Goal: Contribute content: Add original content to the website for others to see

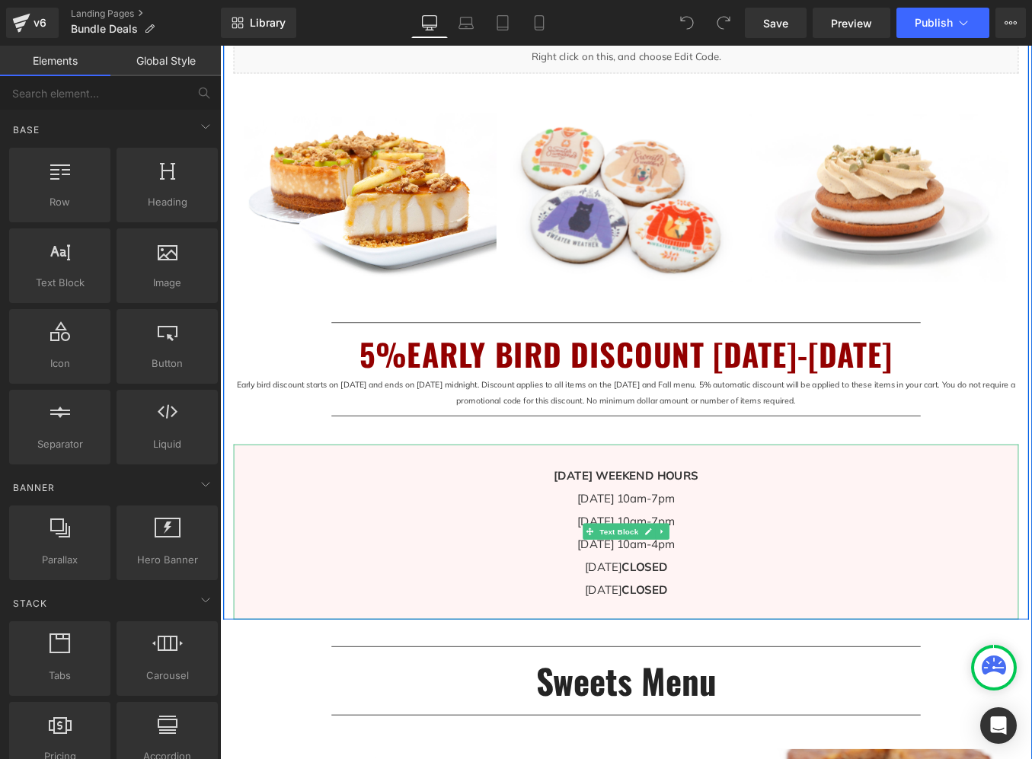
scroll to position [854, 0]
click at [675, 596] on span "Text Block" at bounding box center [672, 599] width 50 height 18
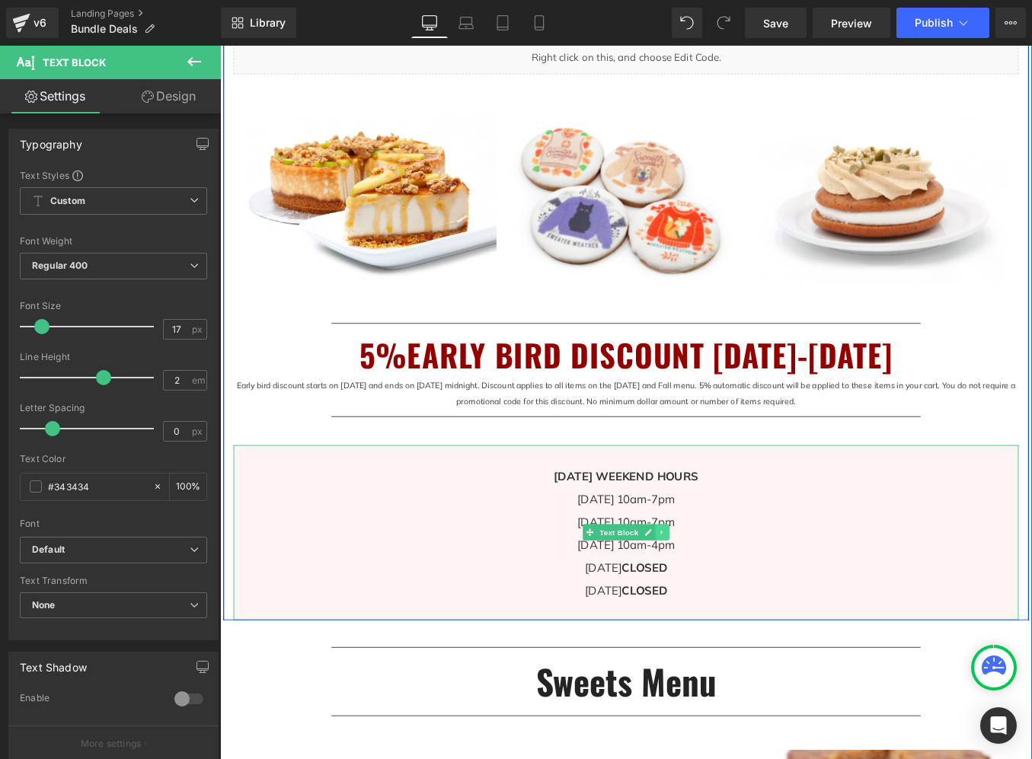
click at [721, 600] on icon at bounding box center [721, 598] width 8 height 9
click at [730, 599] on icon at bounding box center [730, 598] width 8 height 8
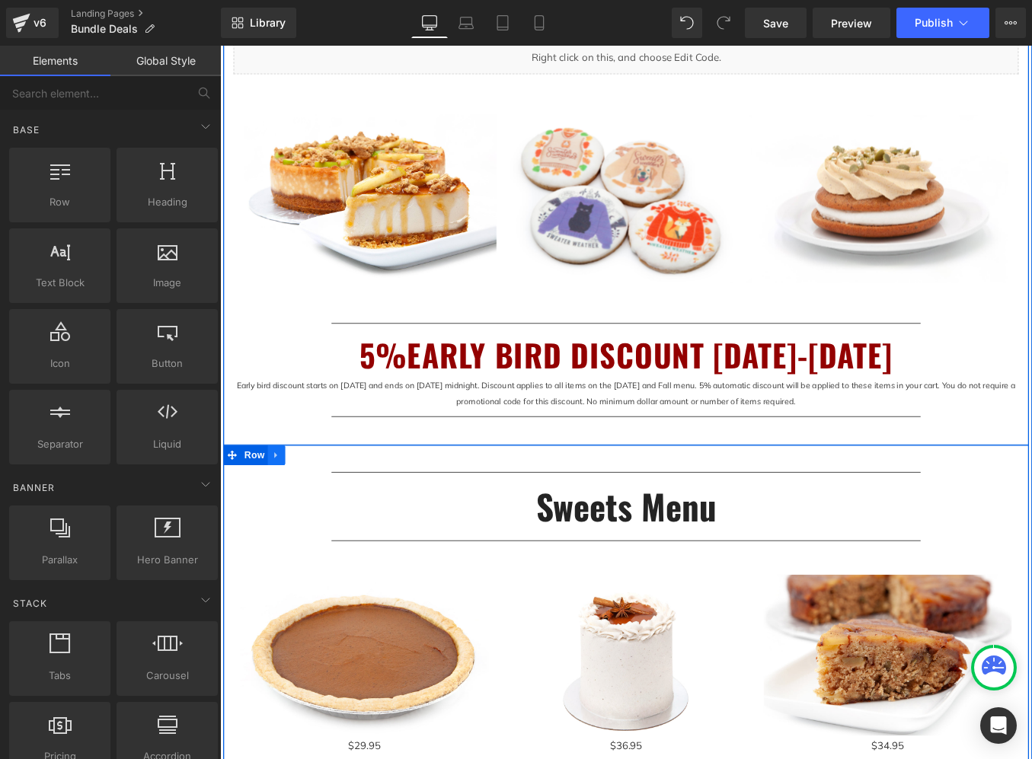
click at [287, 514] on icon at bounding box center [284, 510] width 11 height 11
click at [320, 510] on icon at bounding box center [323, 511] width 11 height 11
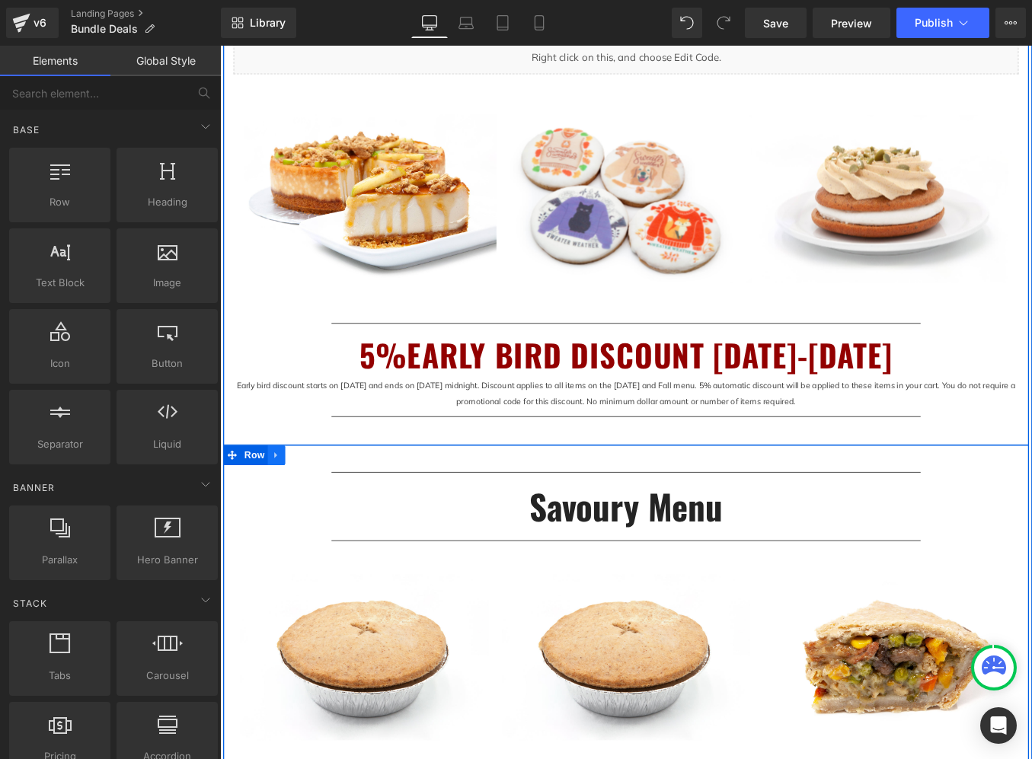
click at [284, 509] on icon at bounding box center [283, 510] width 3 height 7
click at [323, 511] on icon at bounding box center [323, 510] width 11 height 11
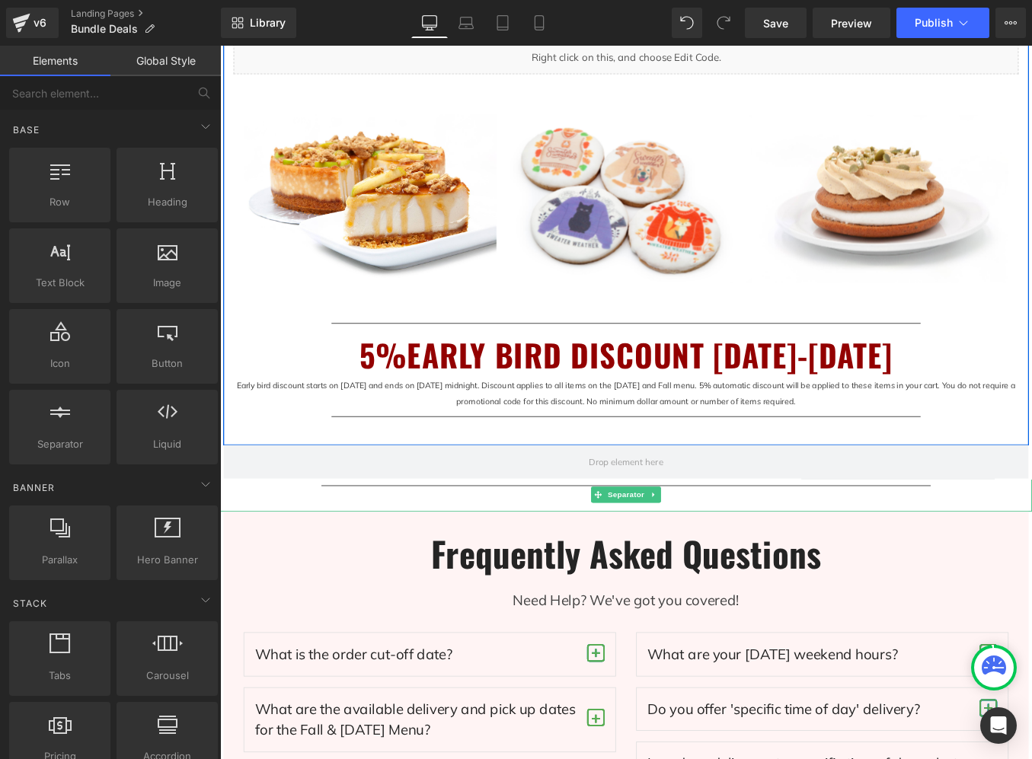
click at [302, 564] on div at bounding box center [680, 556] width 921 height 37
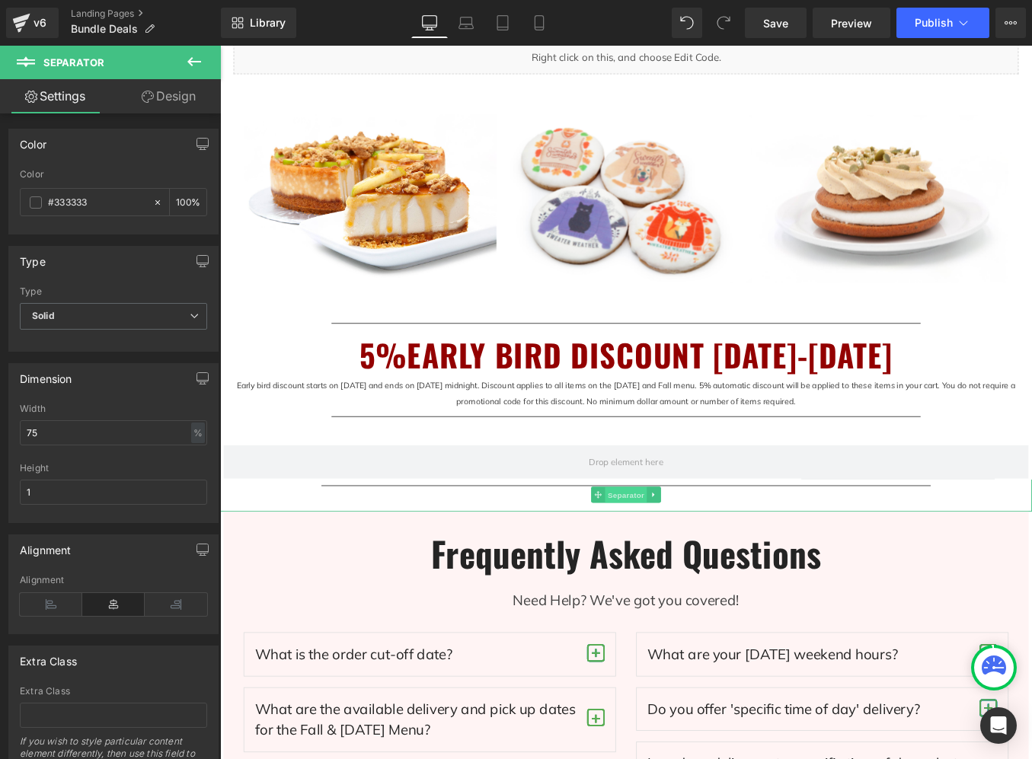
click at [688, 554] on span "Separator" at bounding box center [680, 557] width 47 height 18
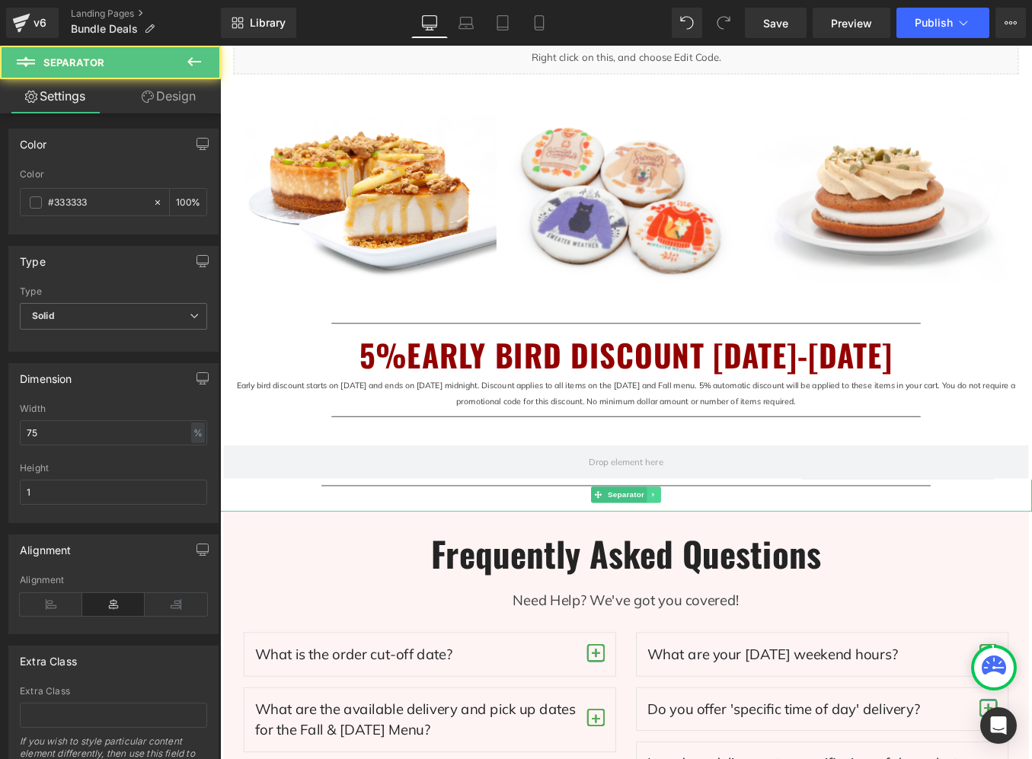
click at [712, 554] on icon at bounding box center [712, 555] width 8 height 9
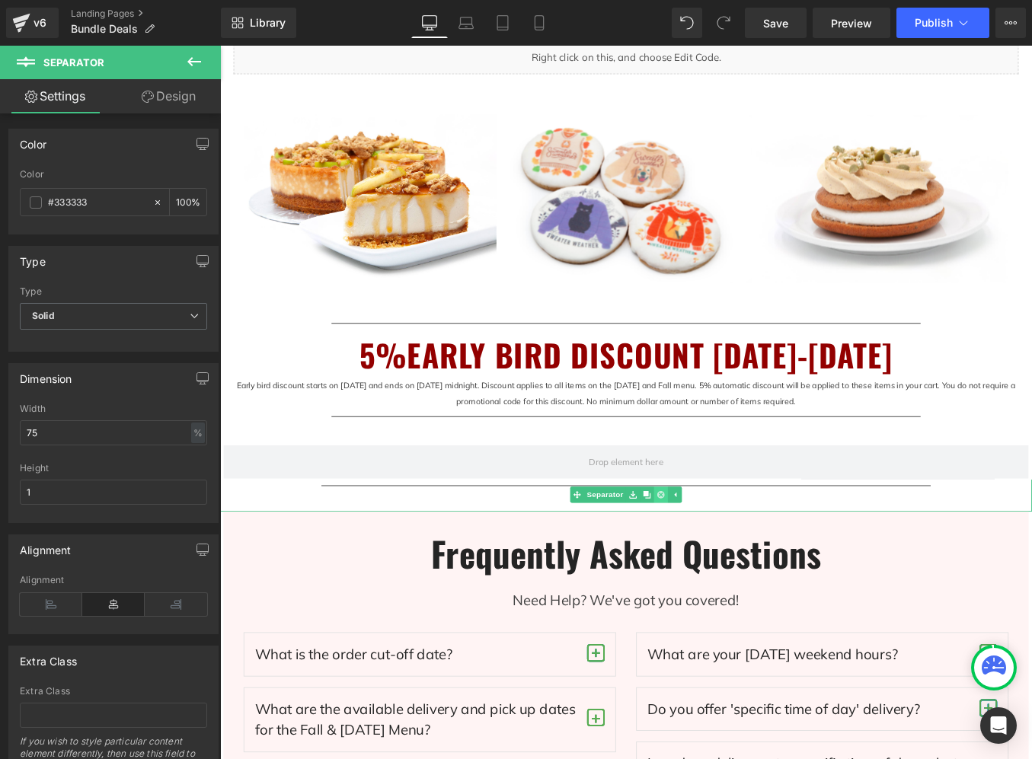
click at [721, 556] on icon at bounding box center [720, 555] width 8 height 9
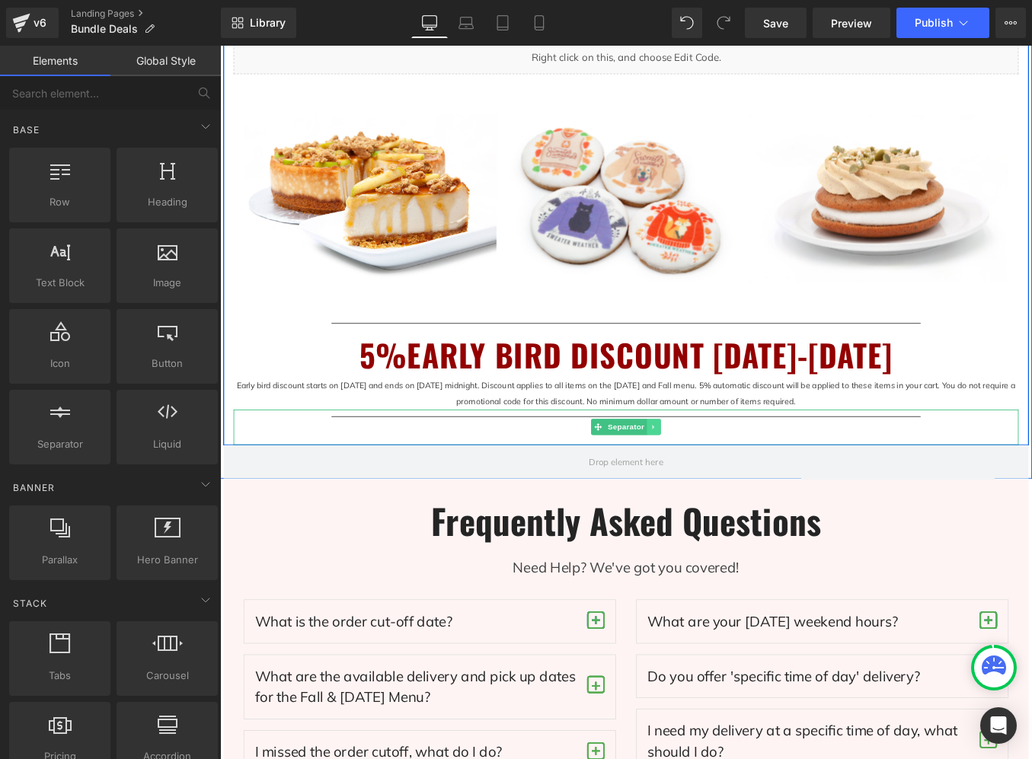
click at [714, 478] on icon at bounding box center [712, 478] width 8 height 9
click at [721, 479] on icon at bounding box center [720, 478] width 8 height 8
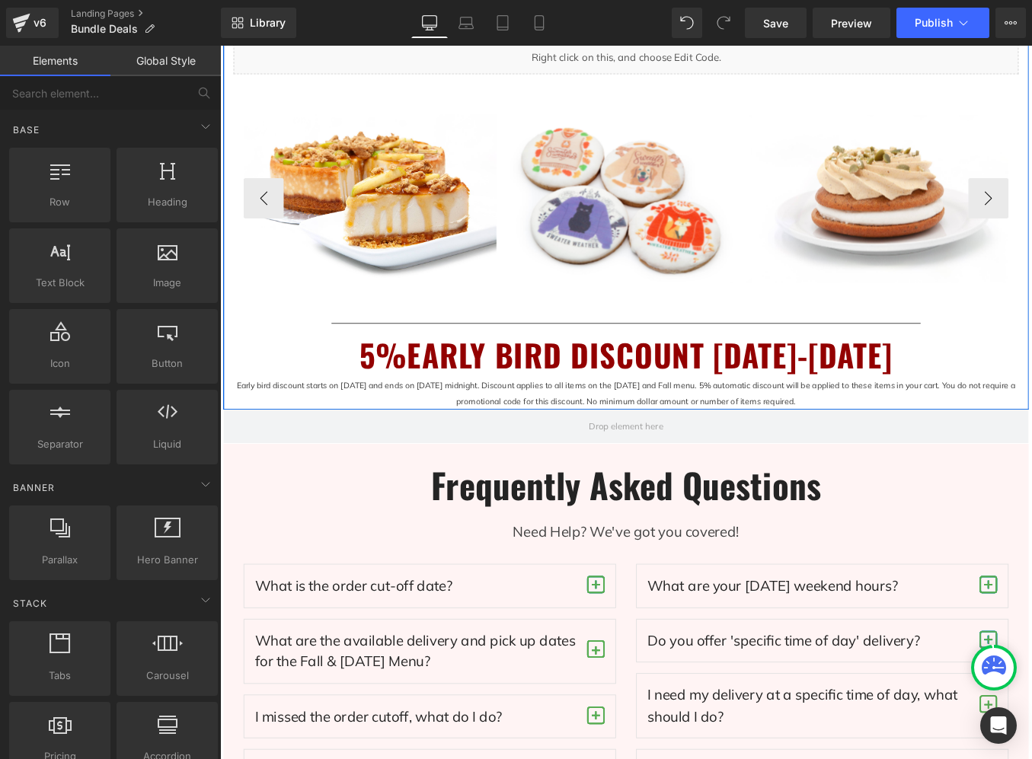
click at [220, 46] on div "40px" at bounding box center [220, 46] width 0 height 0
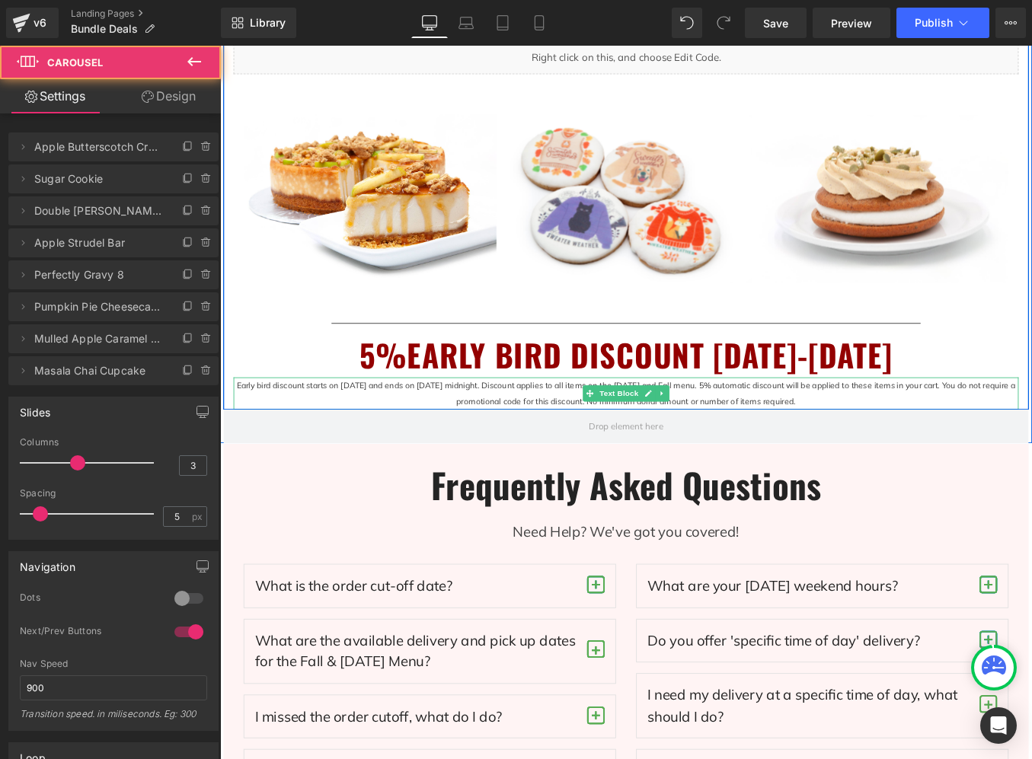
drag, startPoint x: 1080, startPoint y: 450, endPoint x: 1097, endPoint y: 560, distance: 111.7
click at [1031, 451] on p "Early bird discount starts on [DATE] and ends on [DATE] midnight. Discount appl…" at bounding box center [680, 441] width 891 height 37
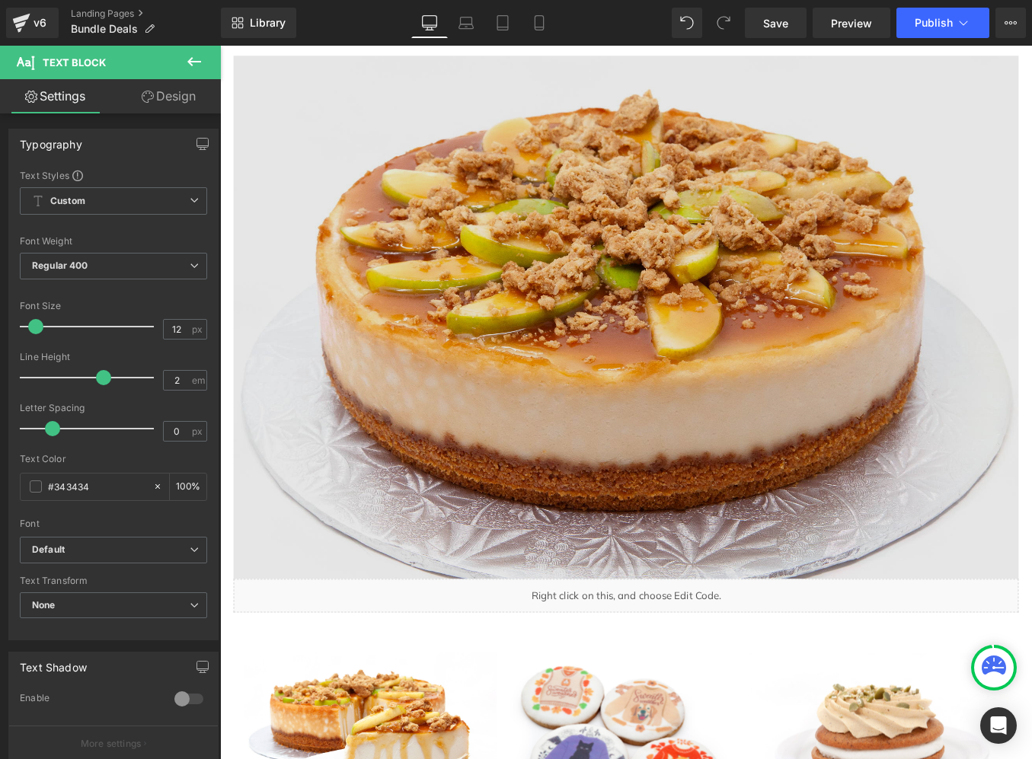
scroll to position [375, 0]
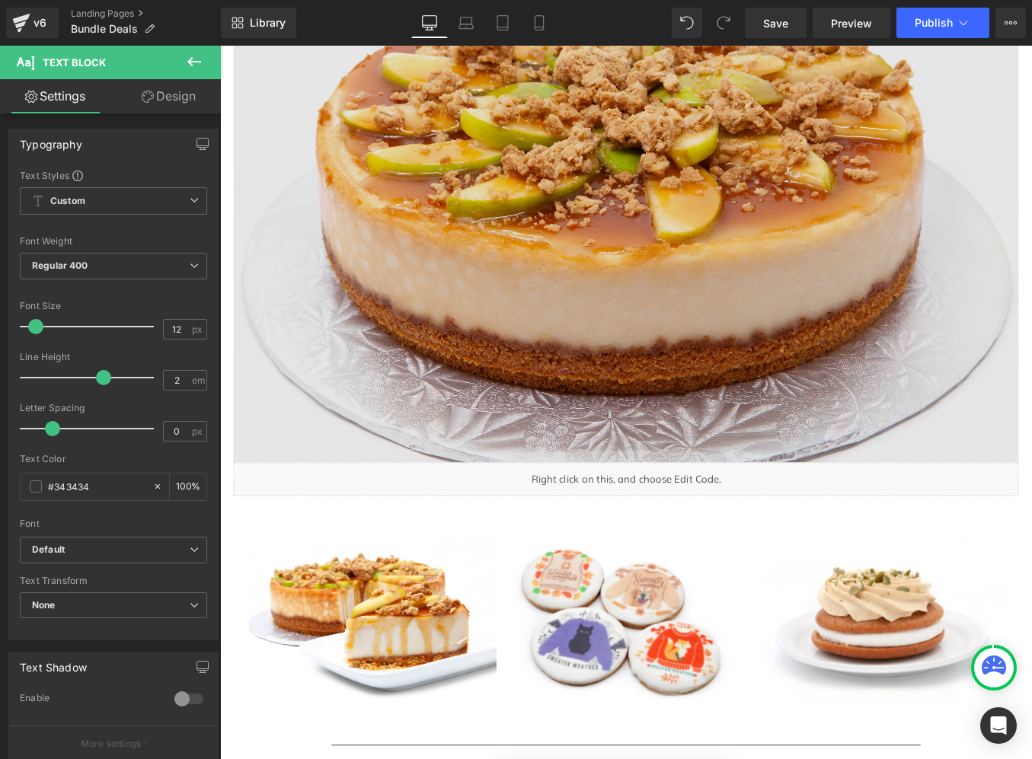
click at [733, 349] on img at bounding box center [680, 210] width 891 height 615
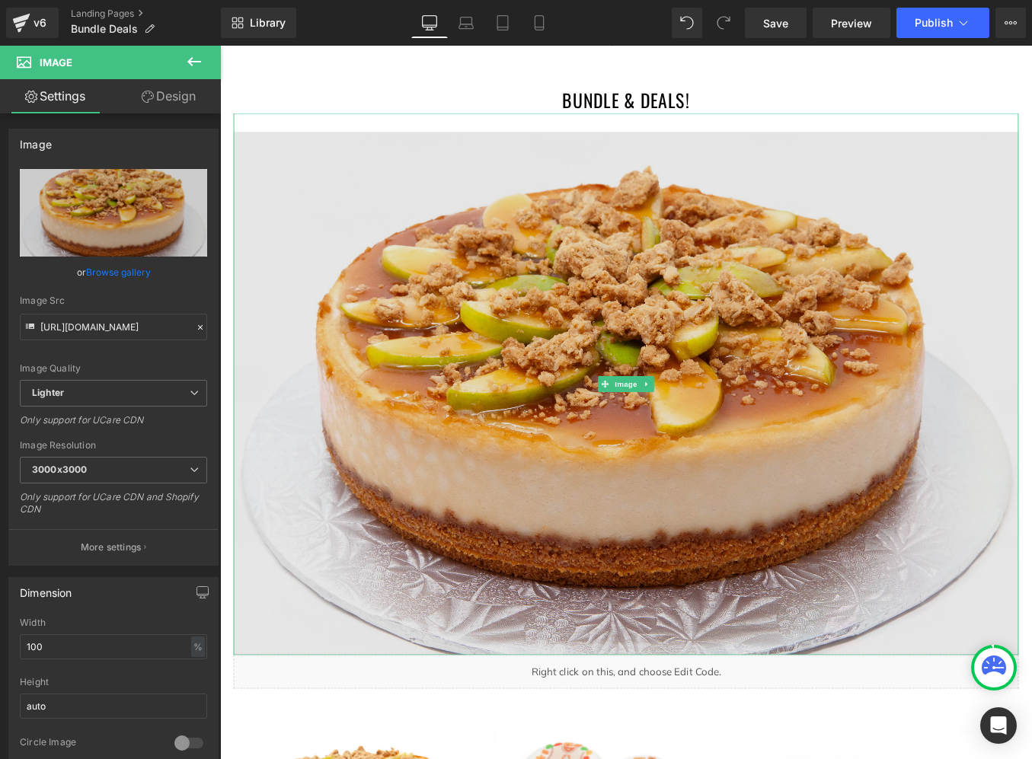
scroll to position [153, 0]
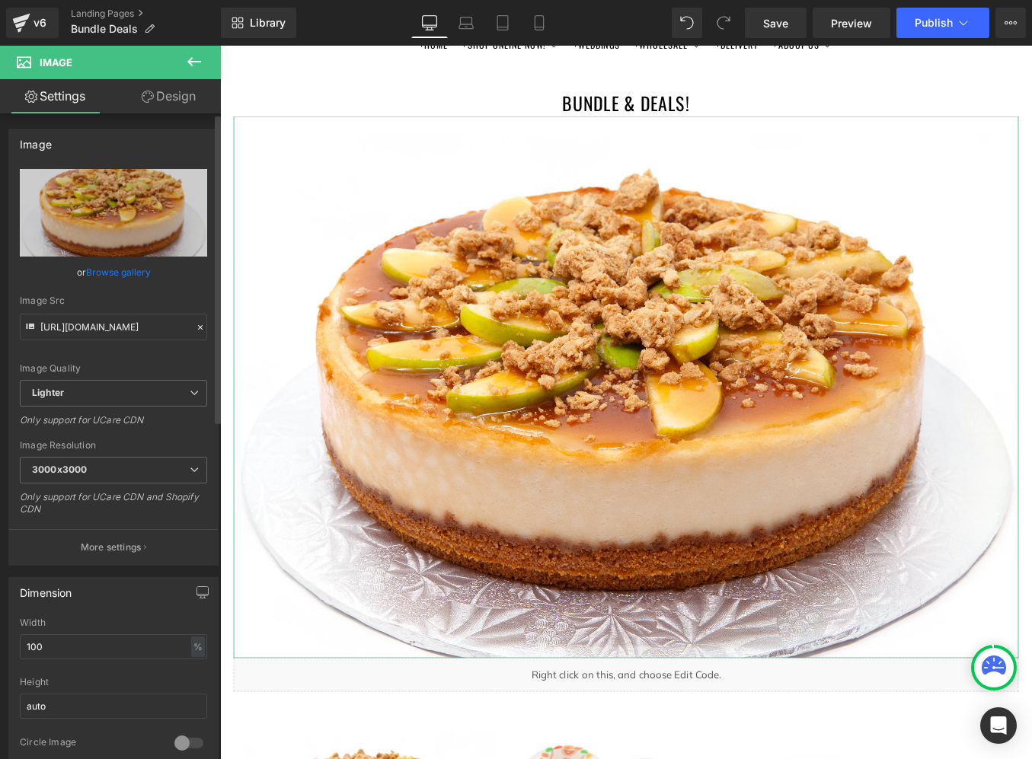
click at [195, 329] on icon at bounding box center [200, 327] width 11 height 11
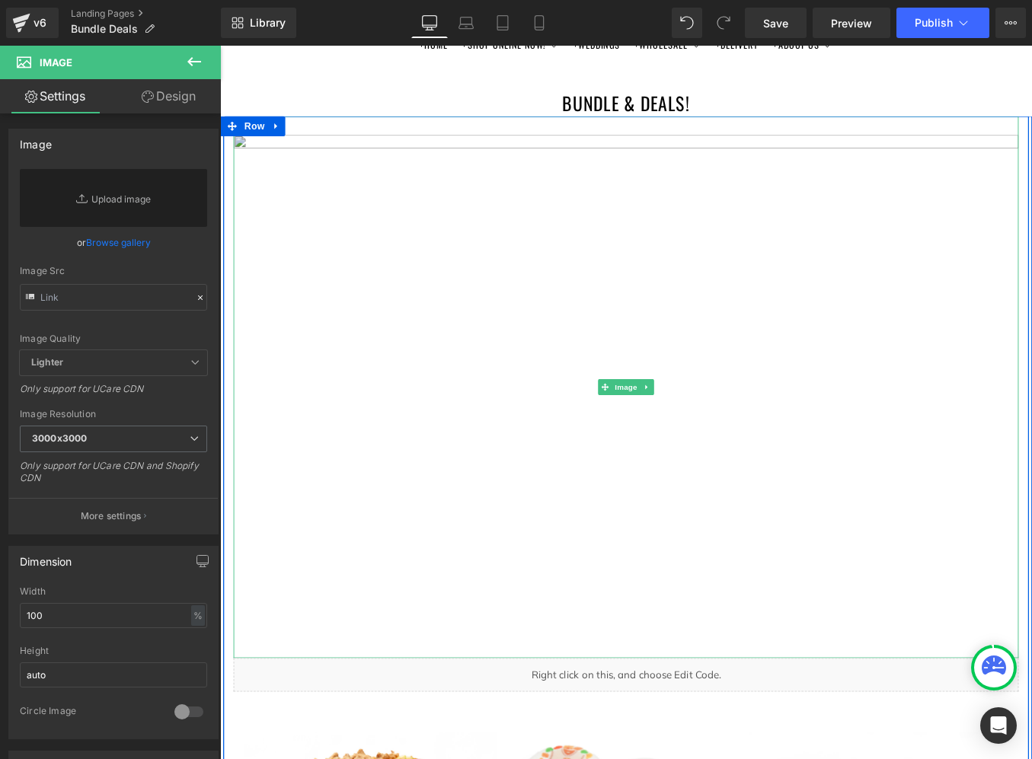
scroll to position [0, 0]
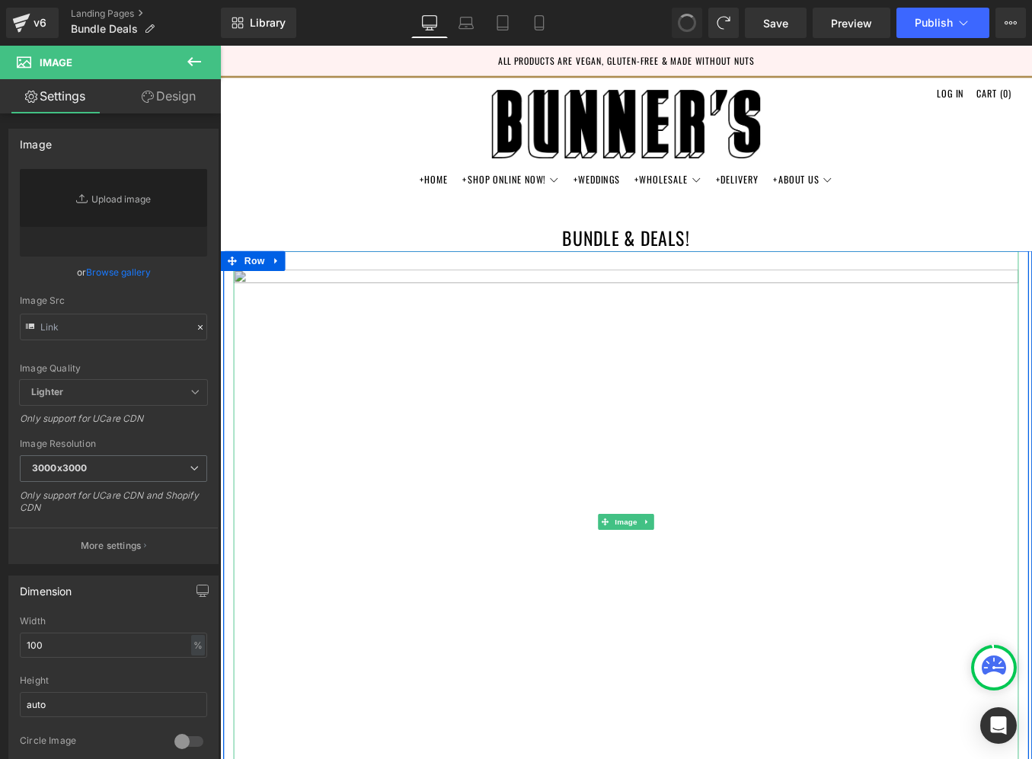
type input "[URL][DOMAIN_NAME]"
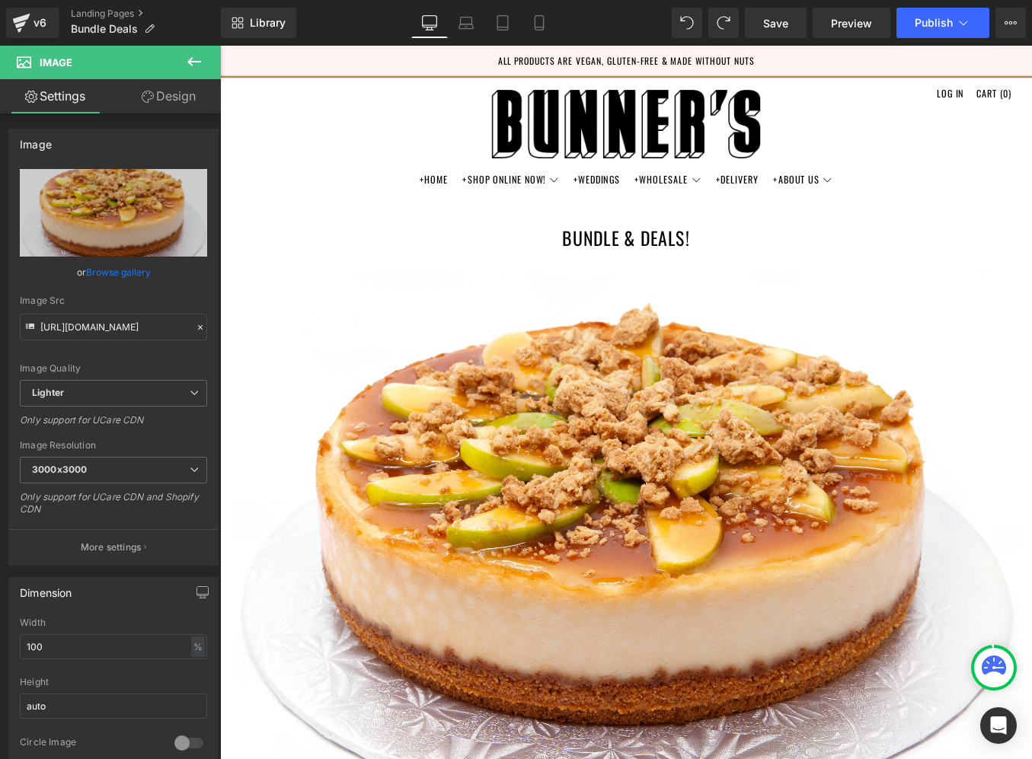
drag, startPoint x: 780, startPoint y: 34, endPoint x: 782, endPoint y: 43, distance: 10.2
click at [780, 34] on link "Save" at bounding box center [776, 23] width 62 height 30
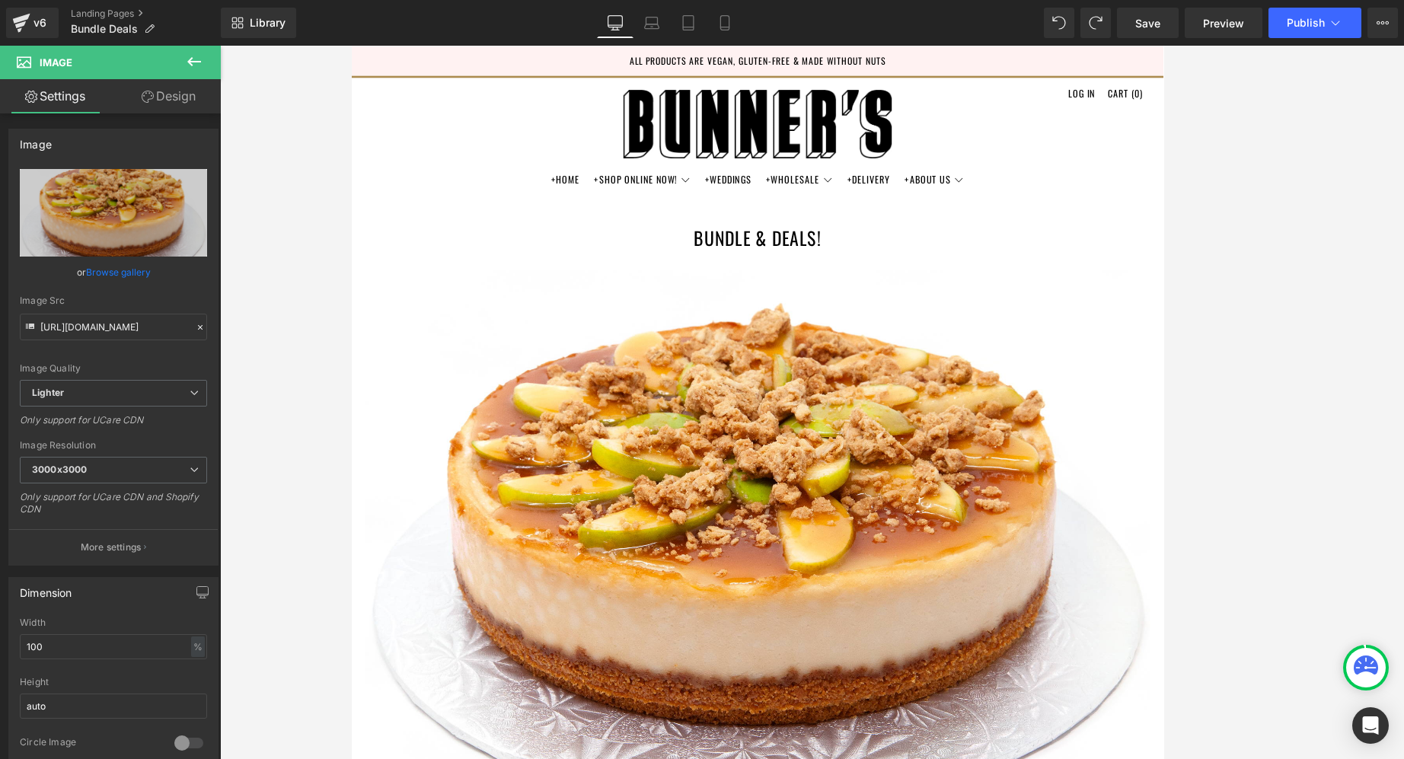
click at [191, 61] on icon at bounding box center [194, 61] width 14 height 9
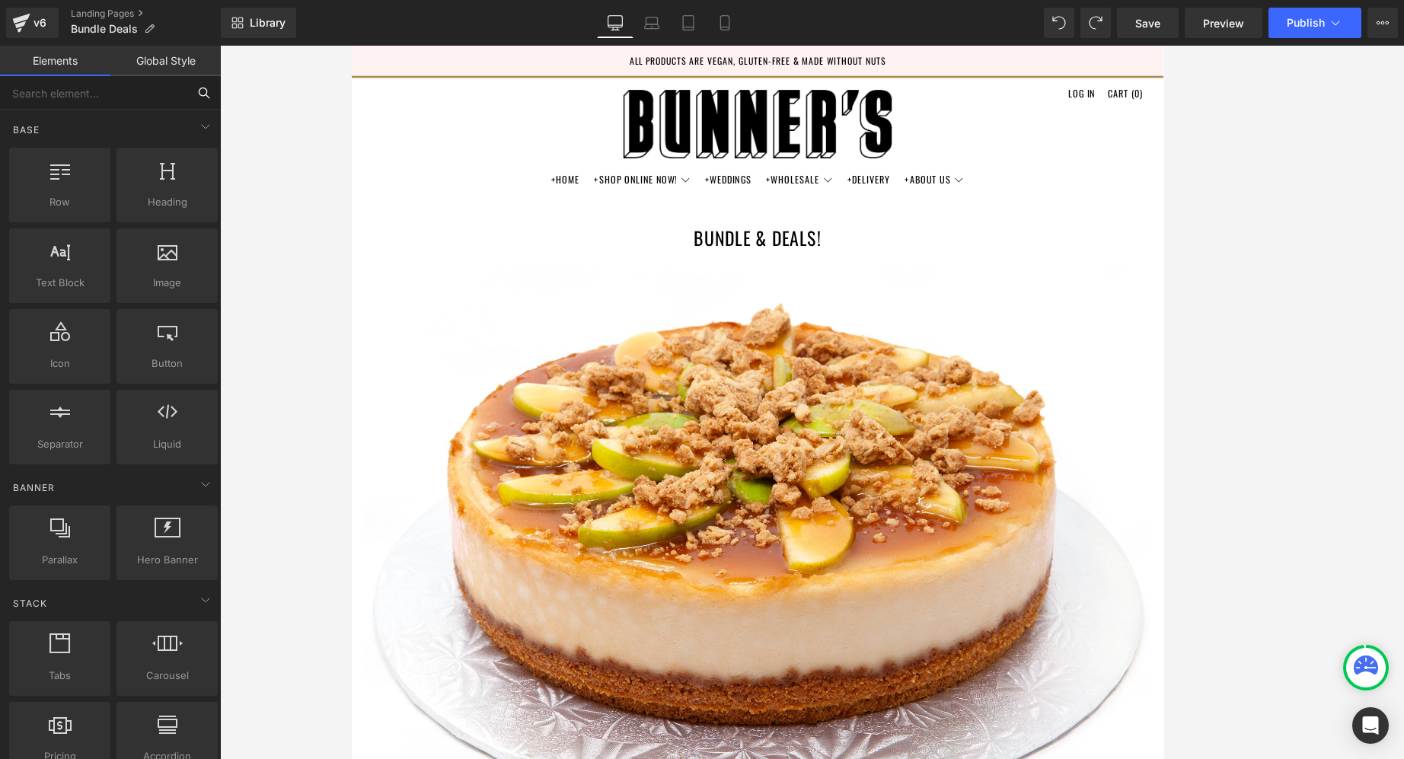
click at [154, 94] on input "text" at bounding box center [93, 93] width 187 height 34
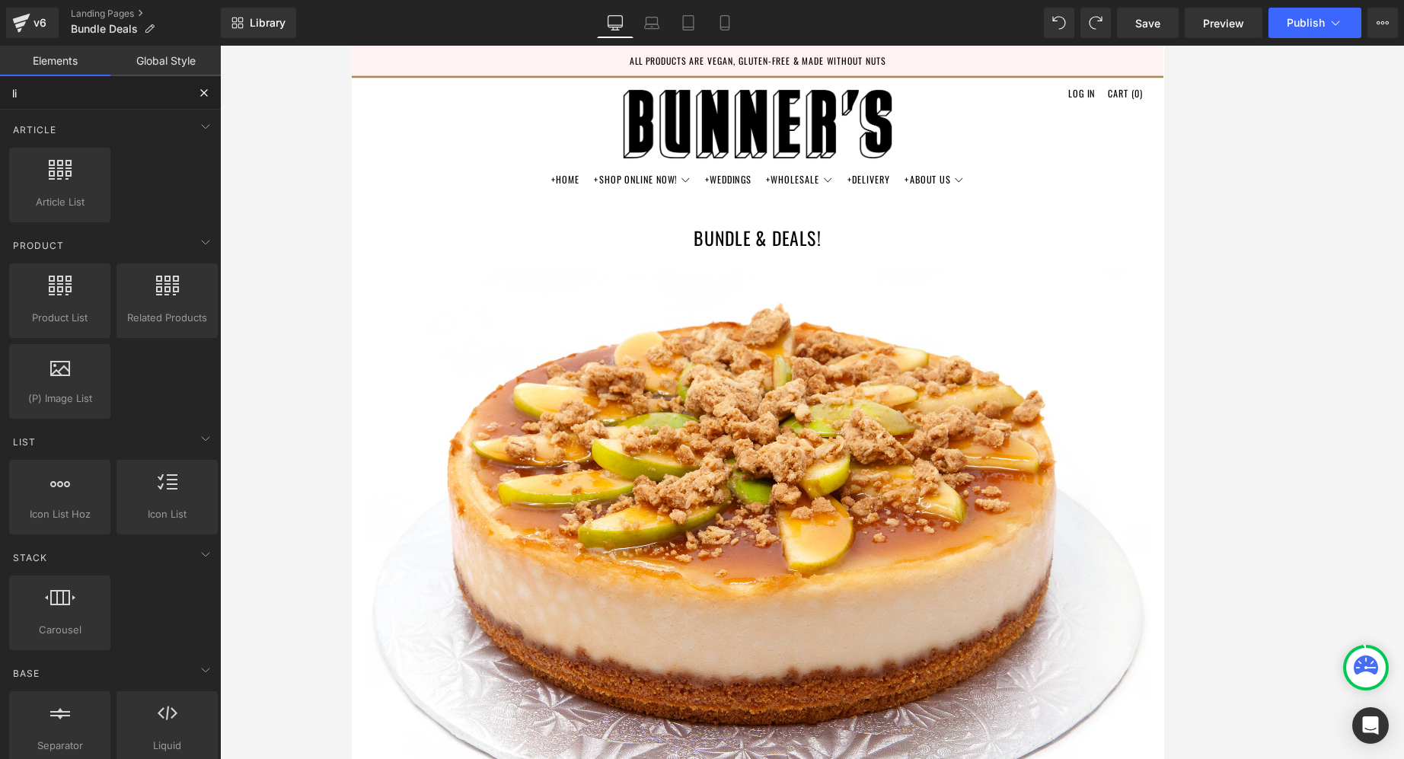
type input "liq"
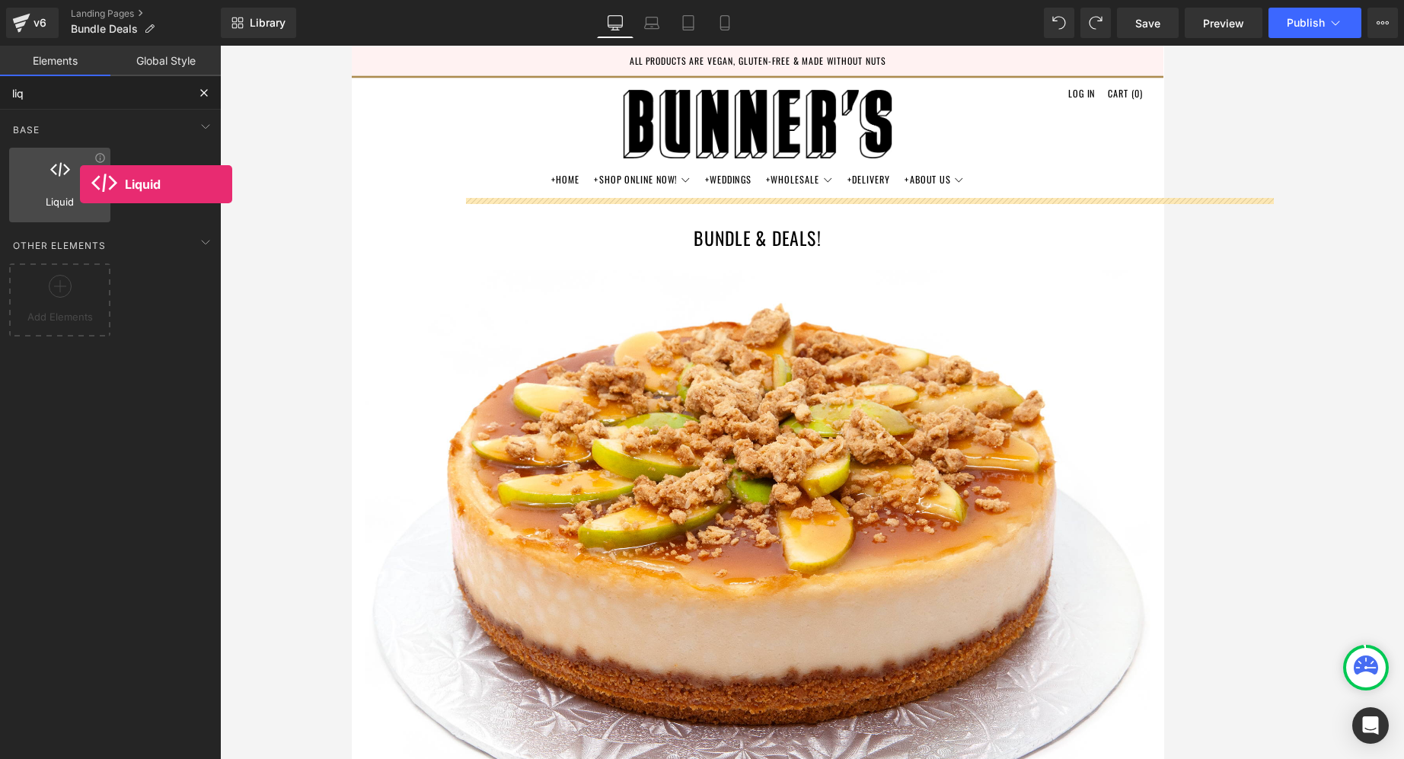
click at [80, 184] on div at bounding box center [60, 177] width 92 height 34
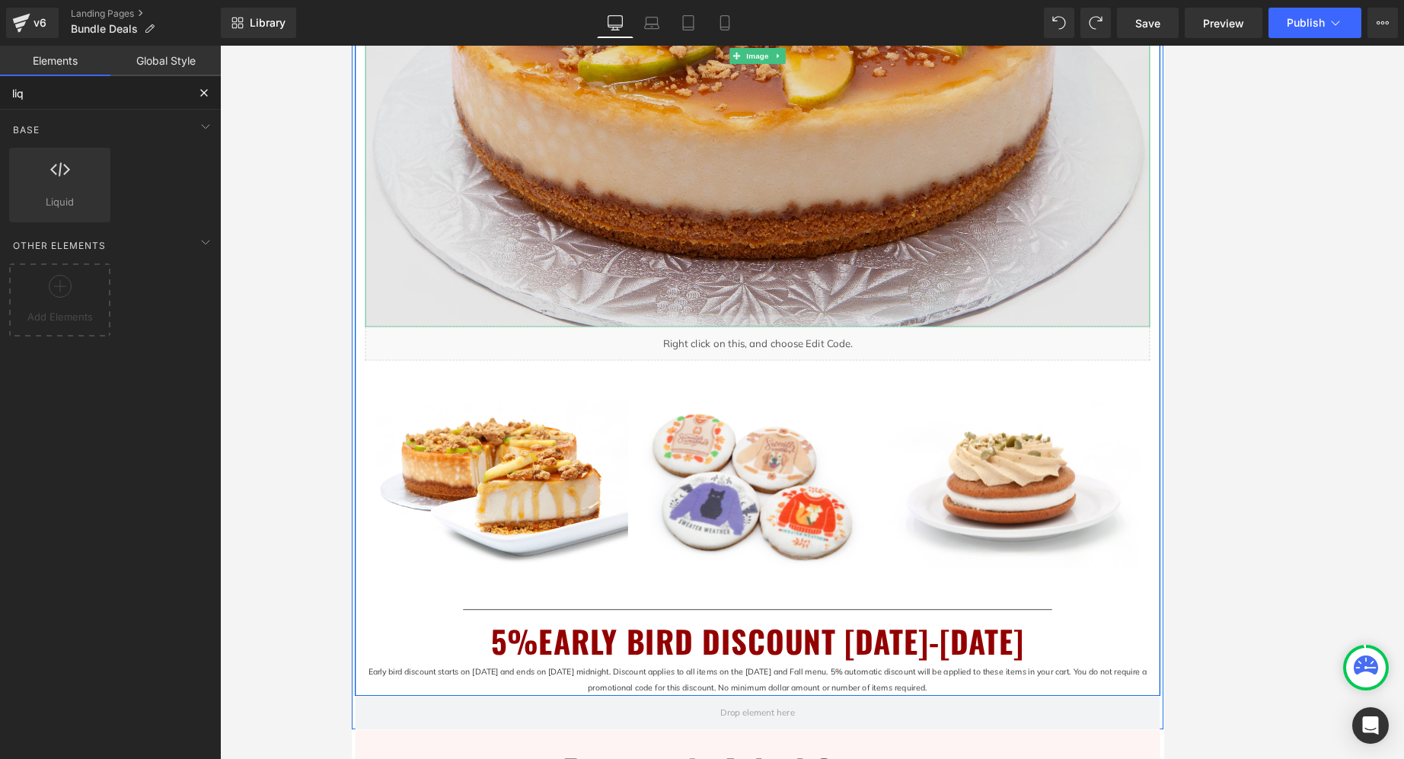
scroll to position [537, 0]
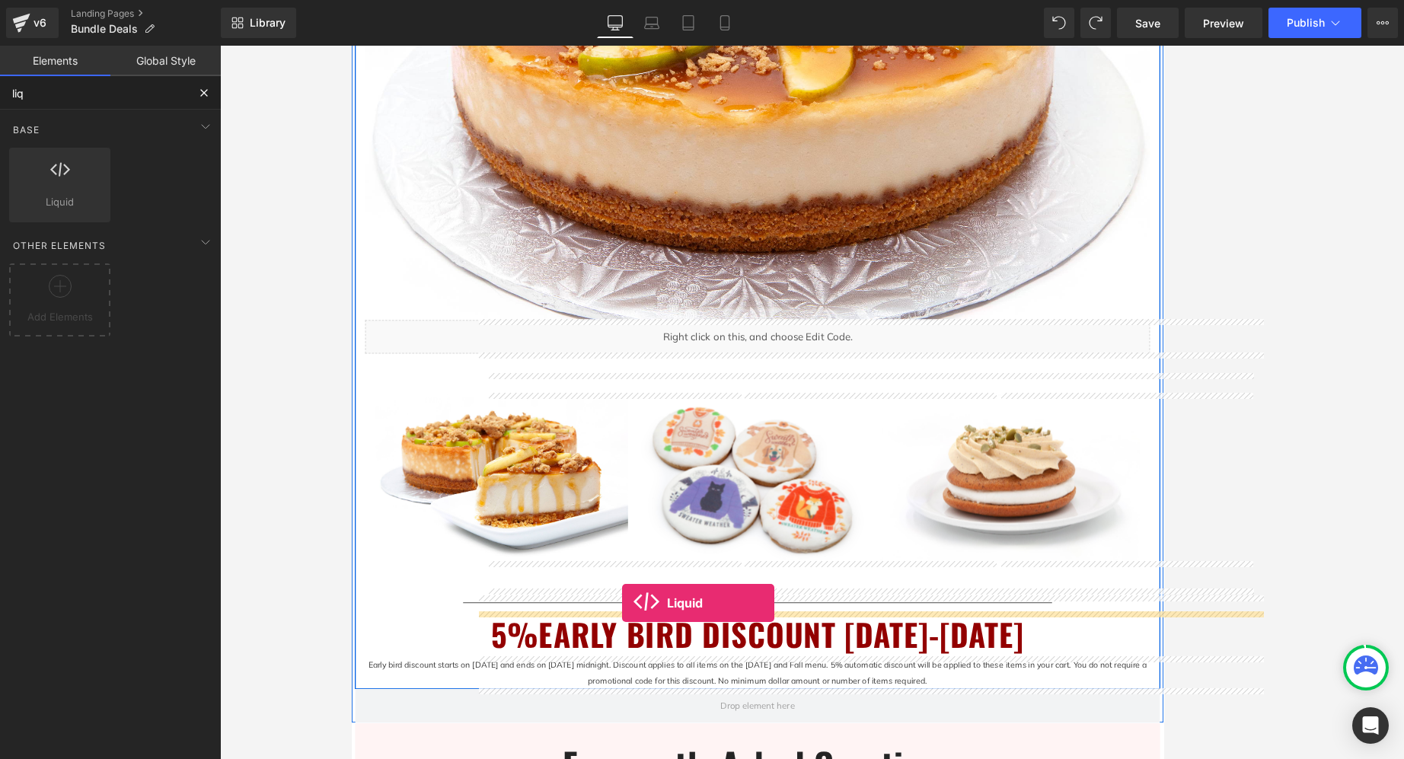
drag, startPoint x: 410, startPoint y: 219, endPoint x: 662, endPoint y: 676, distance: 521.5
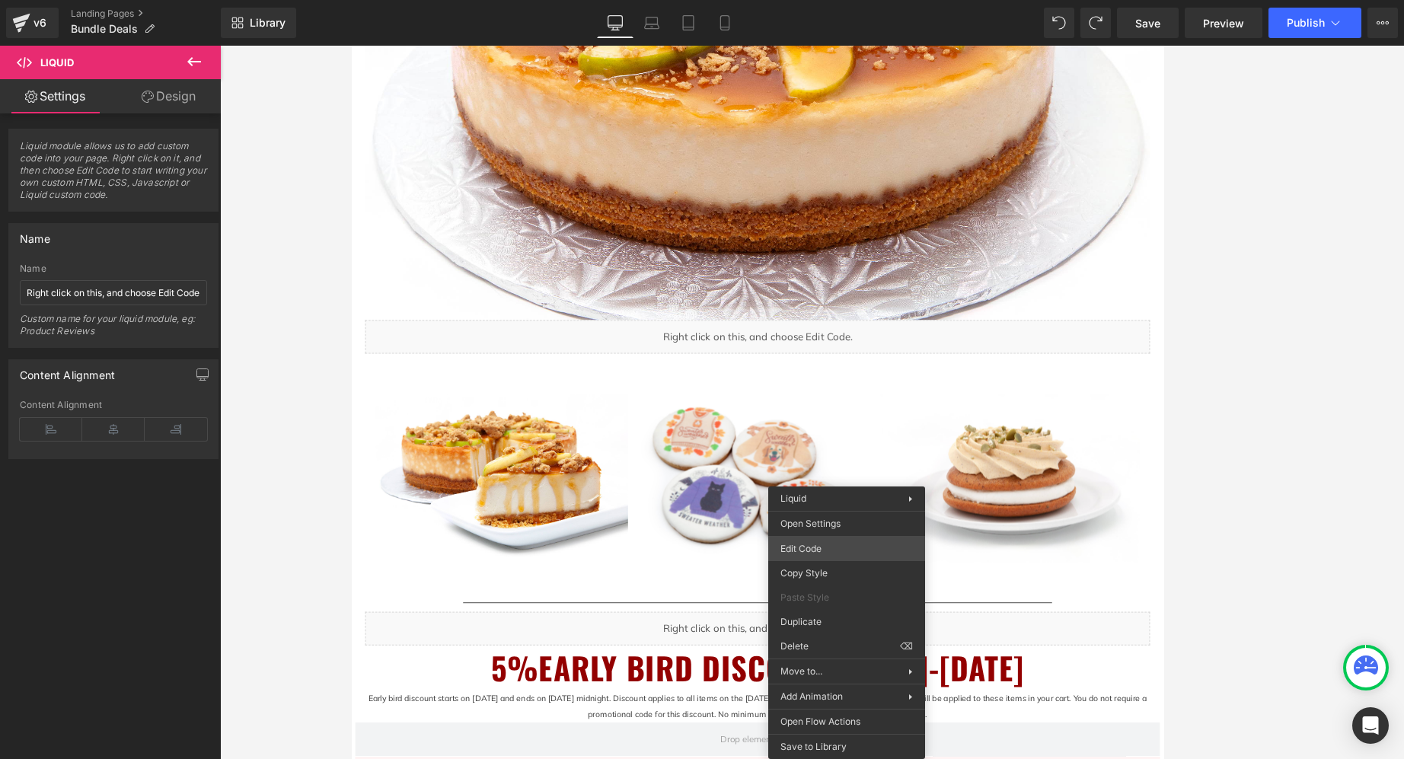
click at [835, 0] on div "Liquid You are previewing how the will restyle your page. You can not edit Elem…" at bounding box center [702, 0] width 1404 height 0
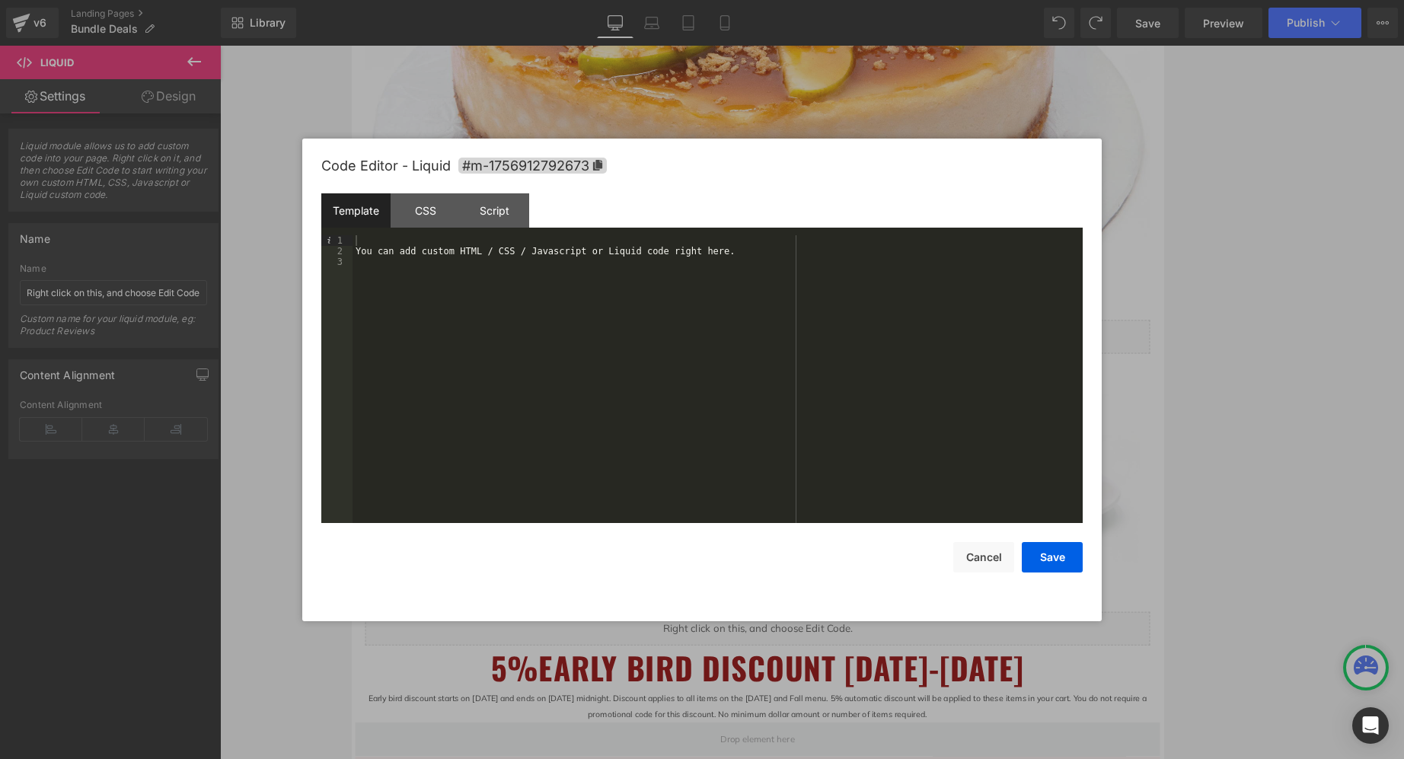
click at [487, 321] on div "You can add custom HTML / CSS / Javascript or Liquid code right here." at bounding box center [718, 389] width 730 height 309
click at [1031, 558] on button "Save" at bounding box center [1052, 557] width 61 height 30
click at [813, 0] on div "Liquid You are previewing how the will restyle your page. You can not edit Elem…" at bounding box center [702, 0] width 1404 height 0
click at [749, 298] on div "You can add custom HTML / CSS / Javascript or Liquid code right here. < div cla…" at bounding box center [718, 389] width 730 height 309
click at [1031, 560] on button "Save" at bounding box center [1052, 557] width 61 height 30
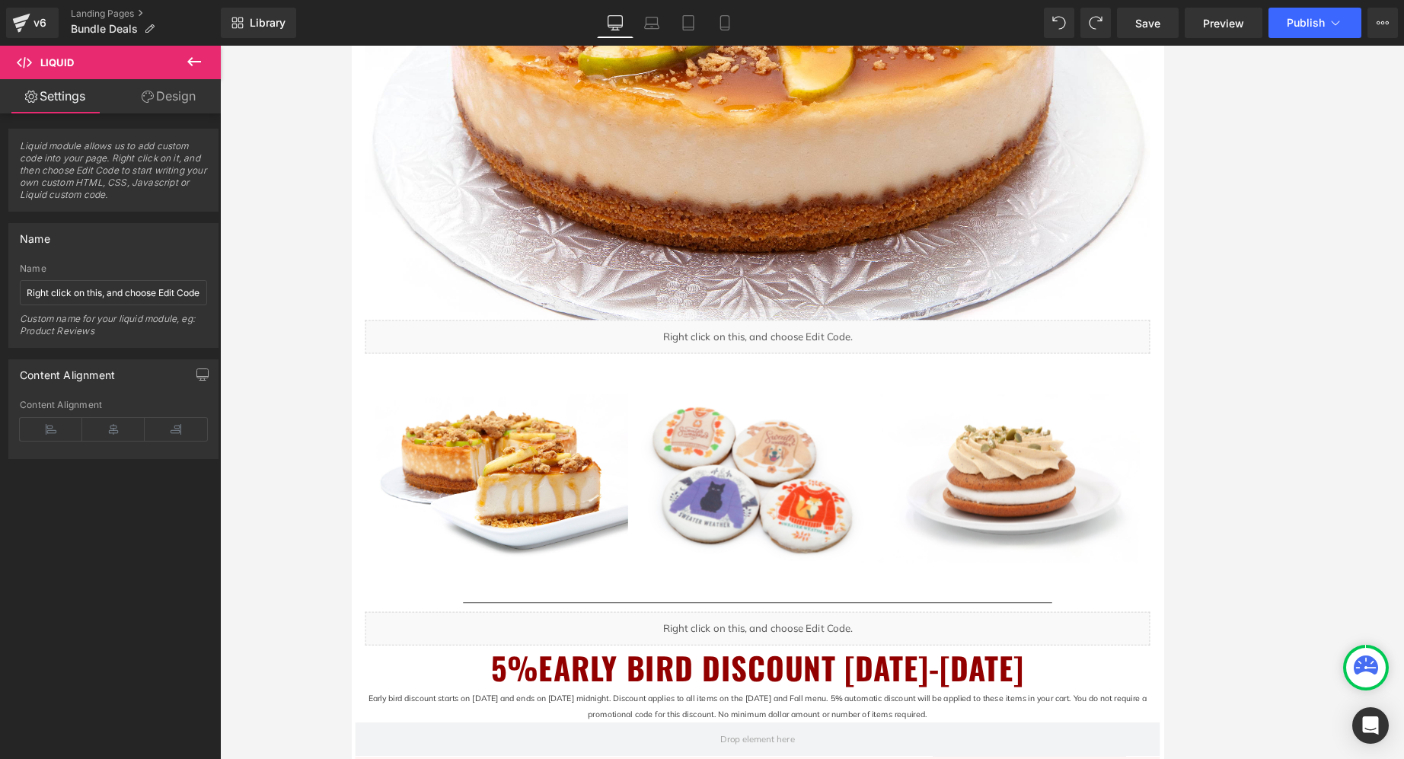
drag, startPoint x: 1224, startPoint y: 30, endPoint x: 1237, endPoint y: 50, distance: 23.7
click at [1031, 30] on link "Preview" at bounding box center [1224, 23] width 78 height 30
click at [1031, 26] on span "Save" at bounding box center [1147, 23] width 25 height 16
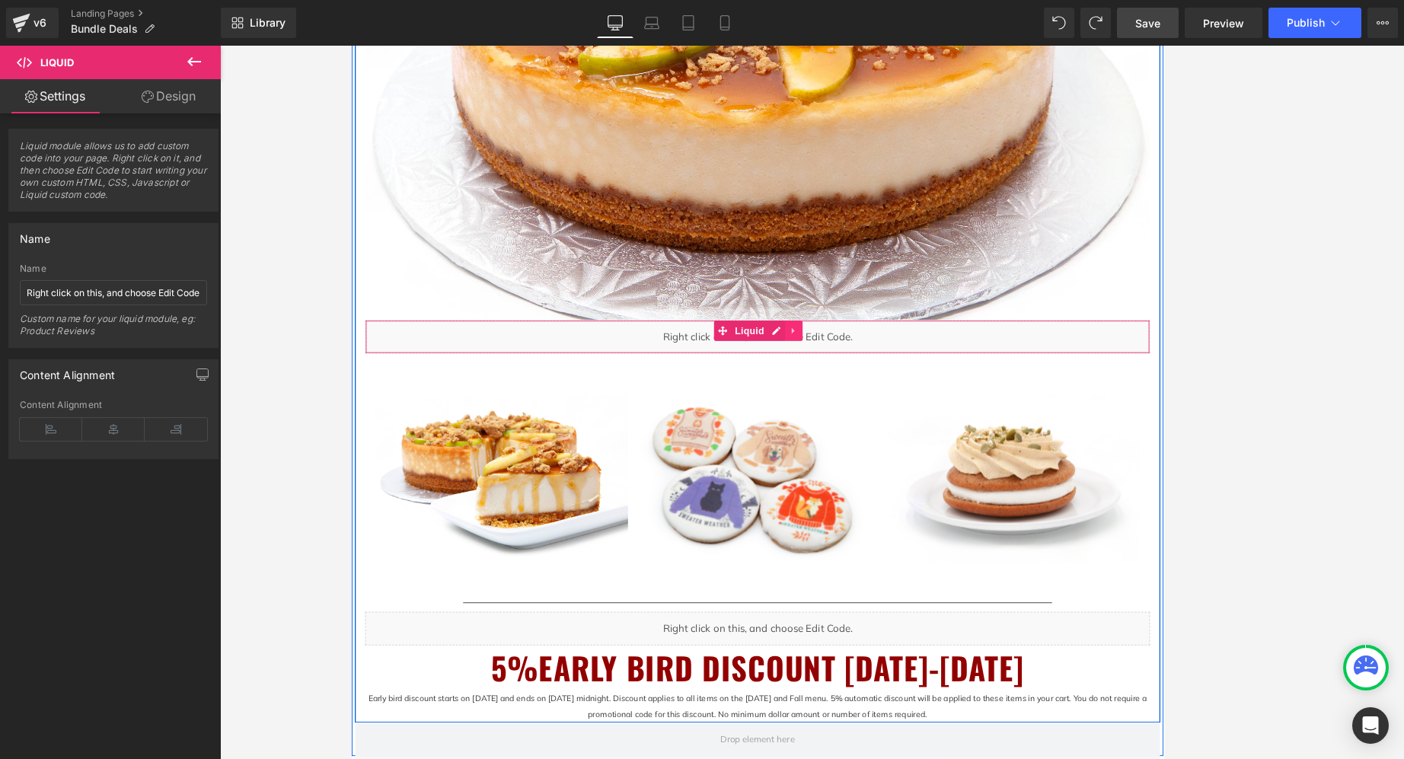
click at [858, 369] on link at bounding box center [853, 369] width 20 height 23
click at [868, 372] on link at bounding box center [863, 369] width 20 height 23
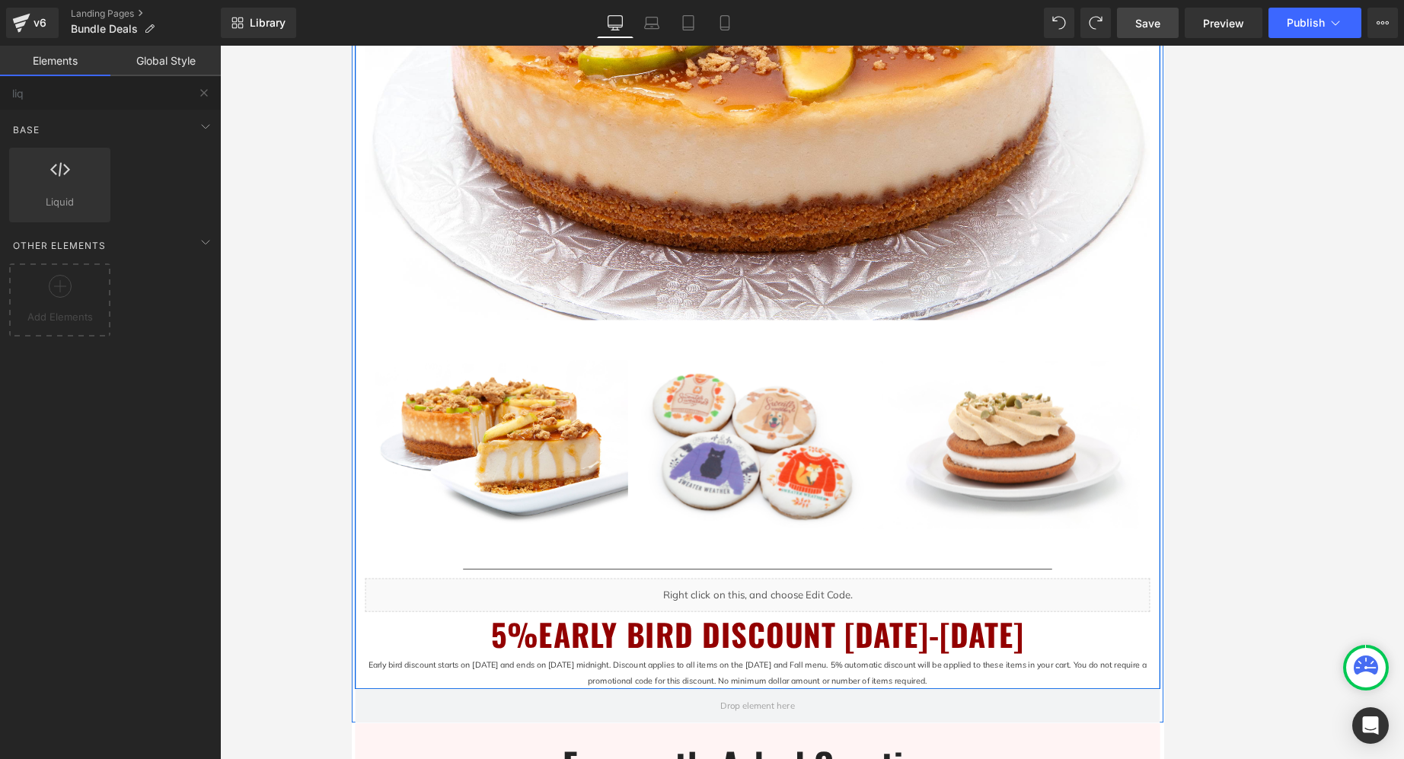
click at [1031, 585] on div at bounding box center [812, 403] width 1184 height 714
click at [1031, 27] on span "Save" at bounding box center [1147, 23] width 25 height 16
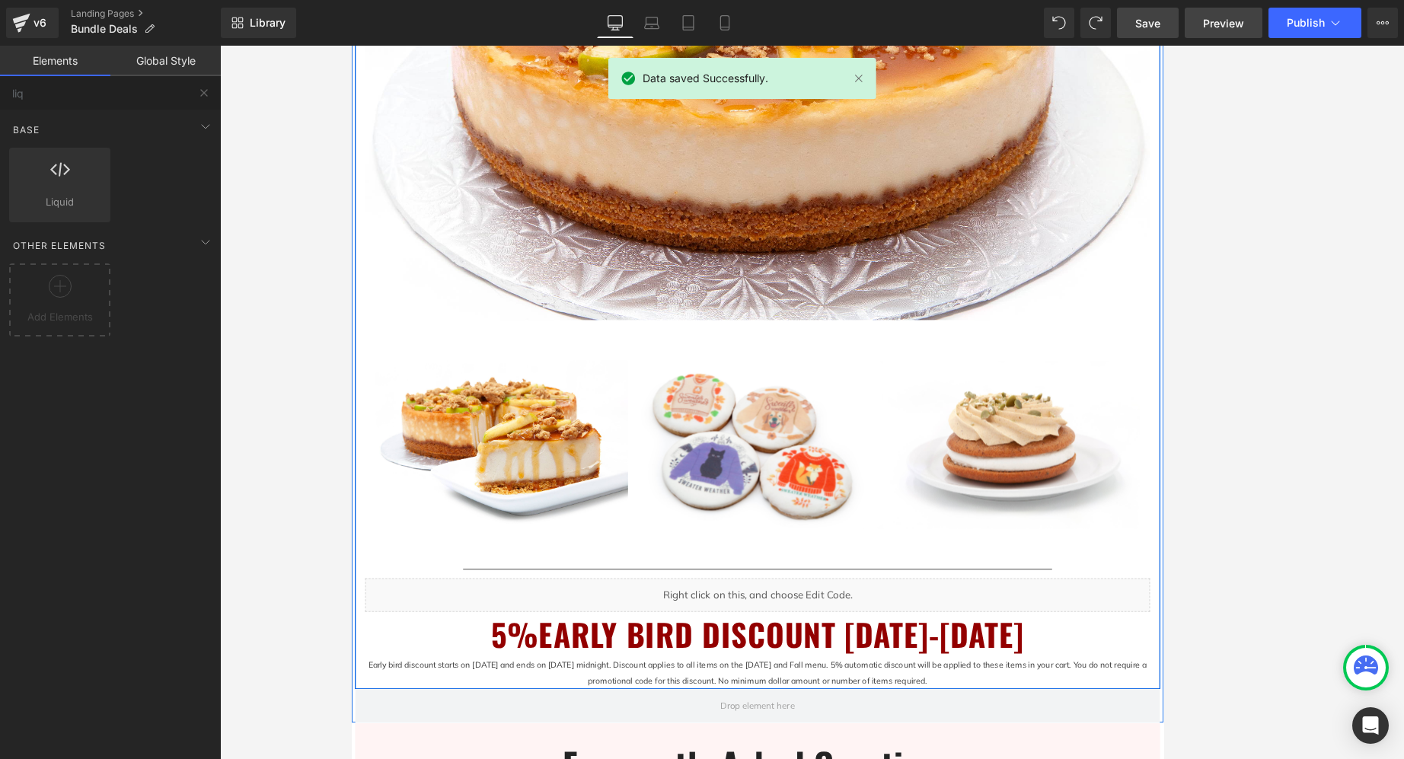
click at [1031, 23] on span "Preview" at bounding box center [1223, 23] width 41 height 16
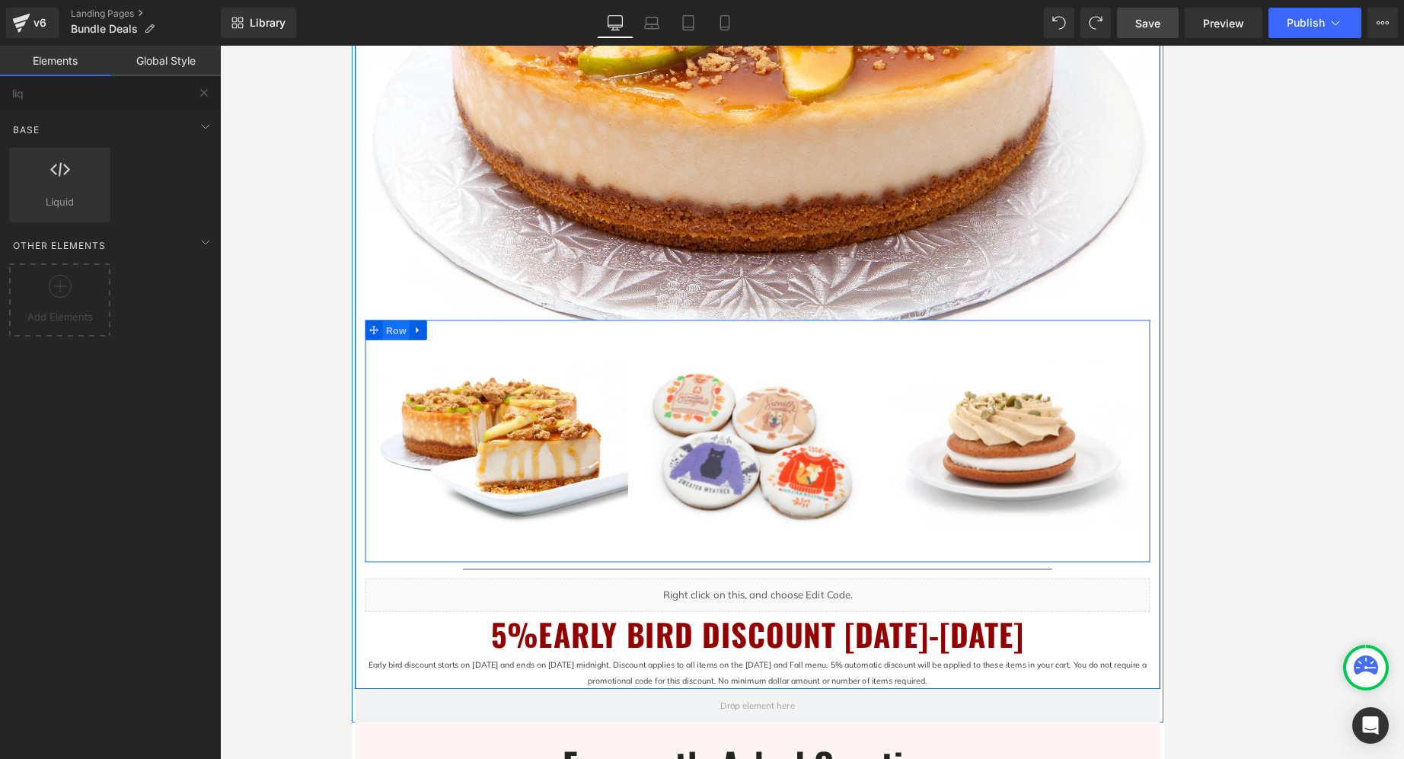
click at [405, 369] on span "Row" at bounding box center [401, 369] width 30 height 23
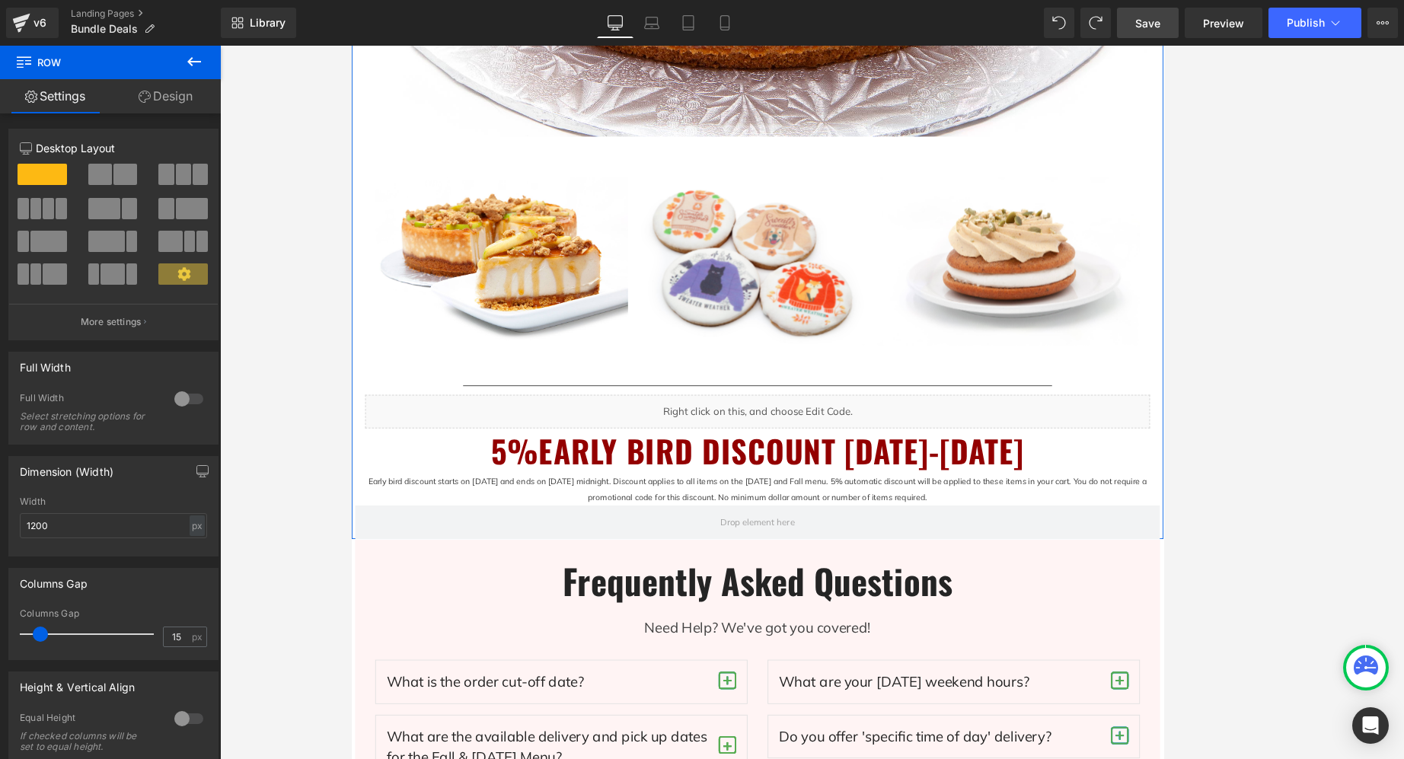
scroll to position [762, 0]
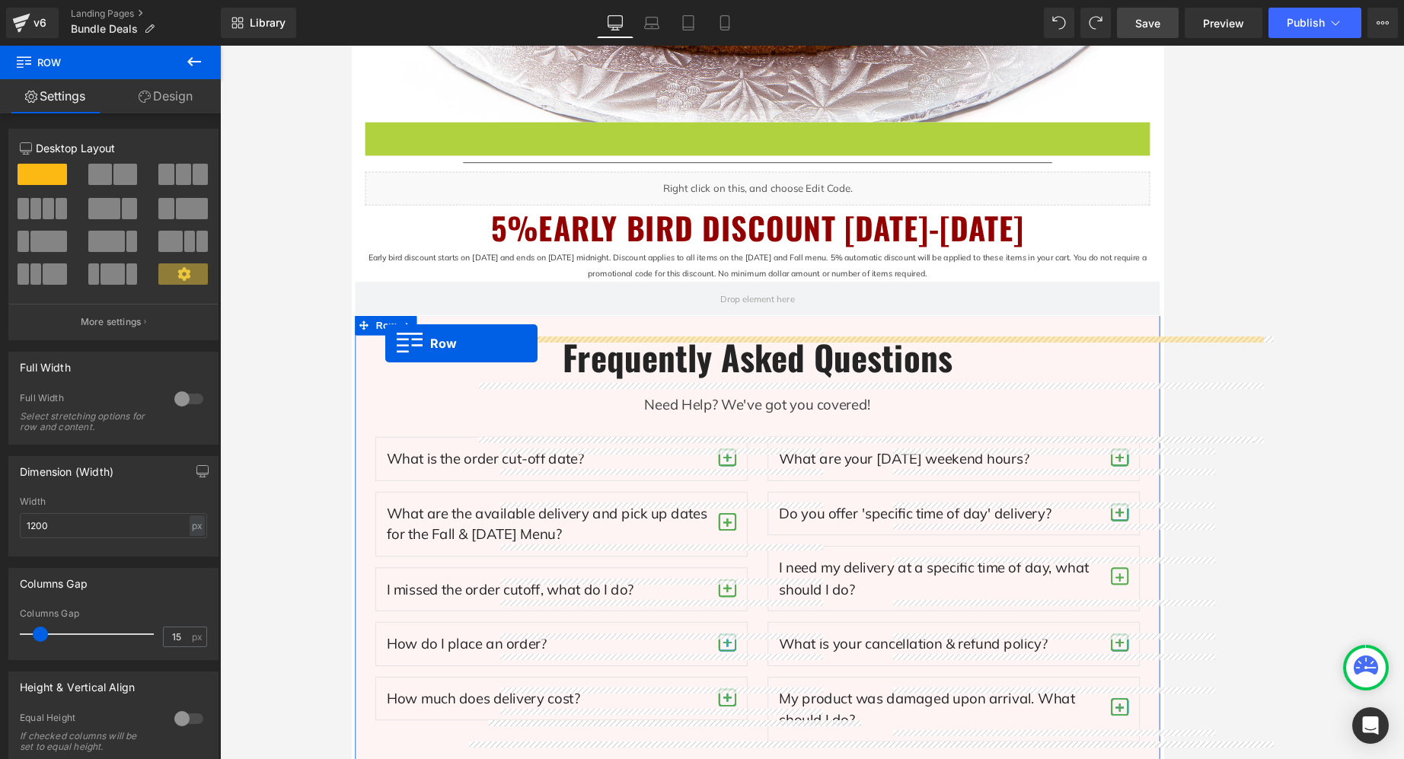
drag, startPoint x: 376, startPoint y: 142, endPoint x: 389, endPoint y: 384, distance: 241.8
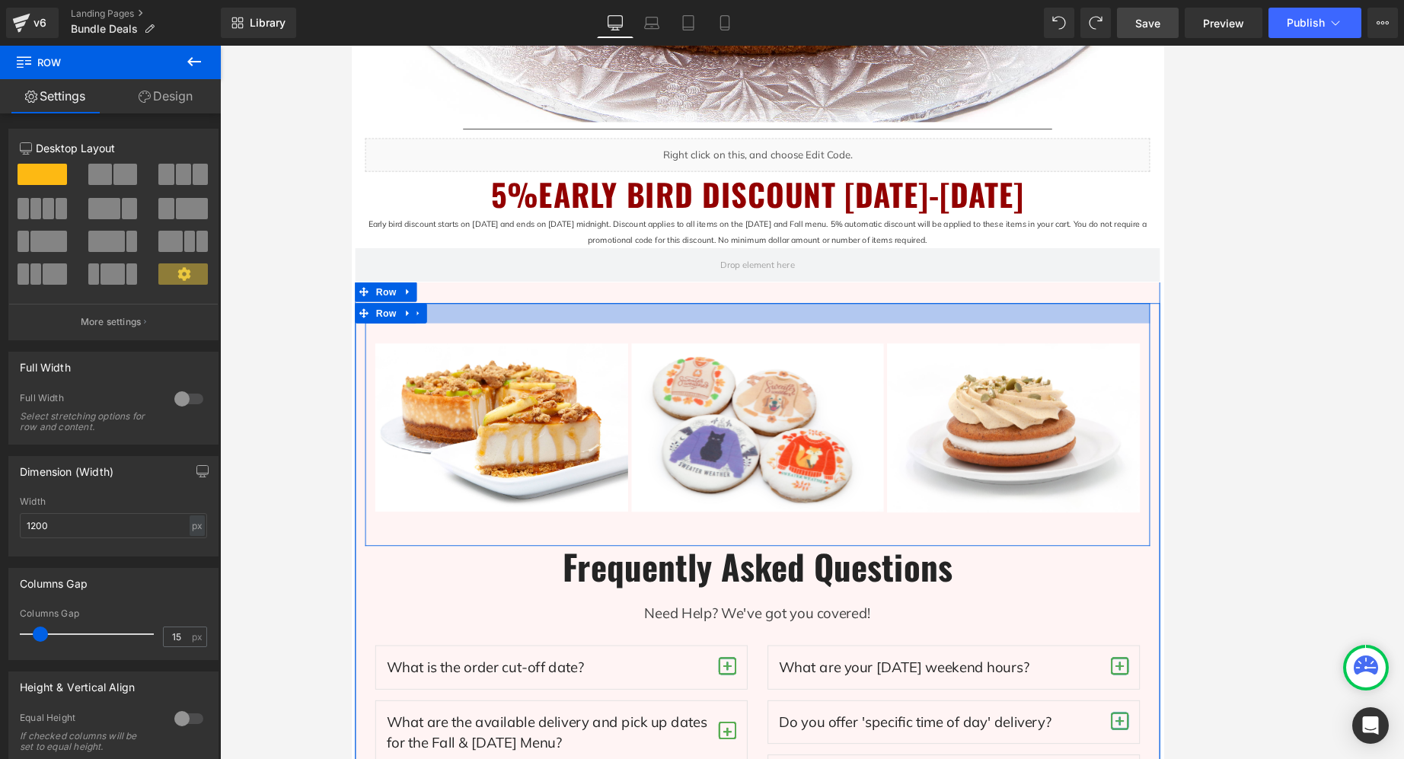
click at [449, 352] on div at bounding box center [811, 349] width 891 height 23
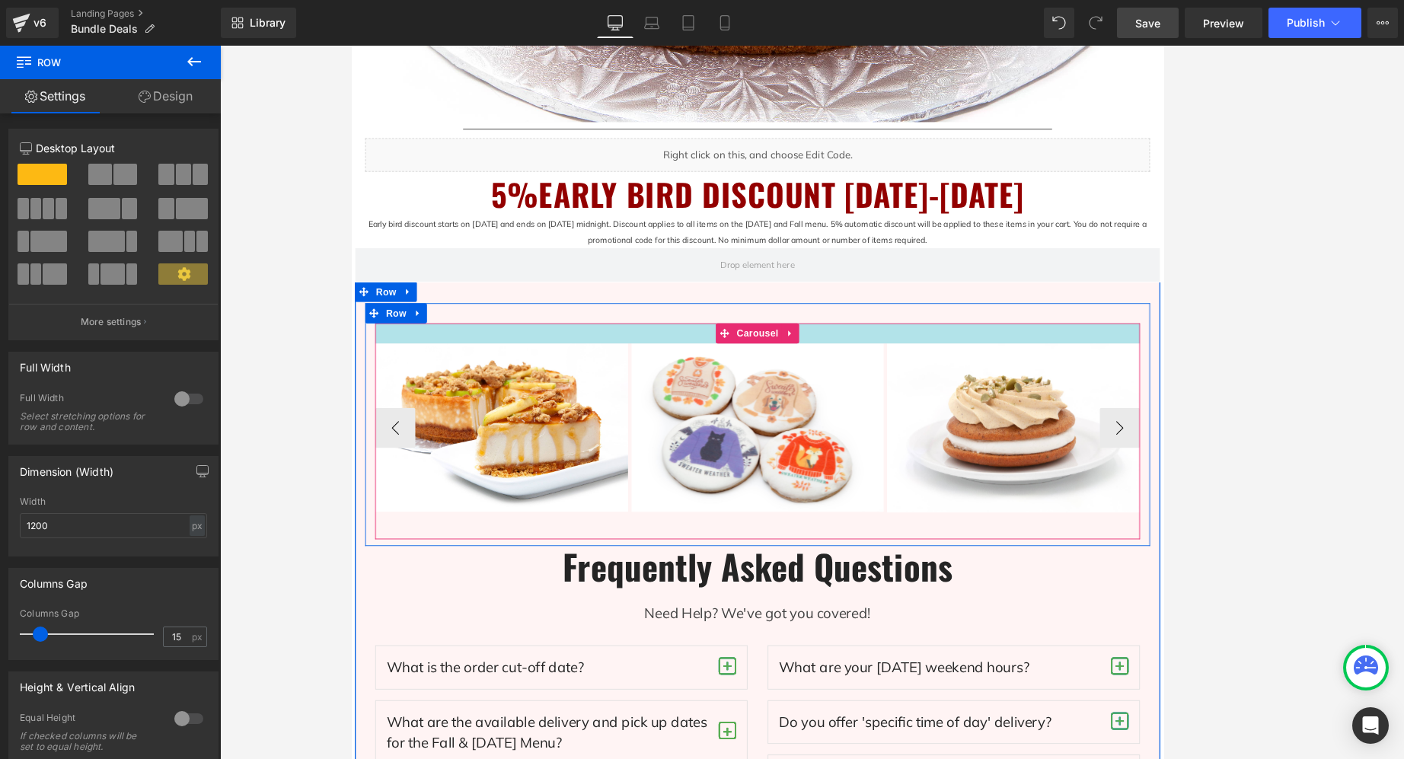
click at [545, 376] on div at bounding box center [812, 372] width 868 height 23
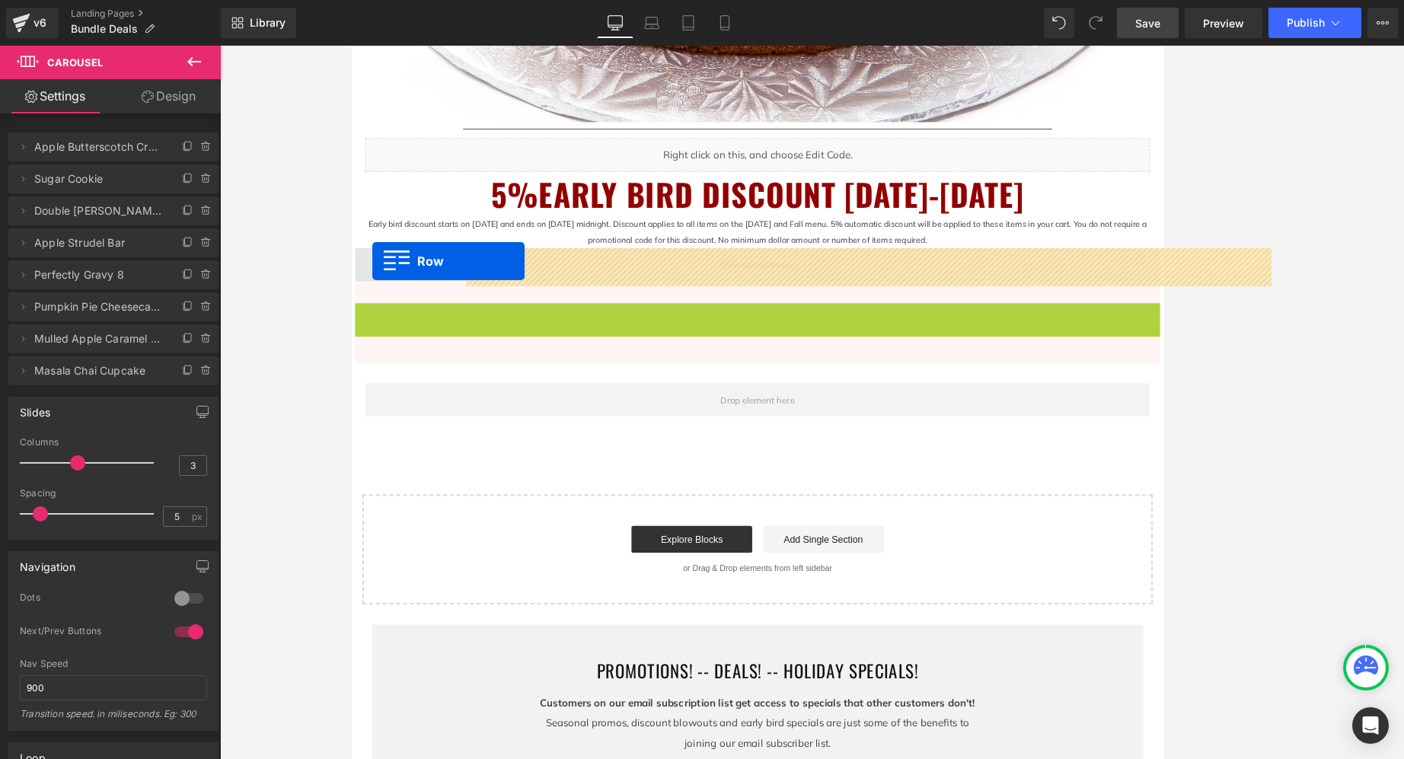
drag, startPoint x: 363, startPoint y: 352, endPoint x: 1670, endPoint y: 401, distance: 1307.7
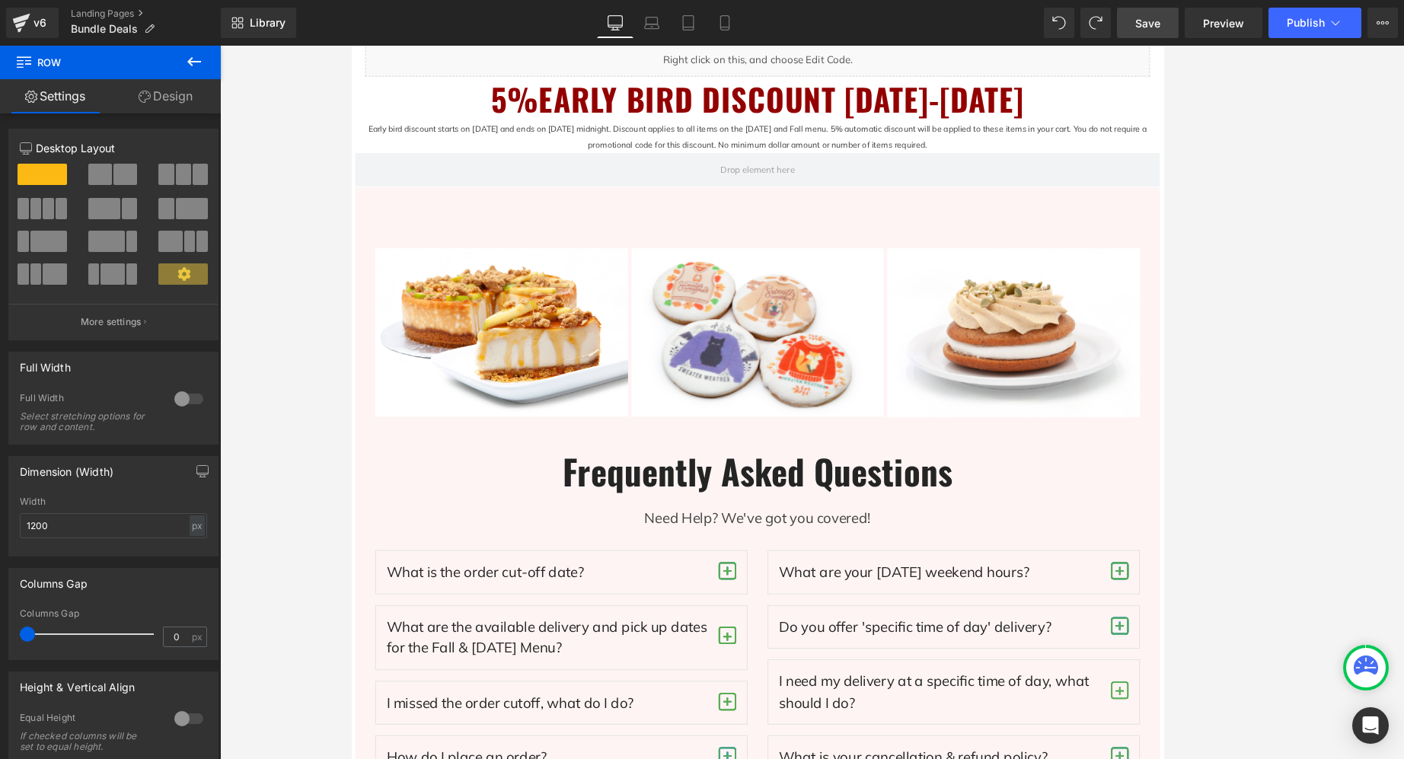
scroll to position [813, 0]
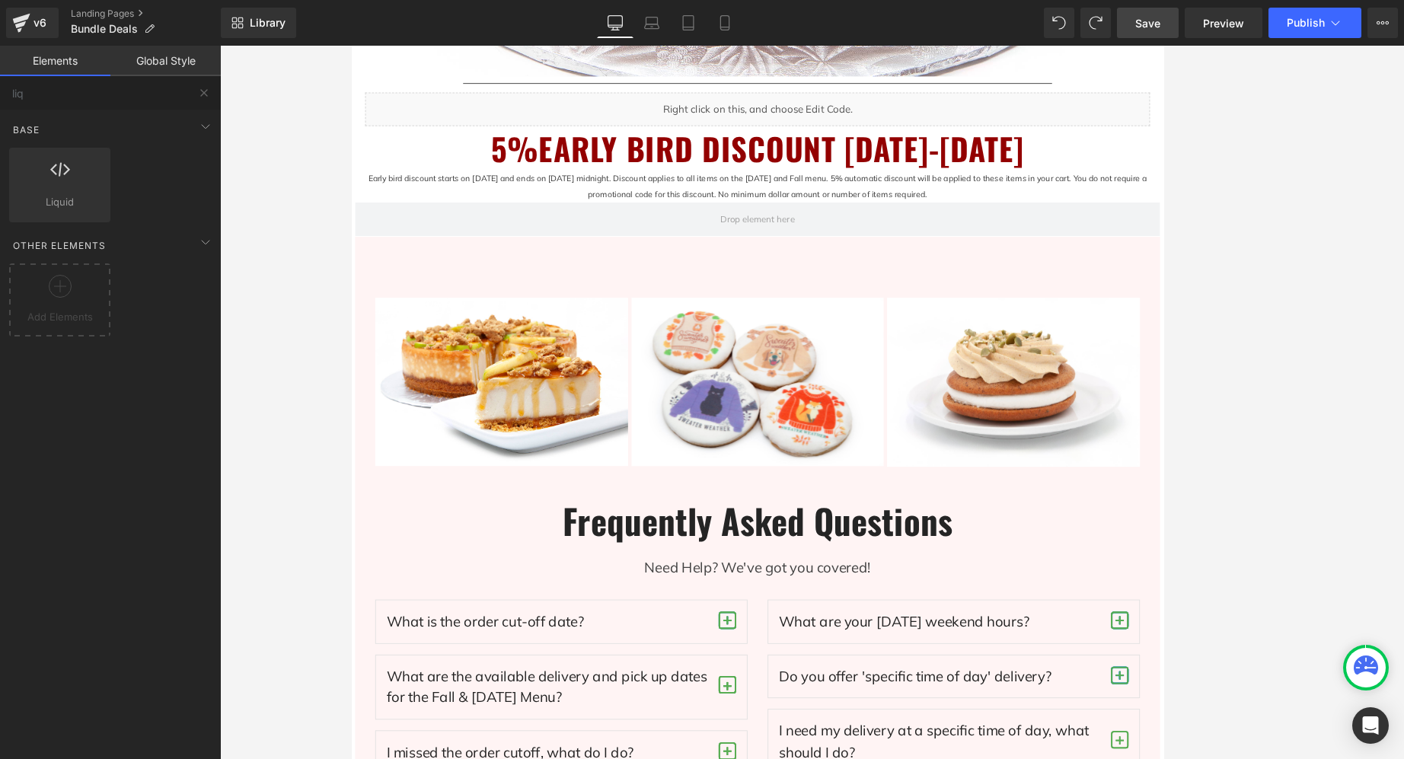
click at [1031, 492] on div at bounding box center [812, 403] width 1184 height 714
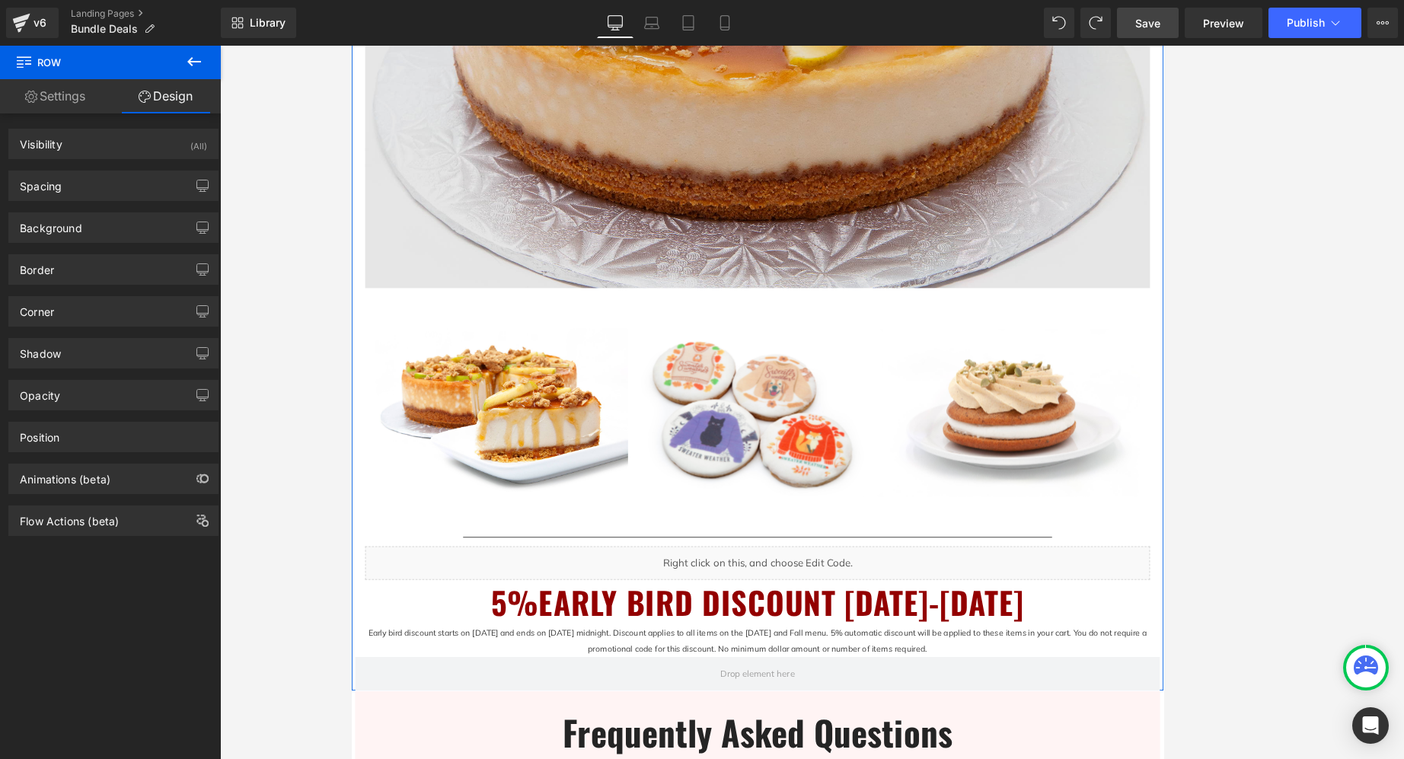
scroll to position [582, 0]
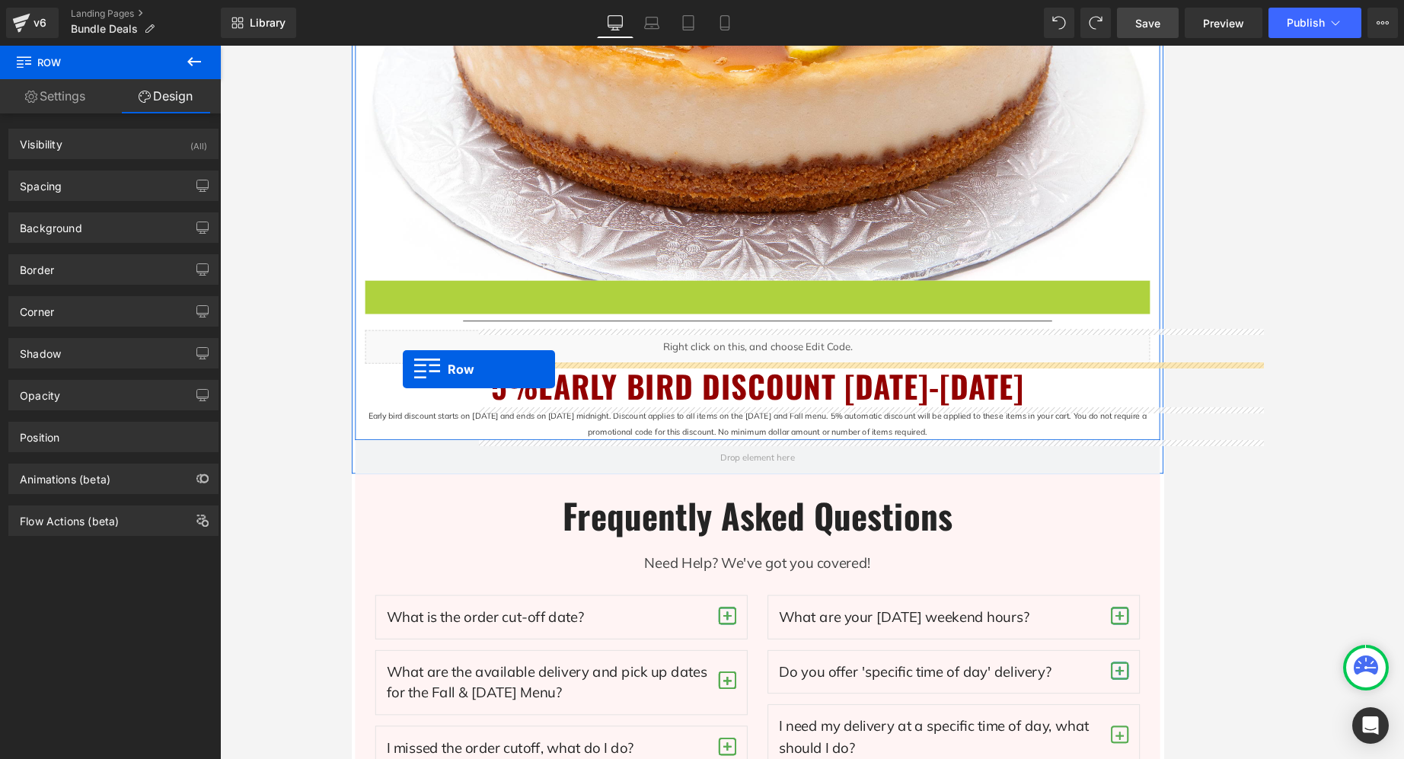
drag, startPoint x: 375, startPoint y: 322, endPoint x: 410, endPoint y: 413, distance: 96.9
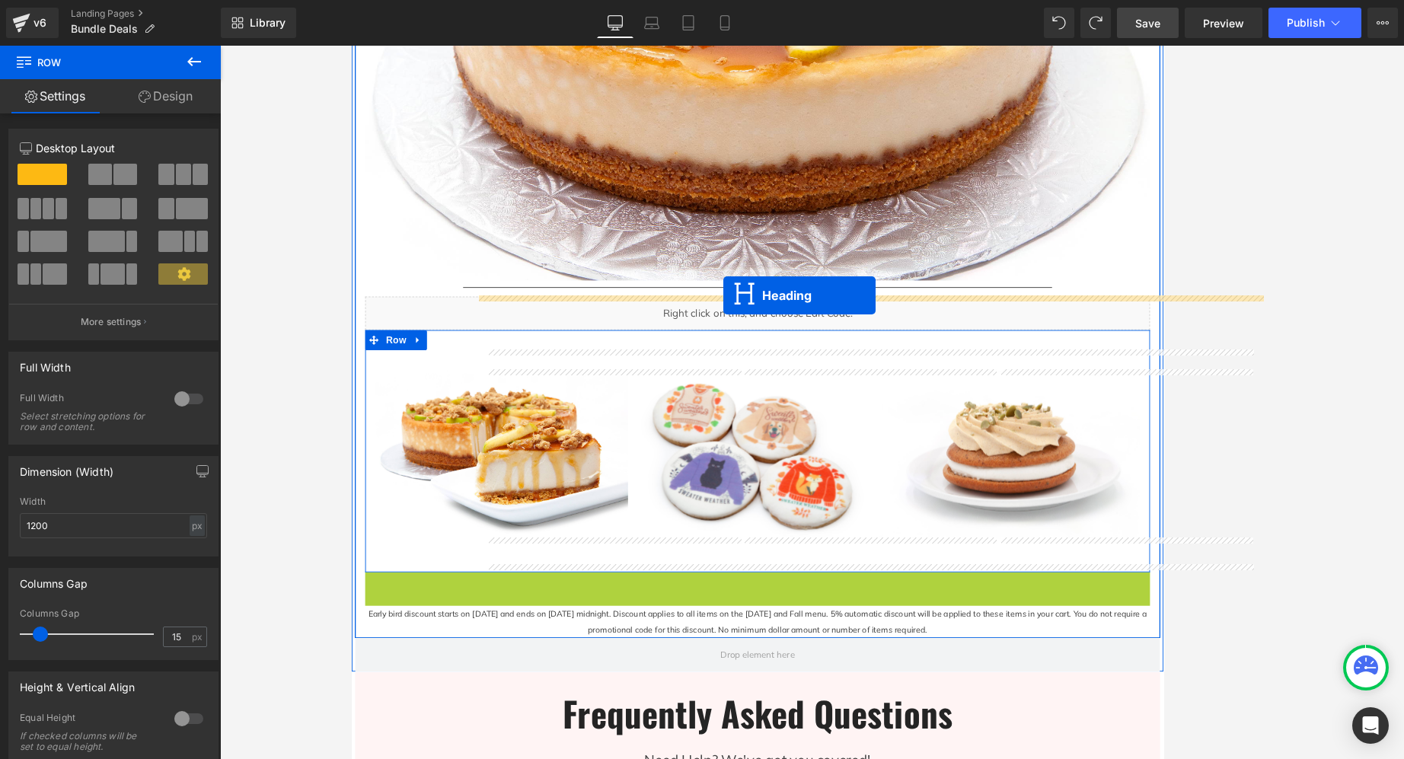
drag, startPoint x: 772, startPoint y: 667, endPoint x: 1259, endPoint y: 509, distance: 511.7
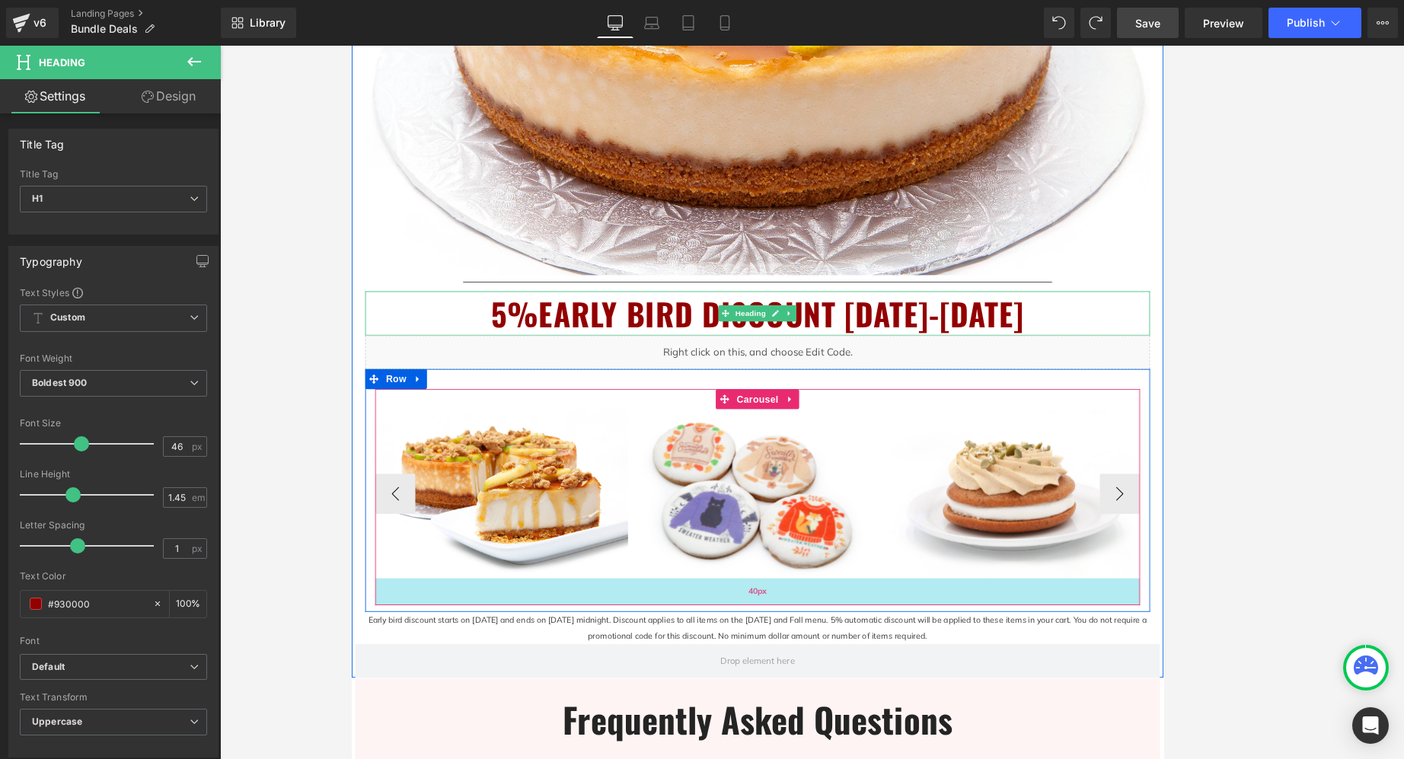
scroll to position [627, 0]
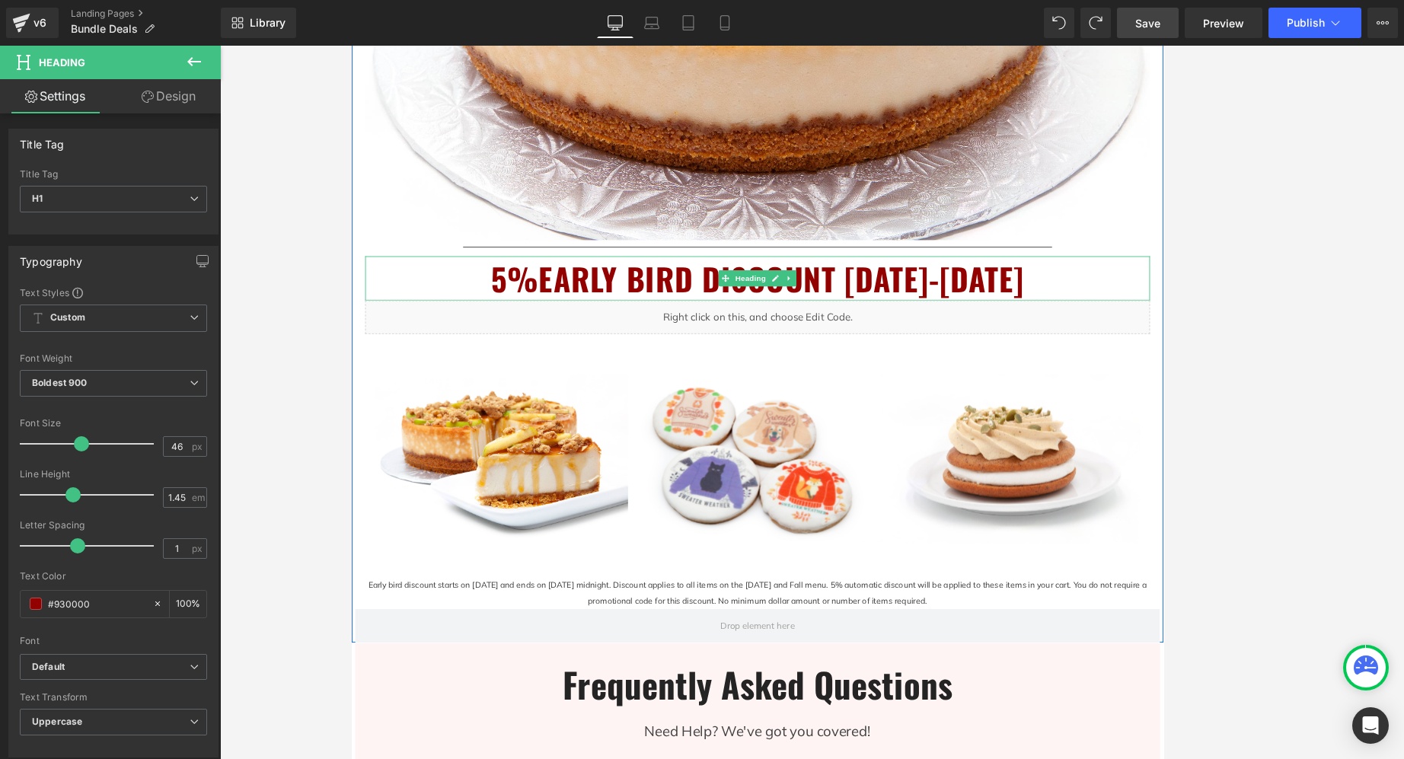
click at [825, 666] on div "Early bird discount starts on [DATE] and ends on [DATE] midnight. Discount appl…" at bounding box center [811, 667] width 891 height 37
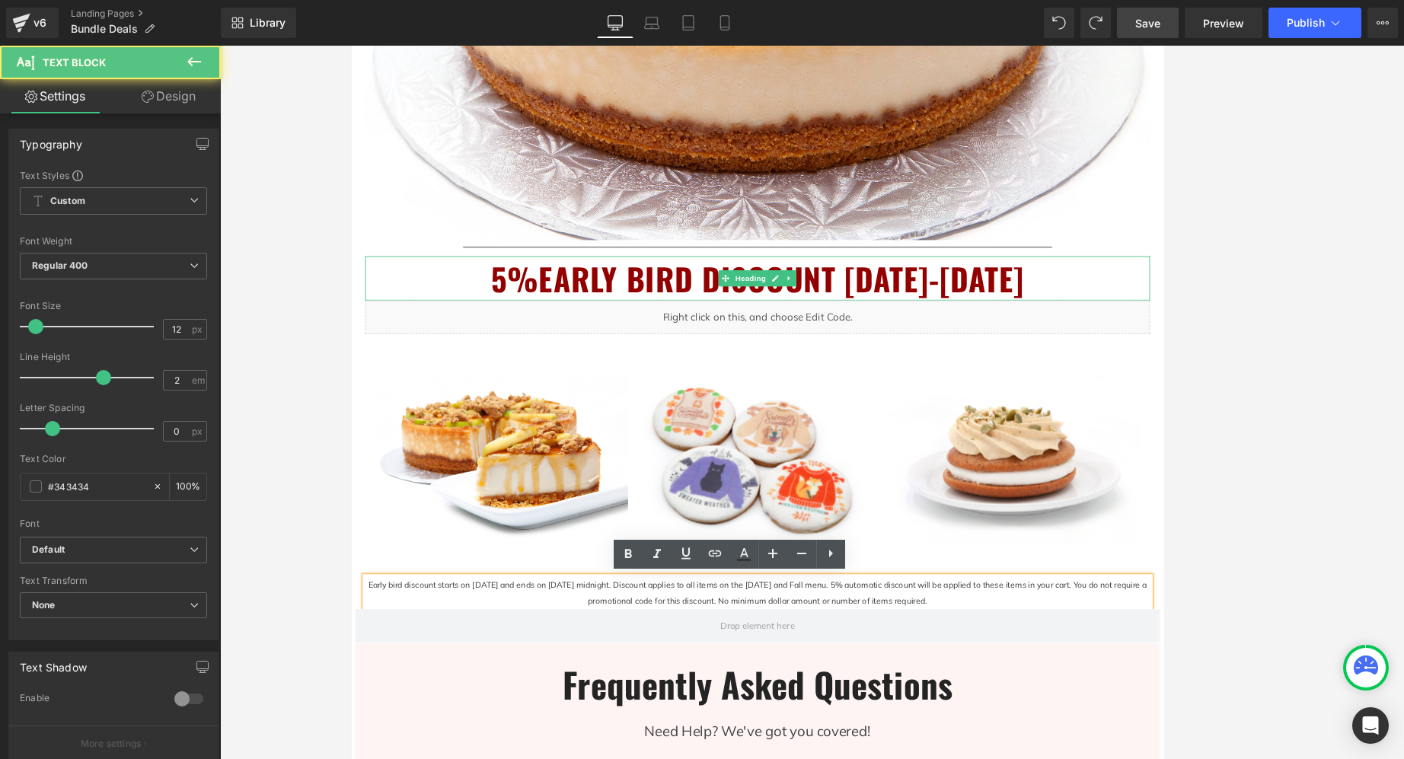
click at [874, 663] on p "Early bird discount starts on [DATE] and ends on [DATE] midnight. Discount appl…" at bounding box center [811, 667] width 891 height 37
click at [1031, 670] on p "Early bird discount starts on [DATE] and ends on [DATE] midnight. Discount appl…" at bounding box center [811, 667] width 891 height 37
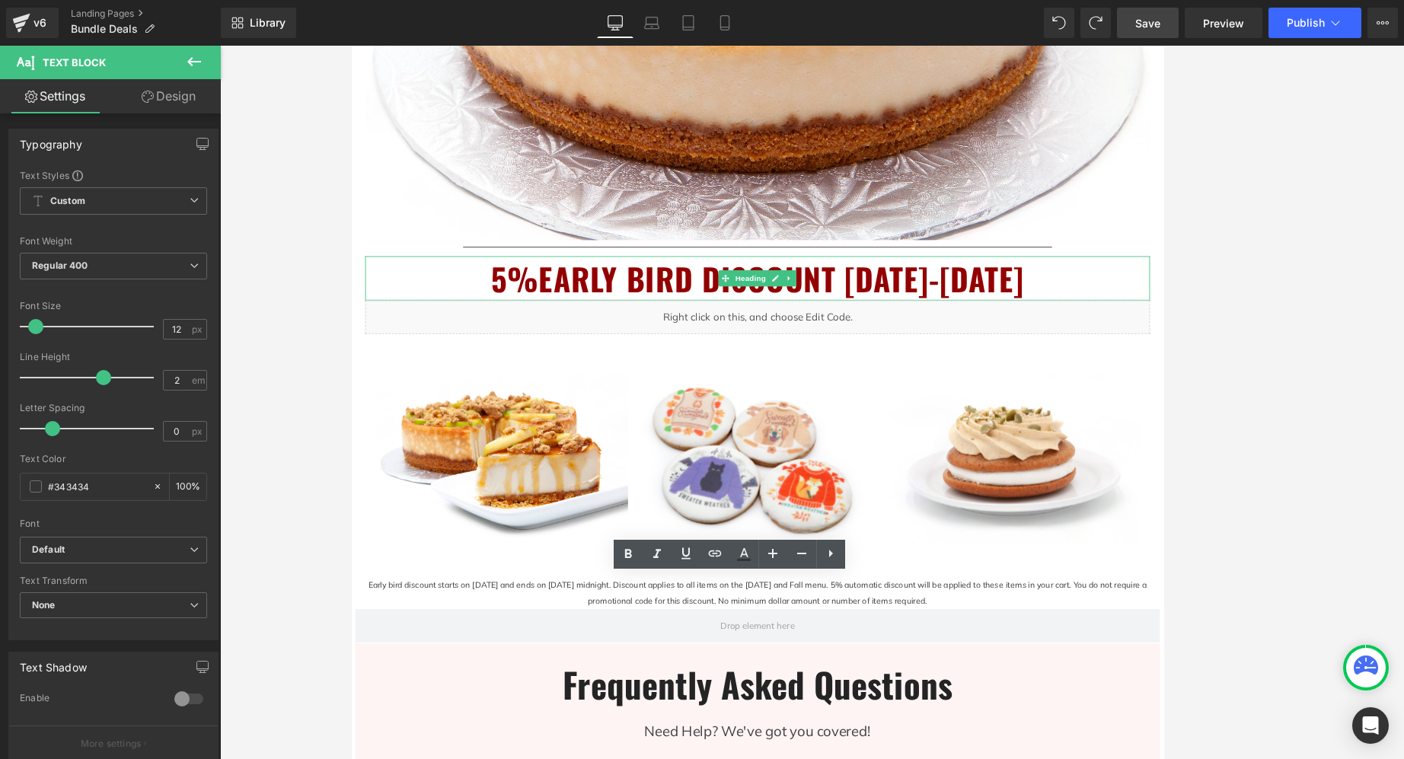
click at [1031, 602] on div at bounding box center [812, 403] width 1184 height 714
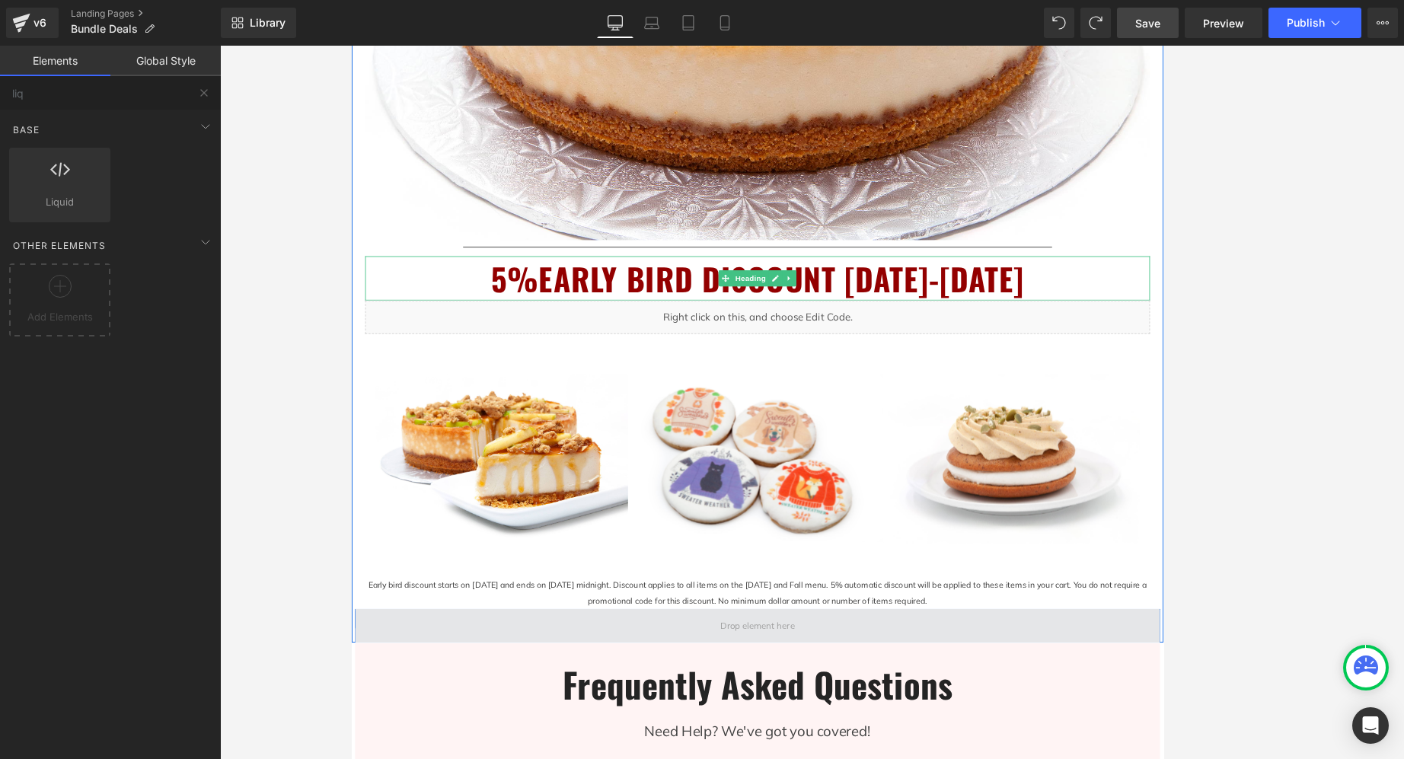
click at [1031, 711] on span at bounding box center [812, 704] width 914 height 38
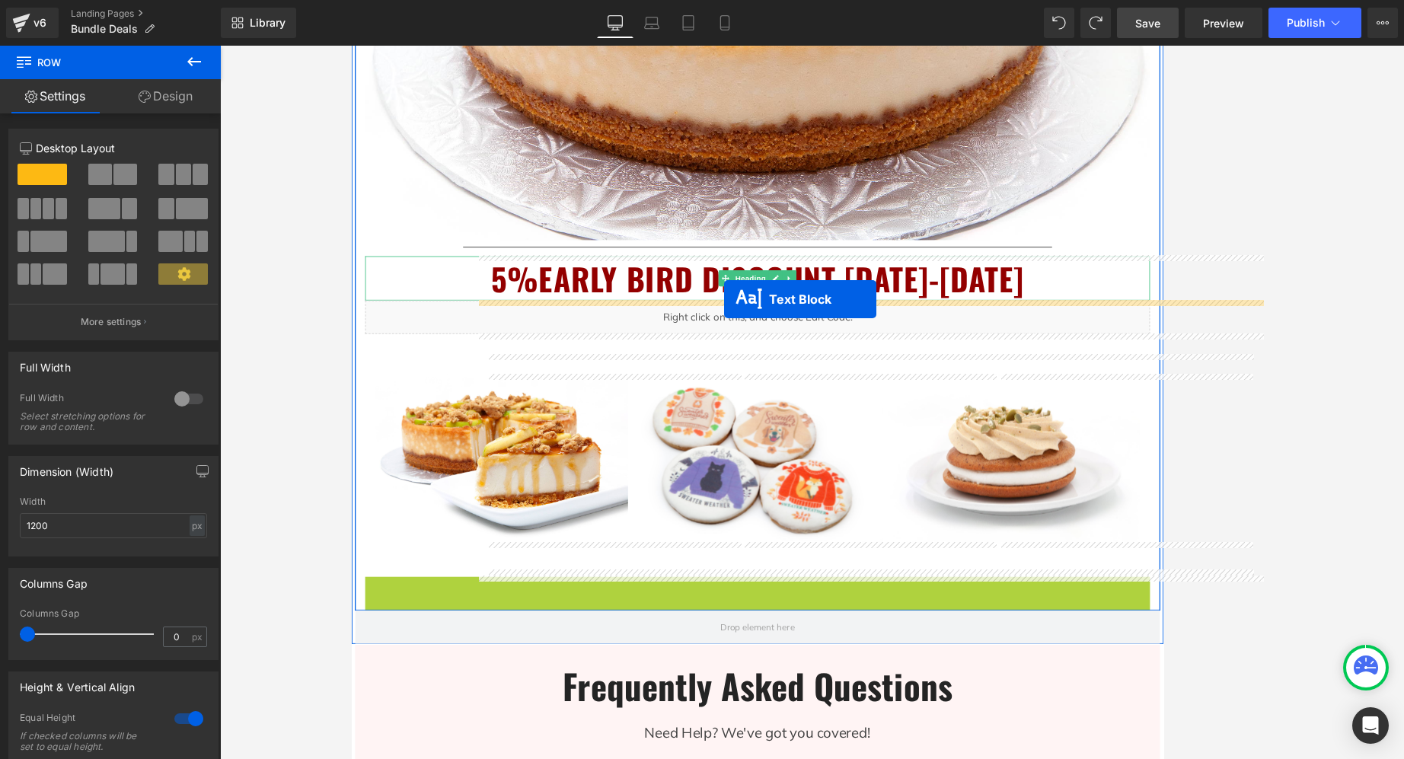
drag, startPoint x: 768, startPoint y: 666, endPoint x: 1200, endPoint y: 411, distance: 501.1
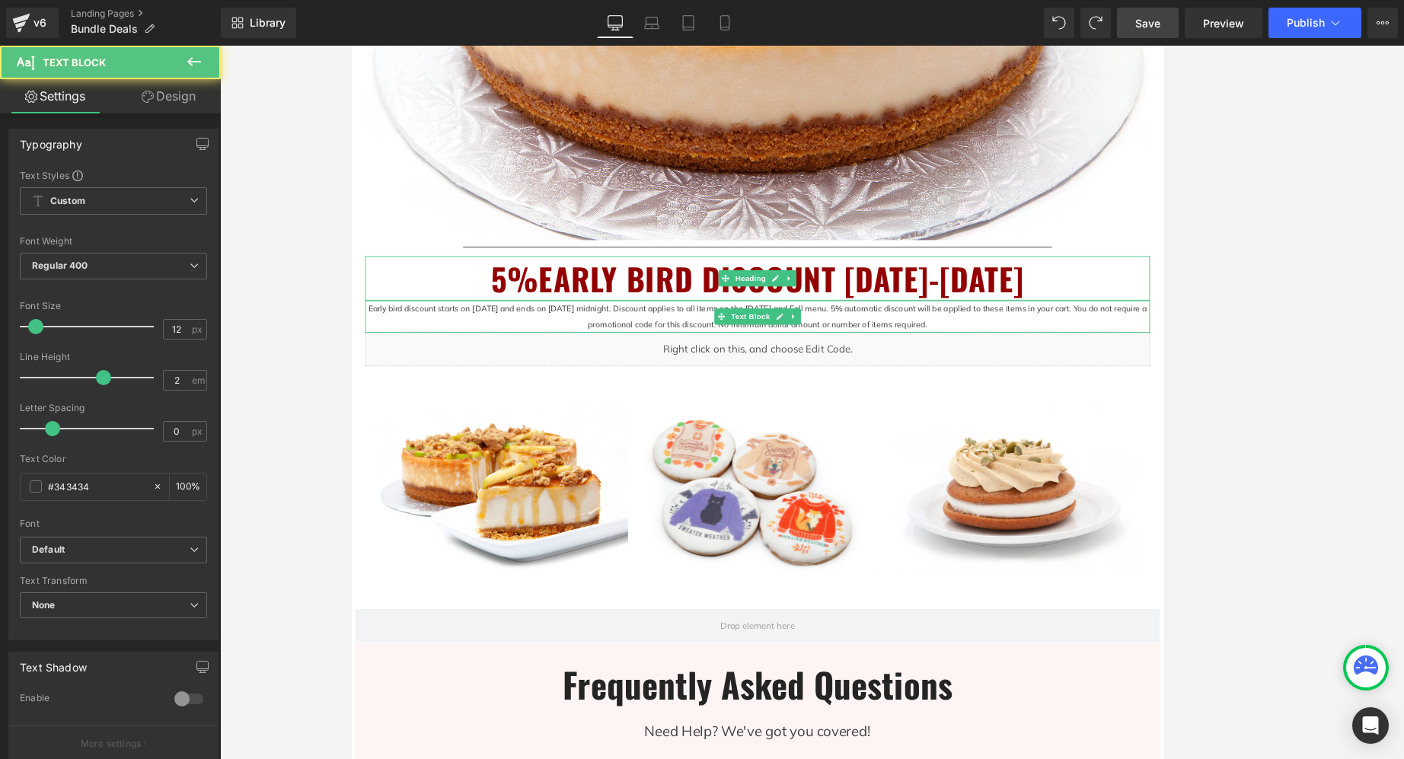
drag, startPoint x: 1285, startPoint y: 505, endPoint x: 1287, endPoint y: 514, distance: 9.4
click at [1031, 505] on div at bounding box center [812, 403] width 1184 height 714
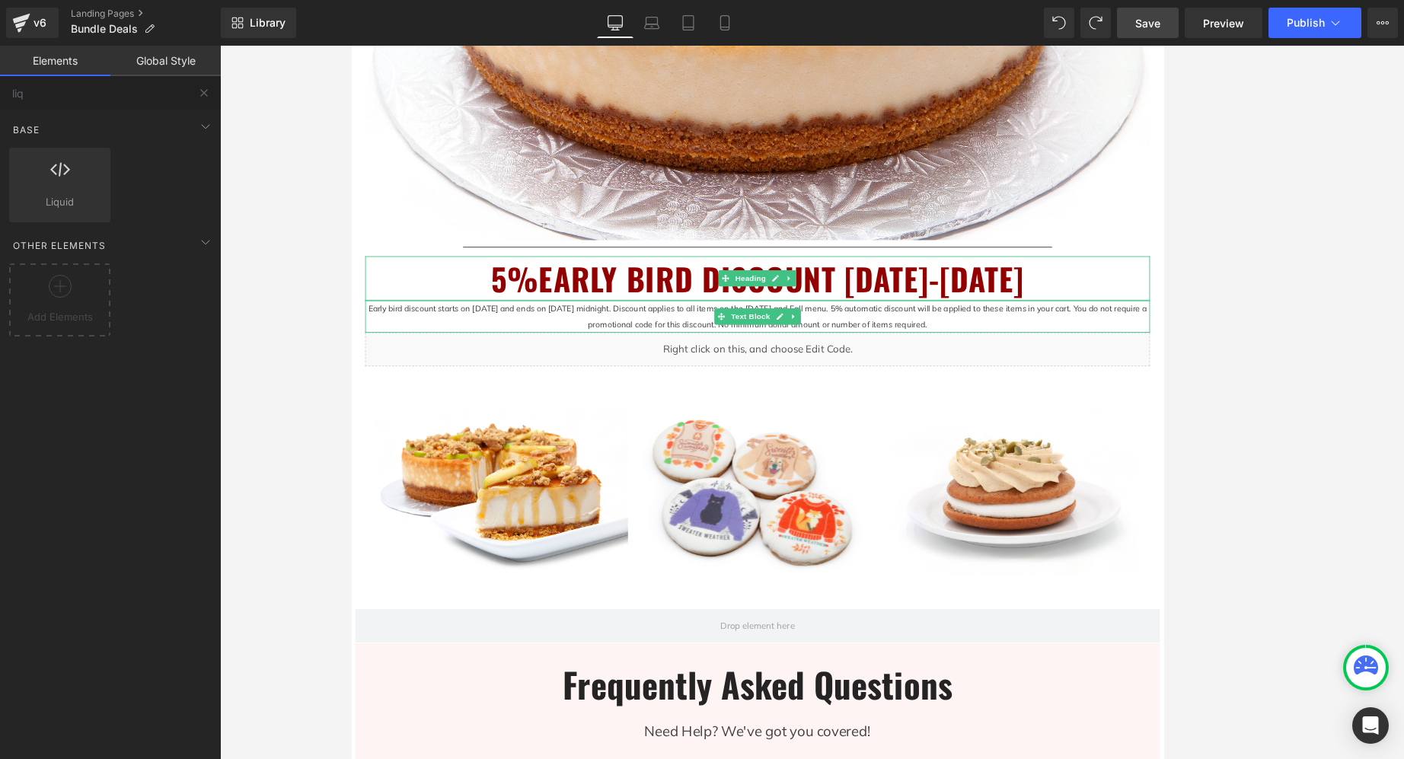
click at [1031, 552] on div at bounding box center [812, 403] width 1184 height 714
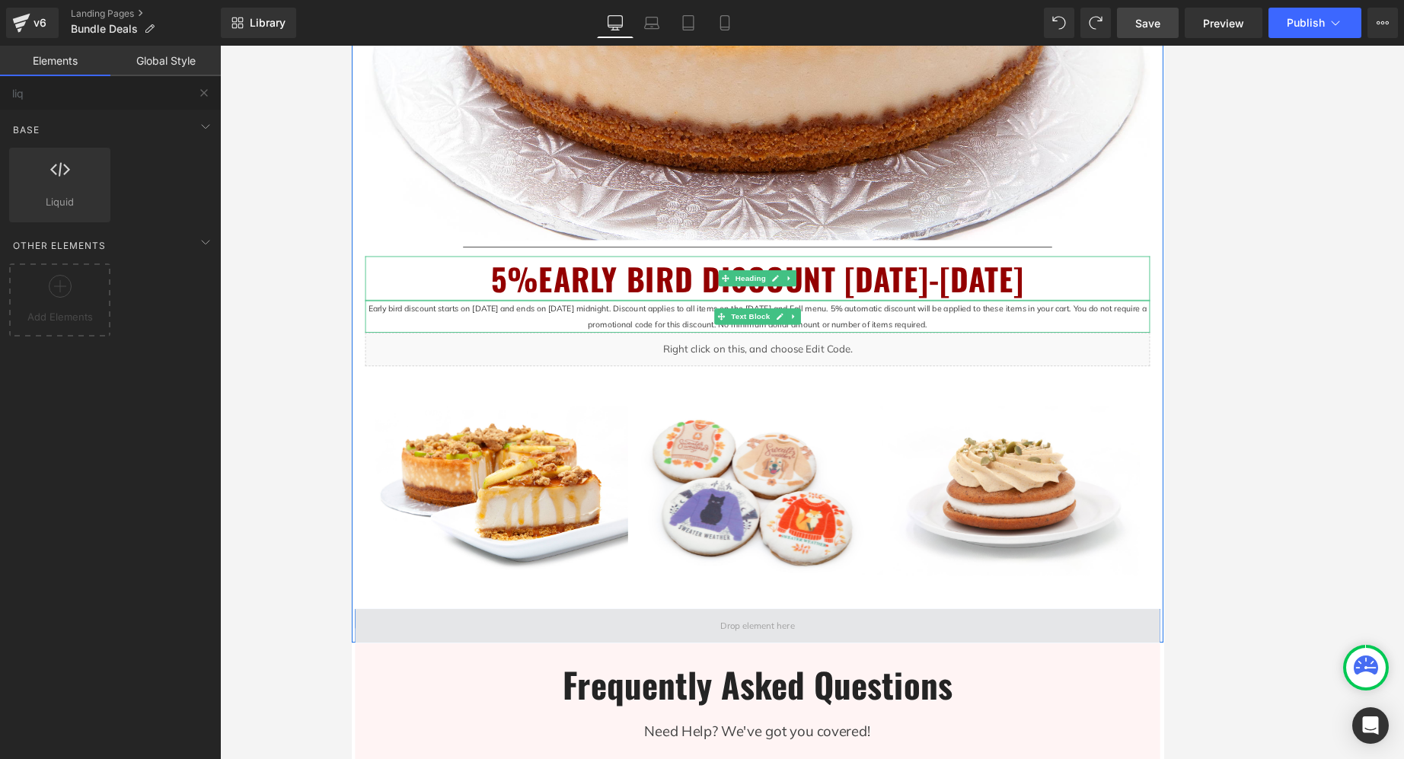
click at [1031, 708] on span at bounding box center [812, 704] width 914 height 38
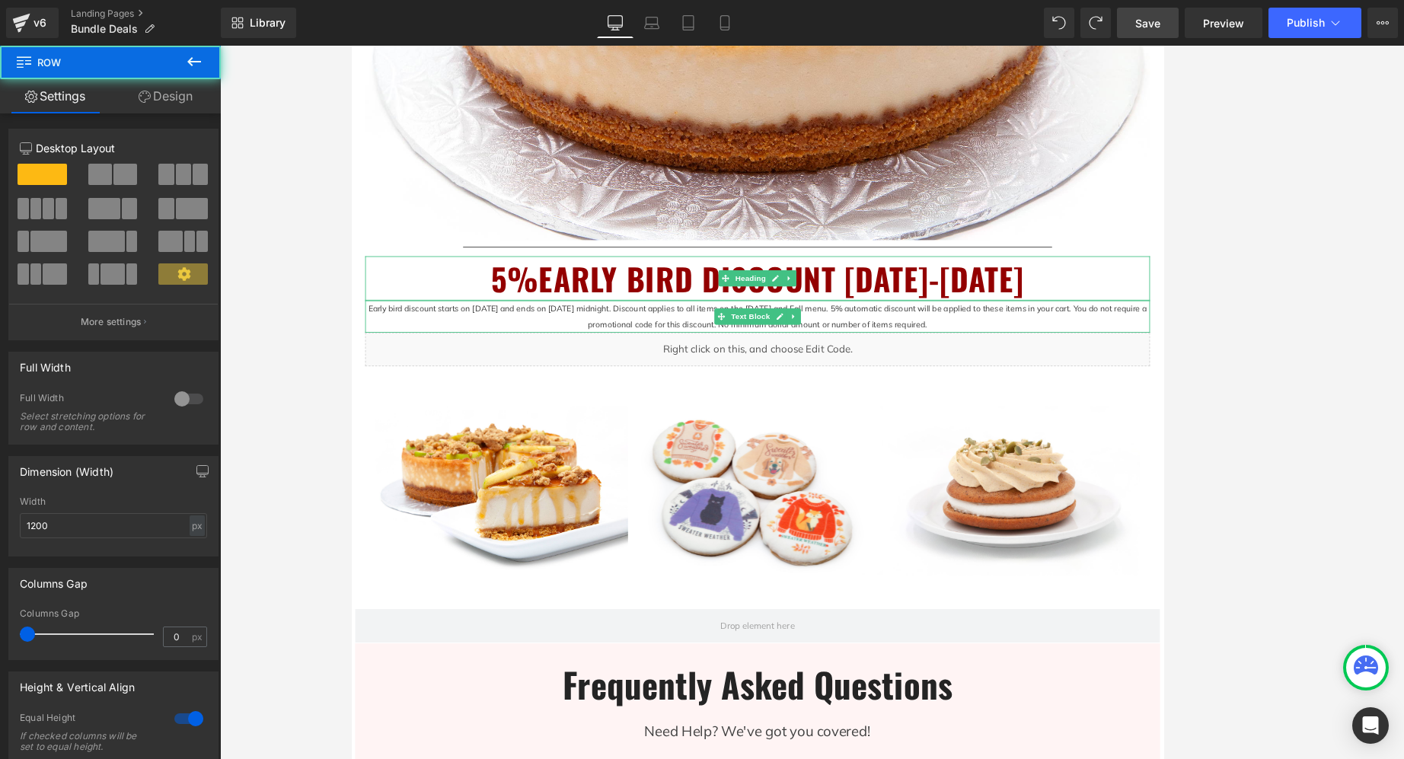
click at [1031, 637] on div at bounding box center [812, 403] width 1184 height 714
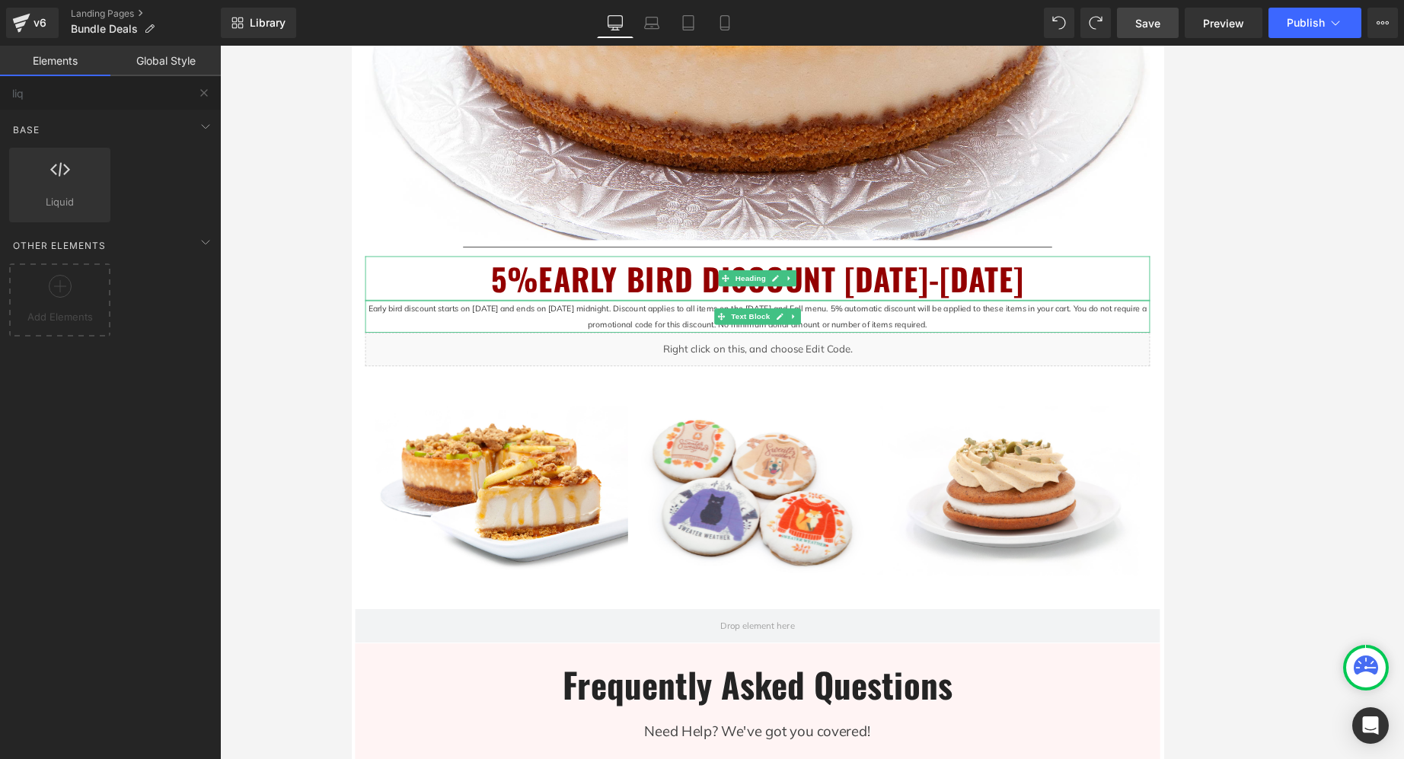
click at [1031, 27] on span "Save" at bounding box center [1147, 23] width 25 height 16
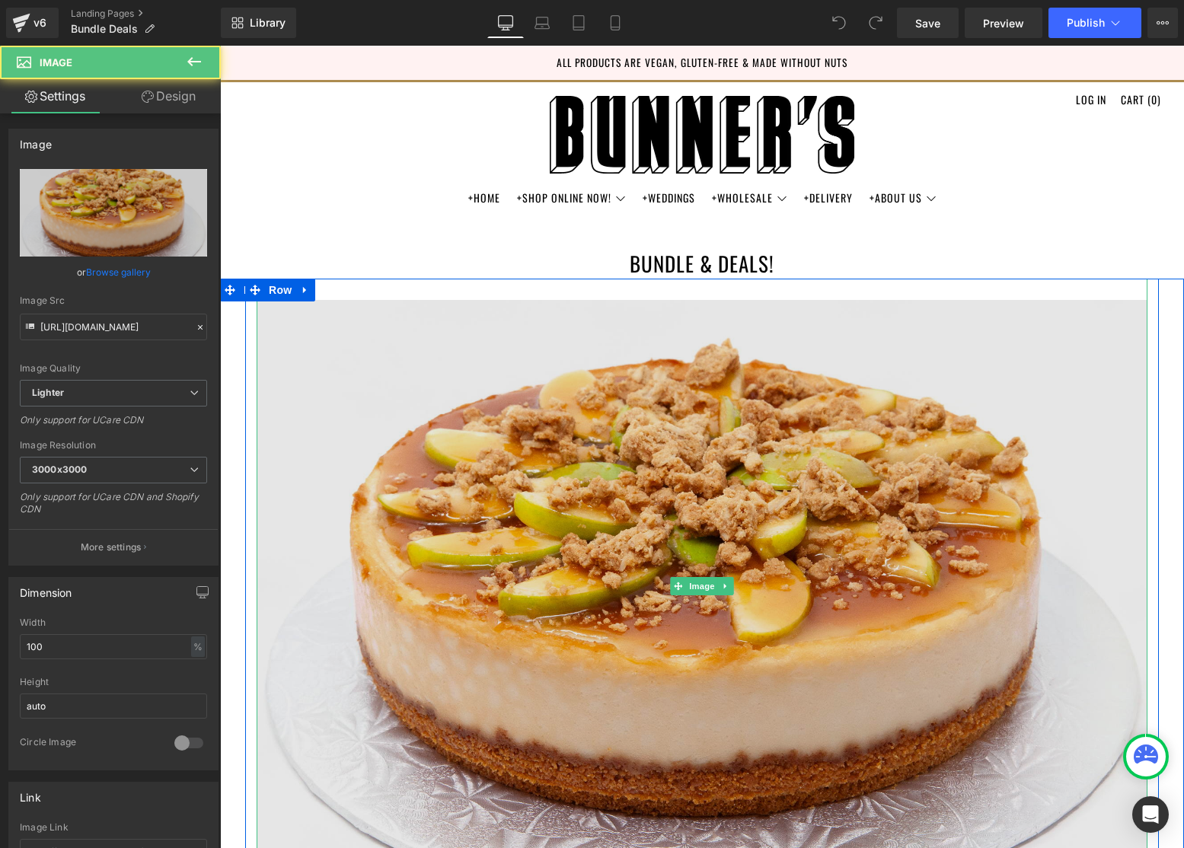
click at [728, 624] on img at bounding box center [702, 586] width 891 height 615
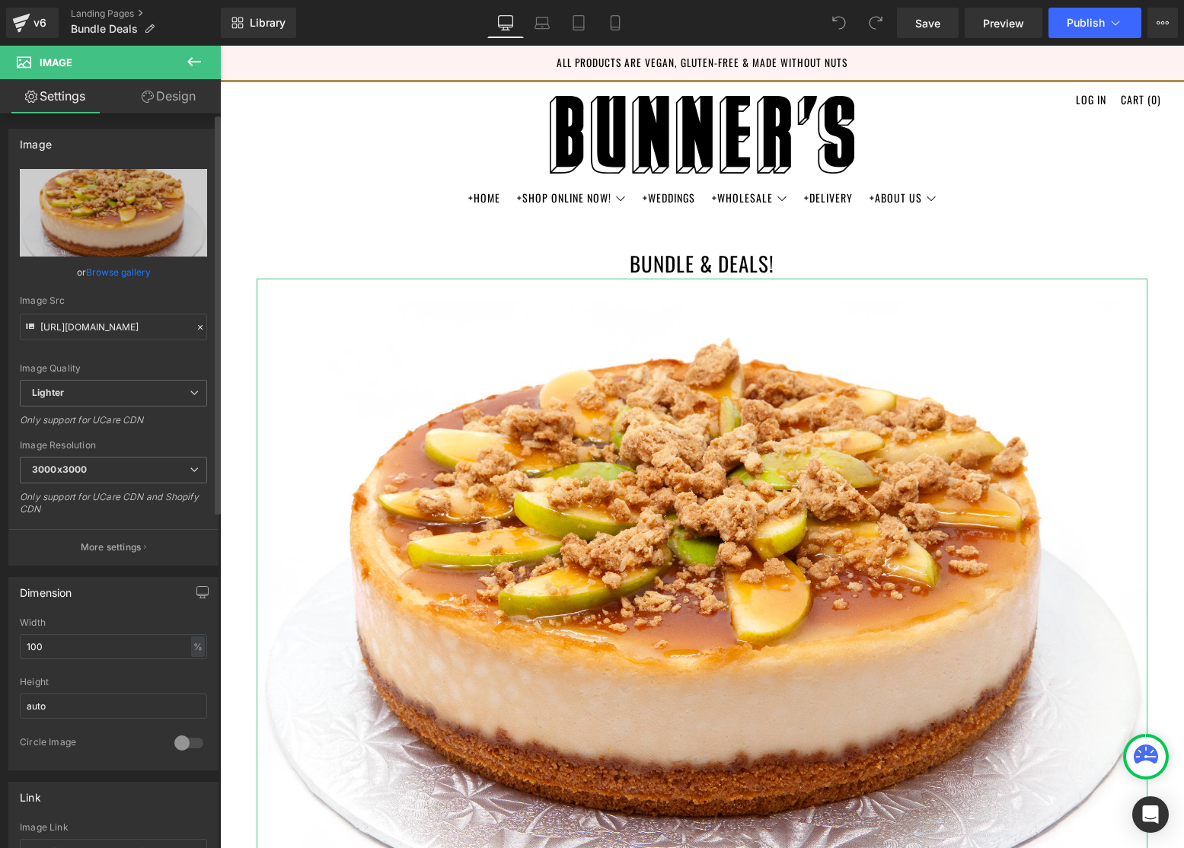
click at [144, 275] on link "Browse gallery" at bounding box center [118, 272] width 65 height 27
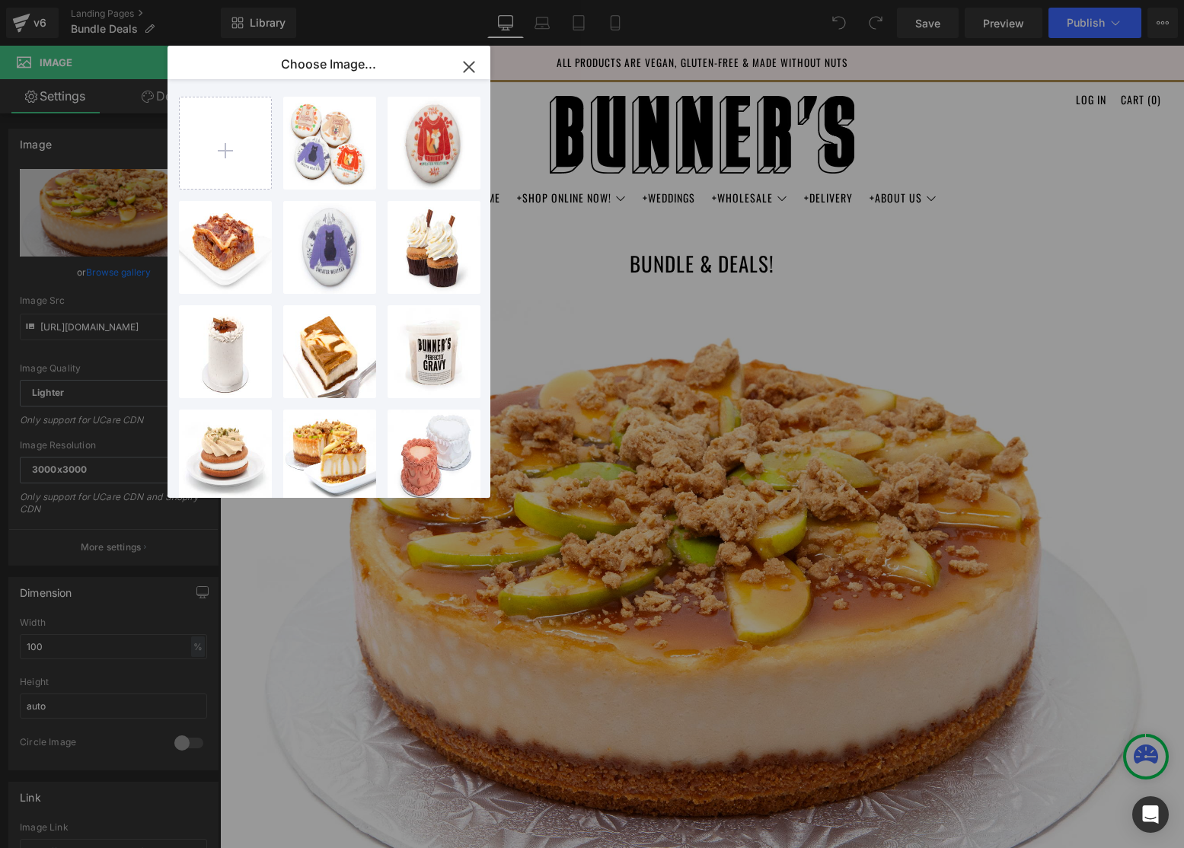
type input "C:\fakepath\Blue and White Bold Drink Promo Instagram Post (2000 x 1333 px) (1)…"
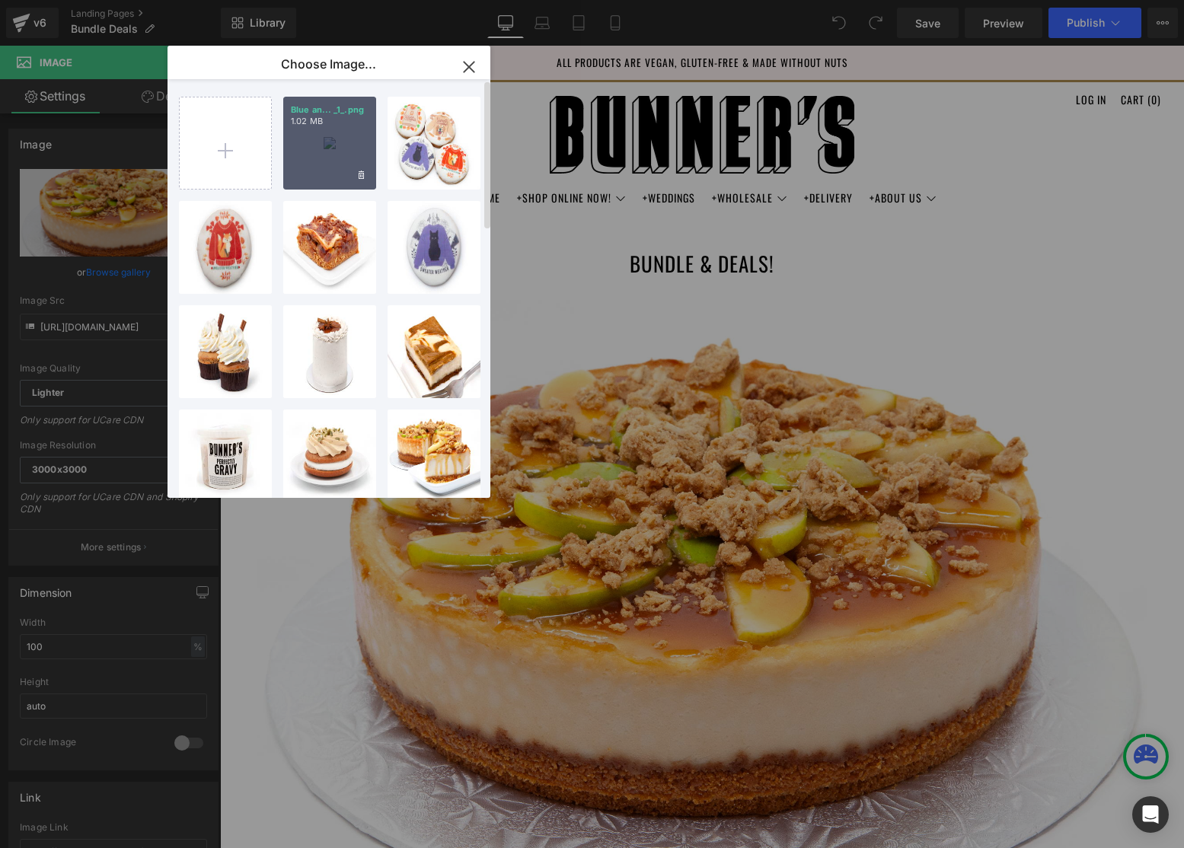
click at [335, 158] on div "Blue an... _1_.png 1.02 MB" at bounding box center [329, 143] width 93 height 93
type input "https://ucarecdn.com/111588d5-bf10-4ccc-bad5-725a64b9590b/-/format/auto/-/previ…"
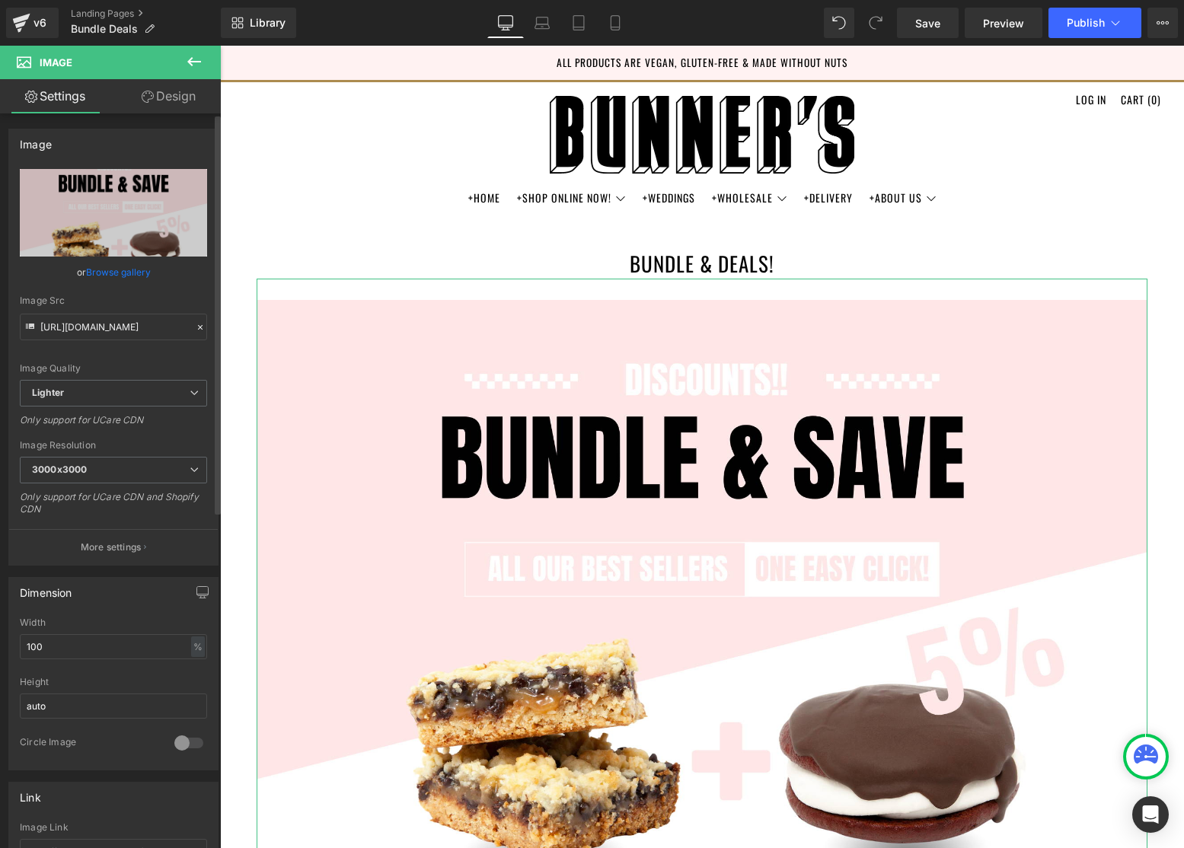
click at [114, 276] on link "Browse gallery" at bounding box center [118, 272] width 65 height 27
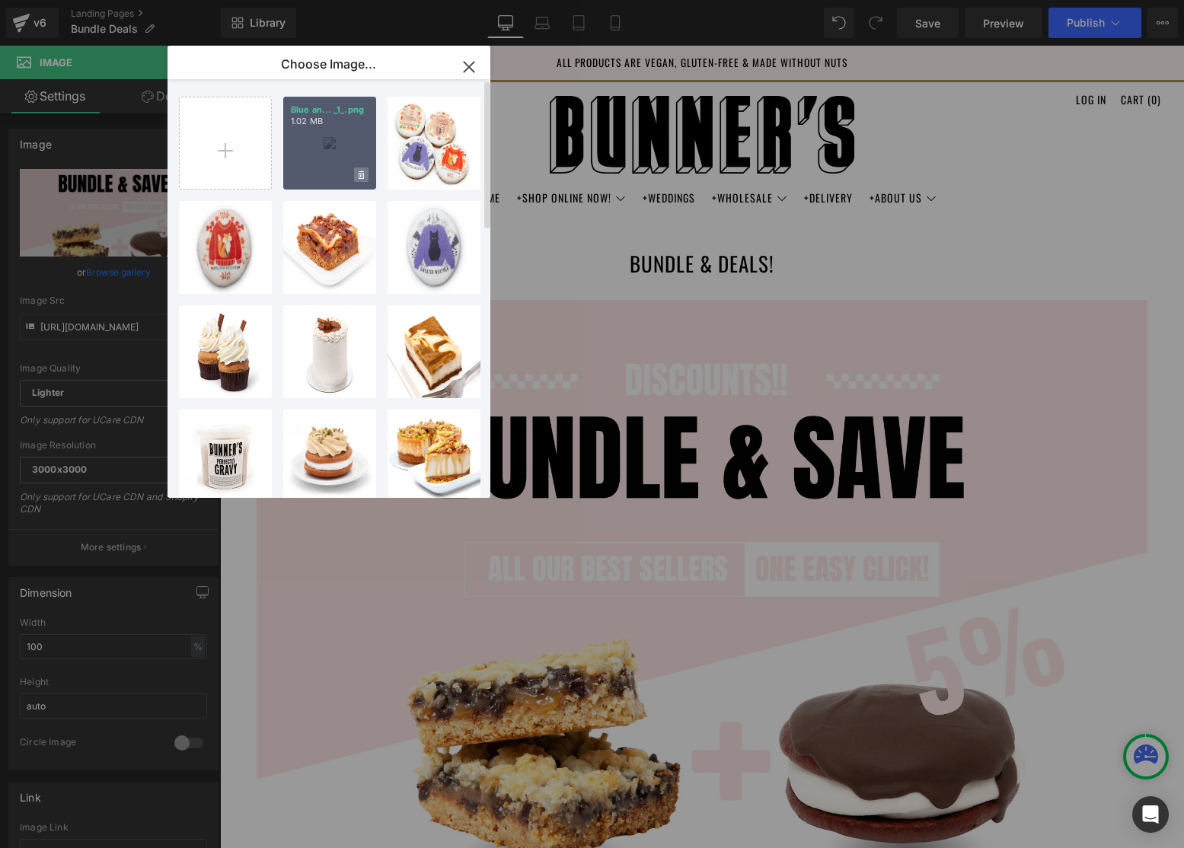
click at [360, 175] on icon at bounding box center [361, 175] width 5 height 8
click at [313, 176] on span "Yes" at bounding box center [310, 175] width 38 height 16
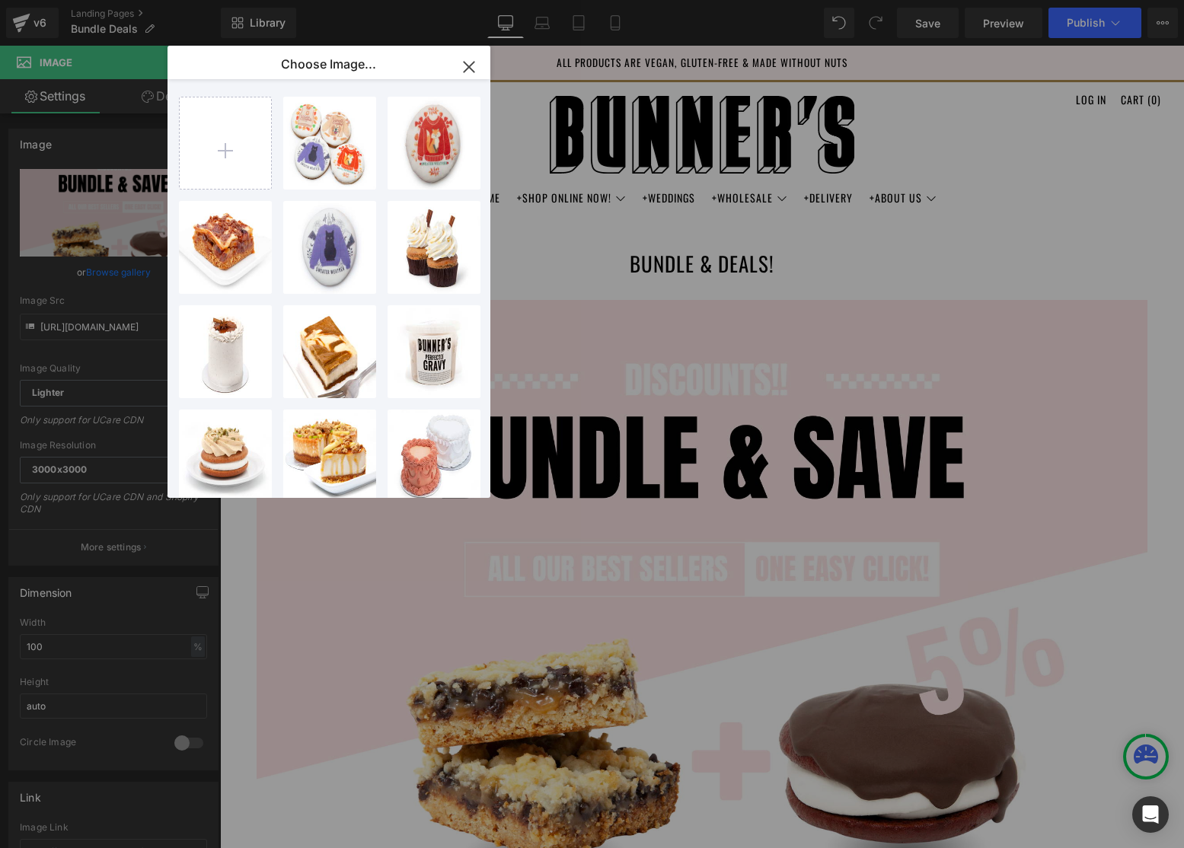
type input "C:\fakepath\Blue and White Bold Drink Promo Instagram Post (2000 x 1333 px) (2)…"
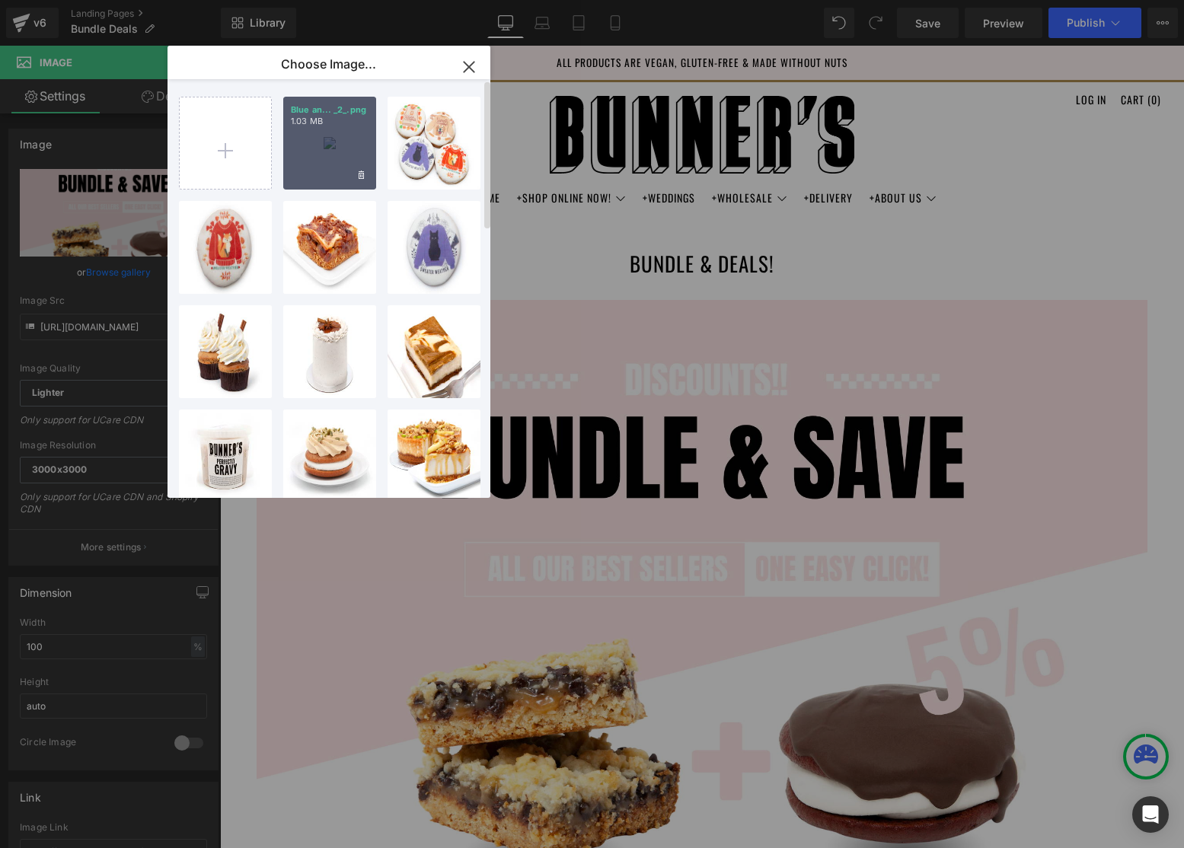
click at [321, 152] on div "Blue an... _2_.png 1.03 MB" at bounding box center [329, 143] width 93 height 93
type input "https://ucarecdn.com/4b75261c-c04a-4db5-9063-64c1f07844f0/-/format/auto/-/previ…"
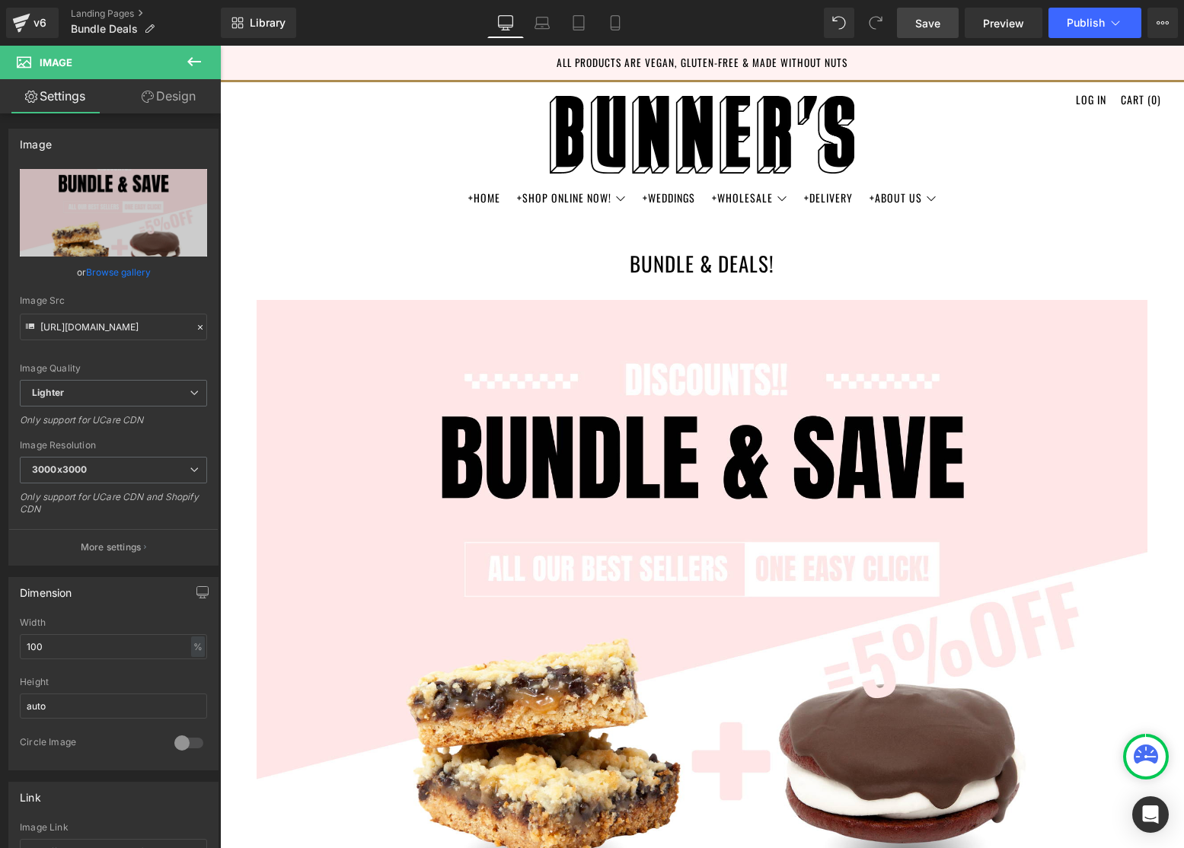
click at [923, 29] on span "Save" at bounding box center [927, 23] width 25 height 16
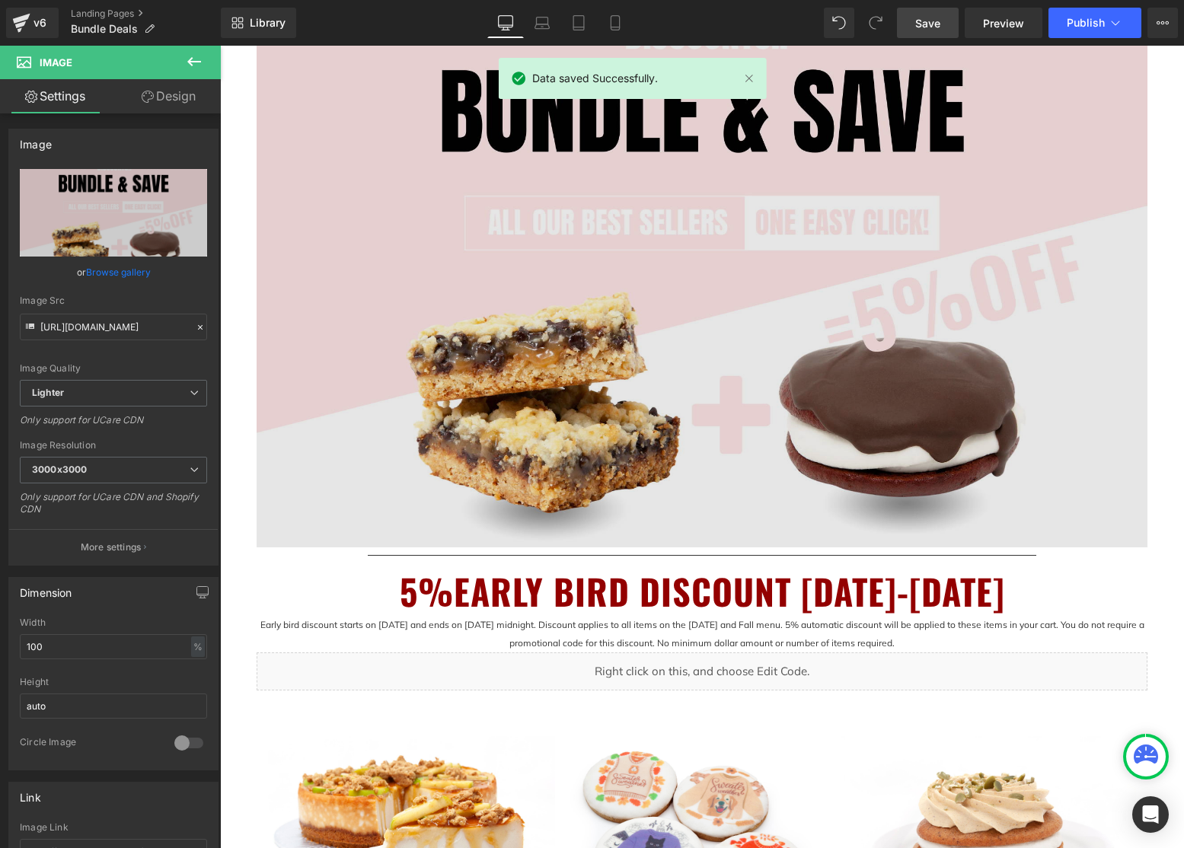
scroll to position [353, 0]
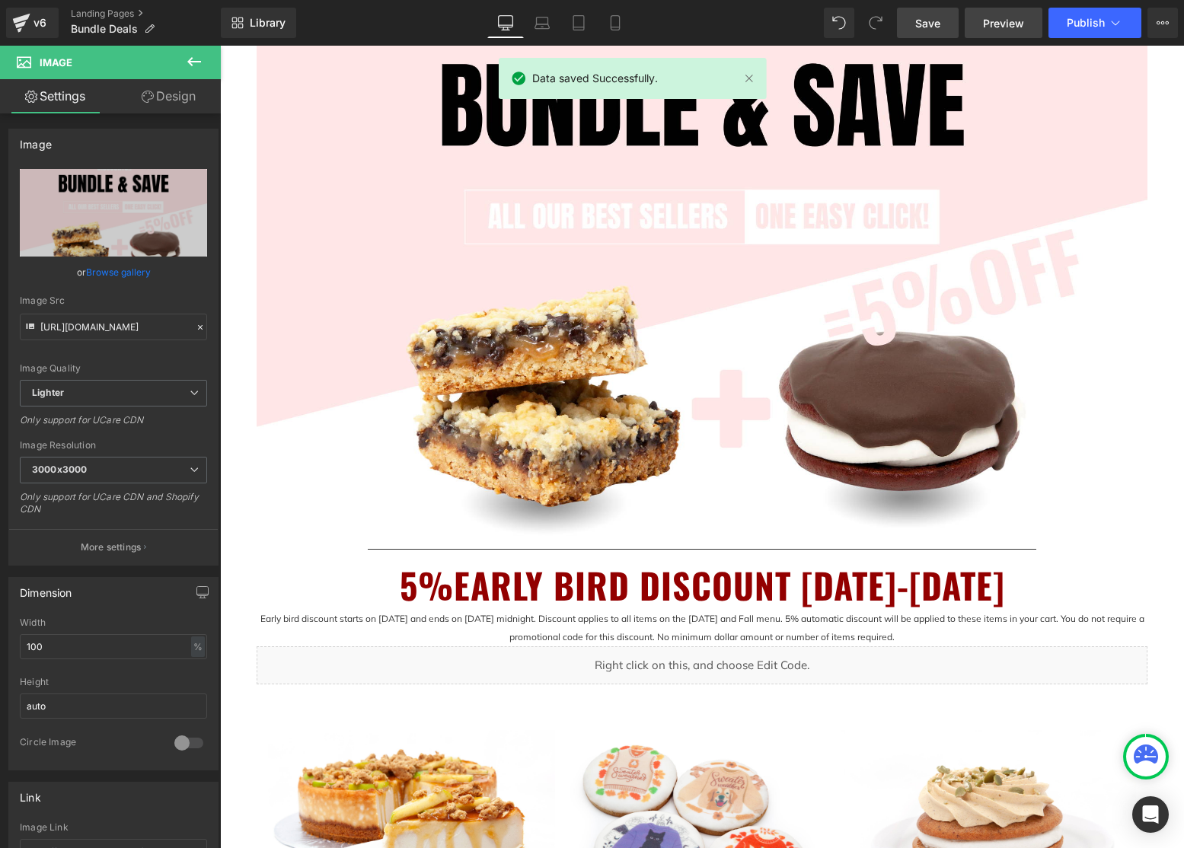
click at [1013, 29] on span "Preview" at bounding box center [1003, 23] width 41 height 16
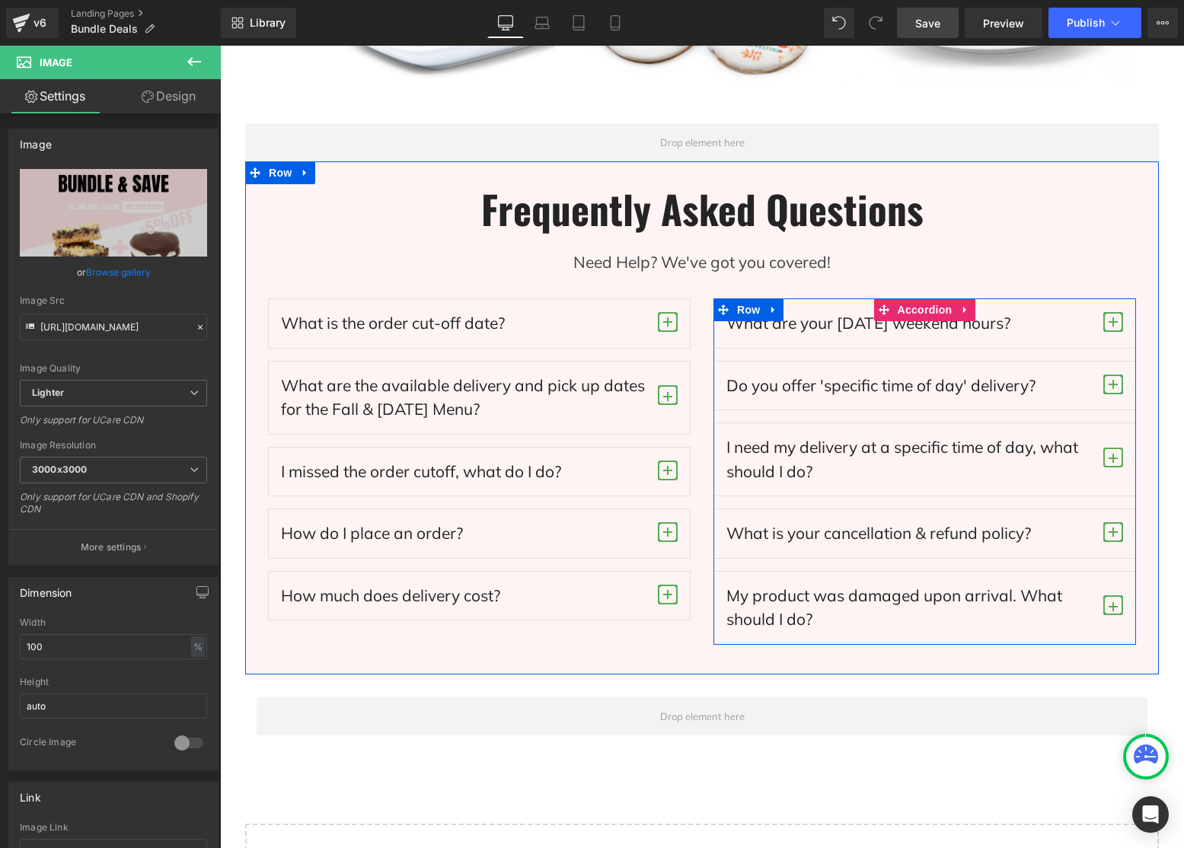
scroll to position [597, 0]
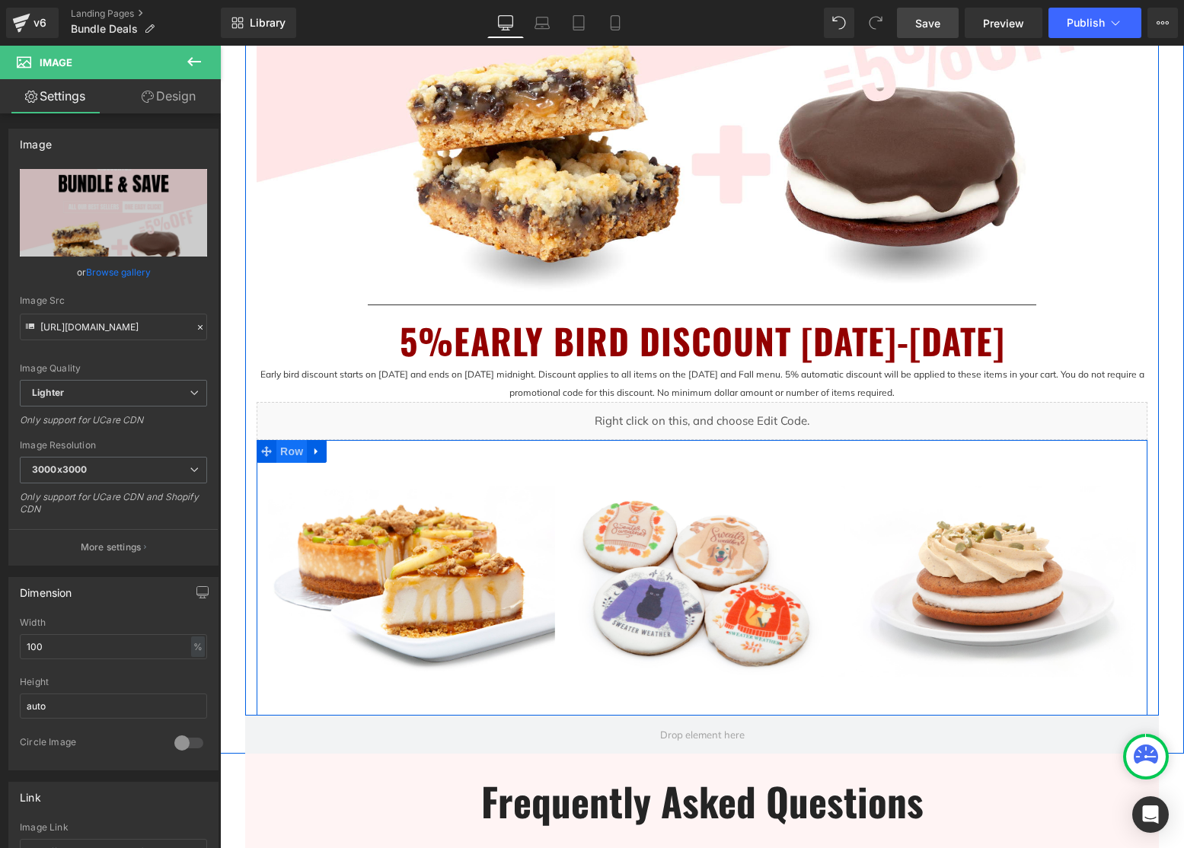
click at [286, 454] on span "Row" at bounding box center [291, 451] width 30 height 23
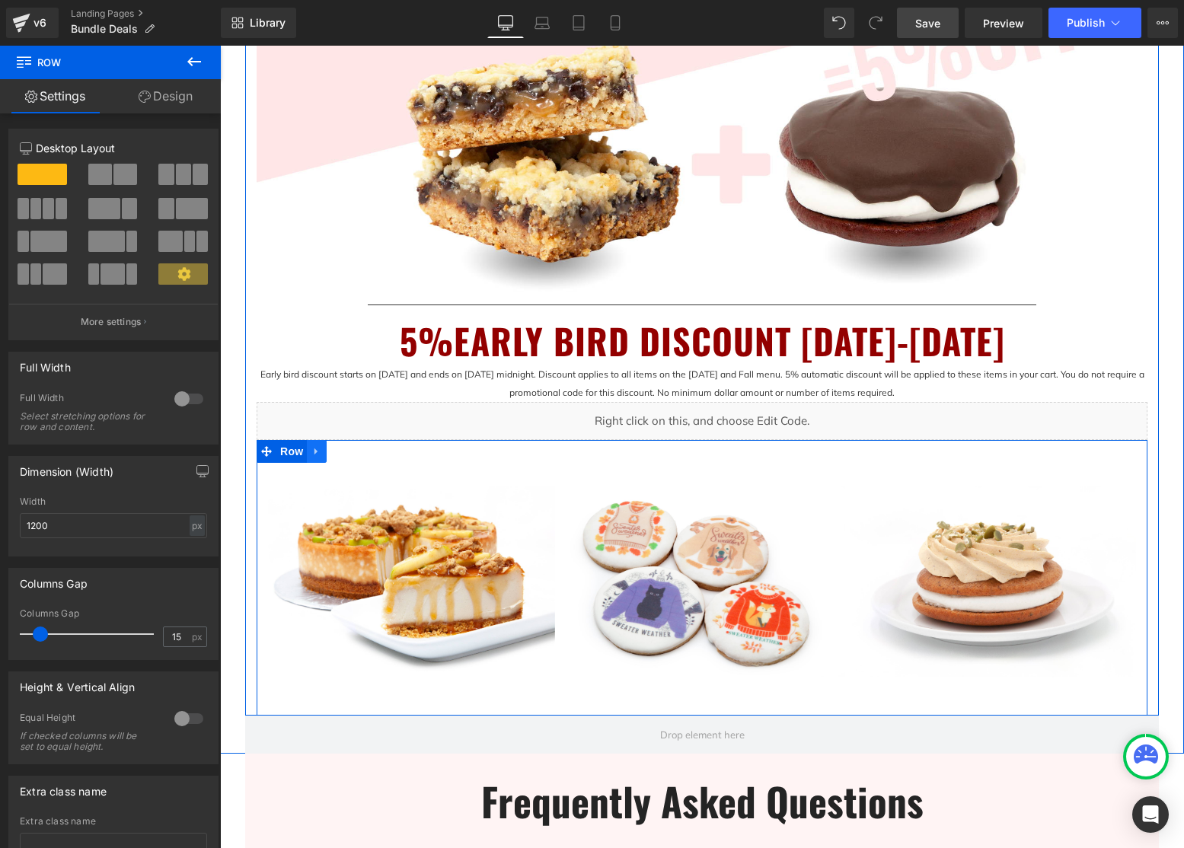
click at [321, 452] on icon at bounding box center [316, 451] width 11 height 11
click at [358, 453] on icon at bounding box center [356, 451] width 11 height 11
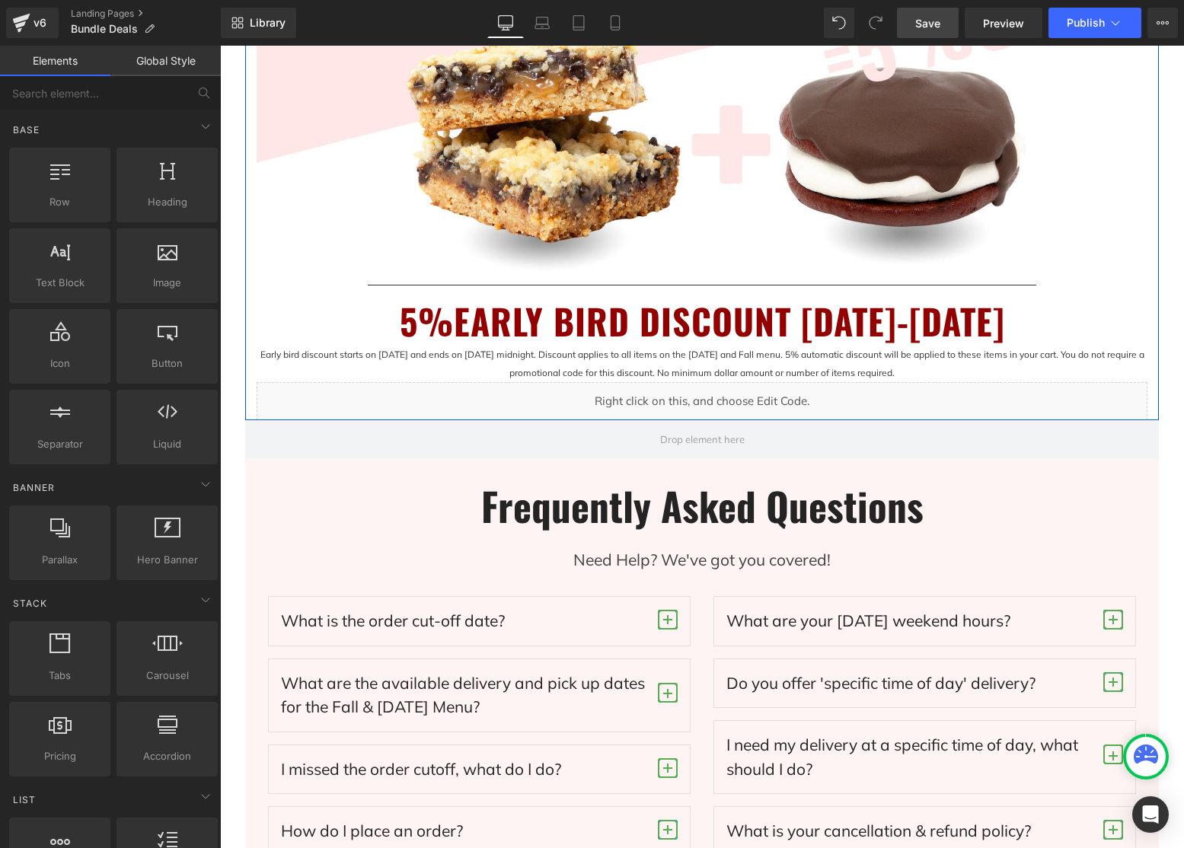
scroll to position [623, 0]
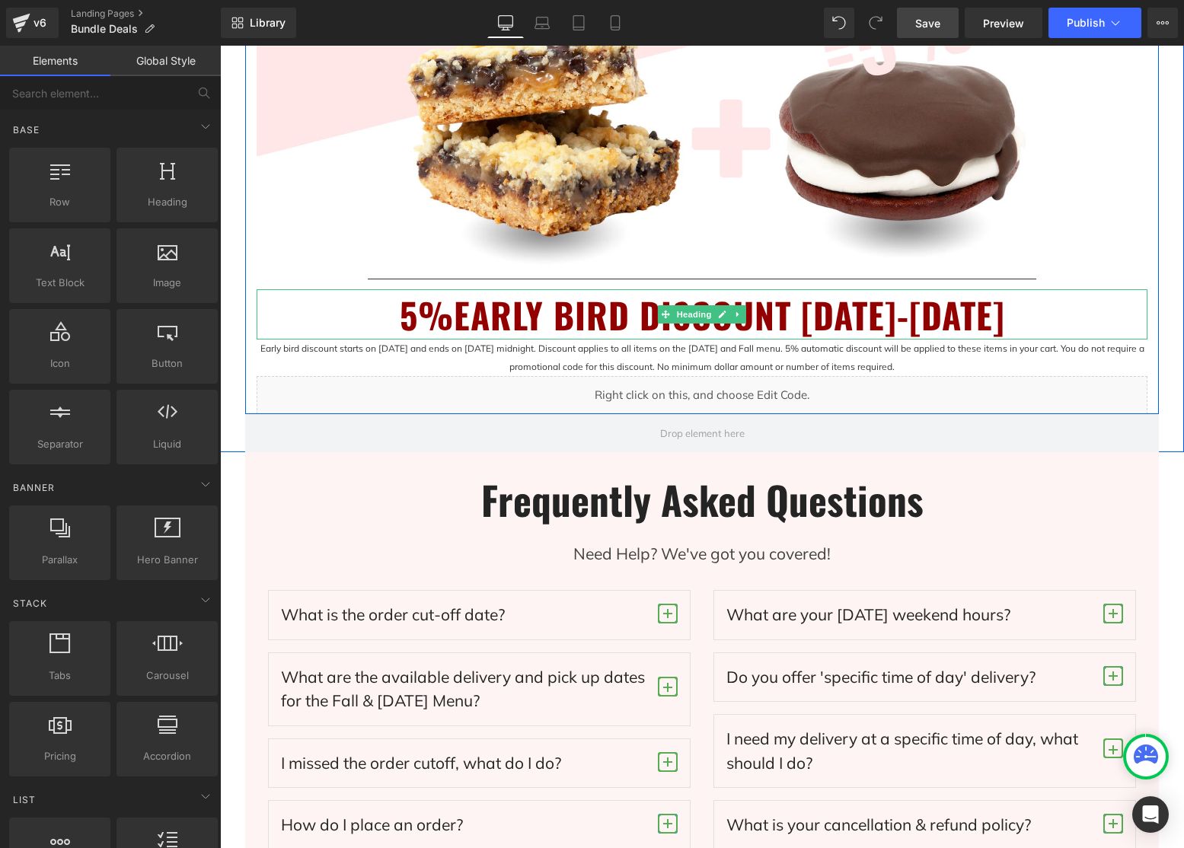
drag, startPoint x: 819, startPoint y: 328, endPoint x: 828, endPoint y: 325, distance: 9.6
click at [819, 328] on h1 "5%EARLY BIRD DISCOUNT [DATE]-[DATE]" at bounding box center [702, 314] width 891 height 51
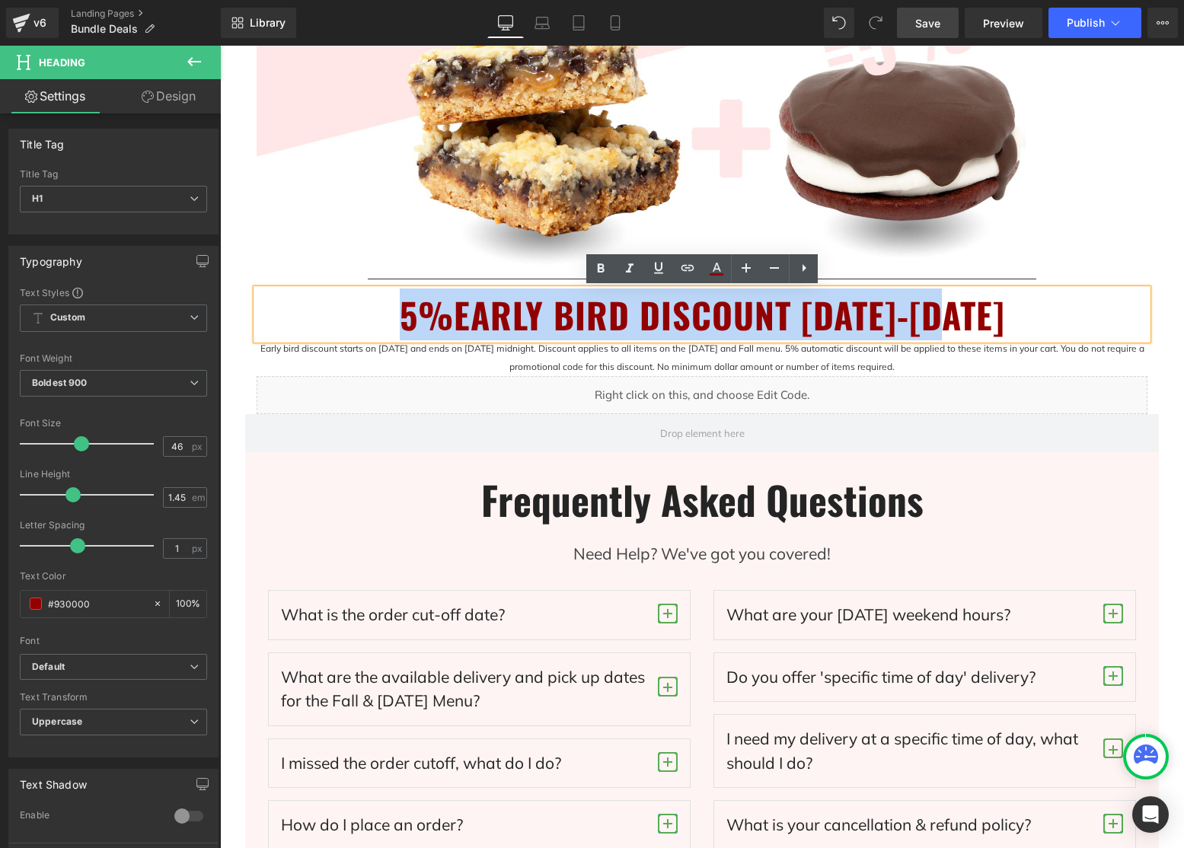
drag, startPoint x: 968, startPoint y: 314, endPoint x: 353, endPoint y: 318, distance: 615.3
click at [353, 318] on h1 "5%EARLY BIRD DISCOUNT [DATE]-[DATE]" at bounding box center [702, 314] width 891 height 51
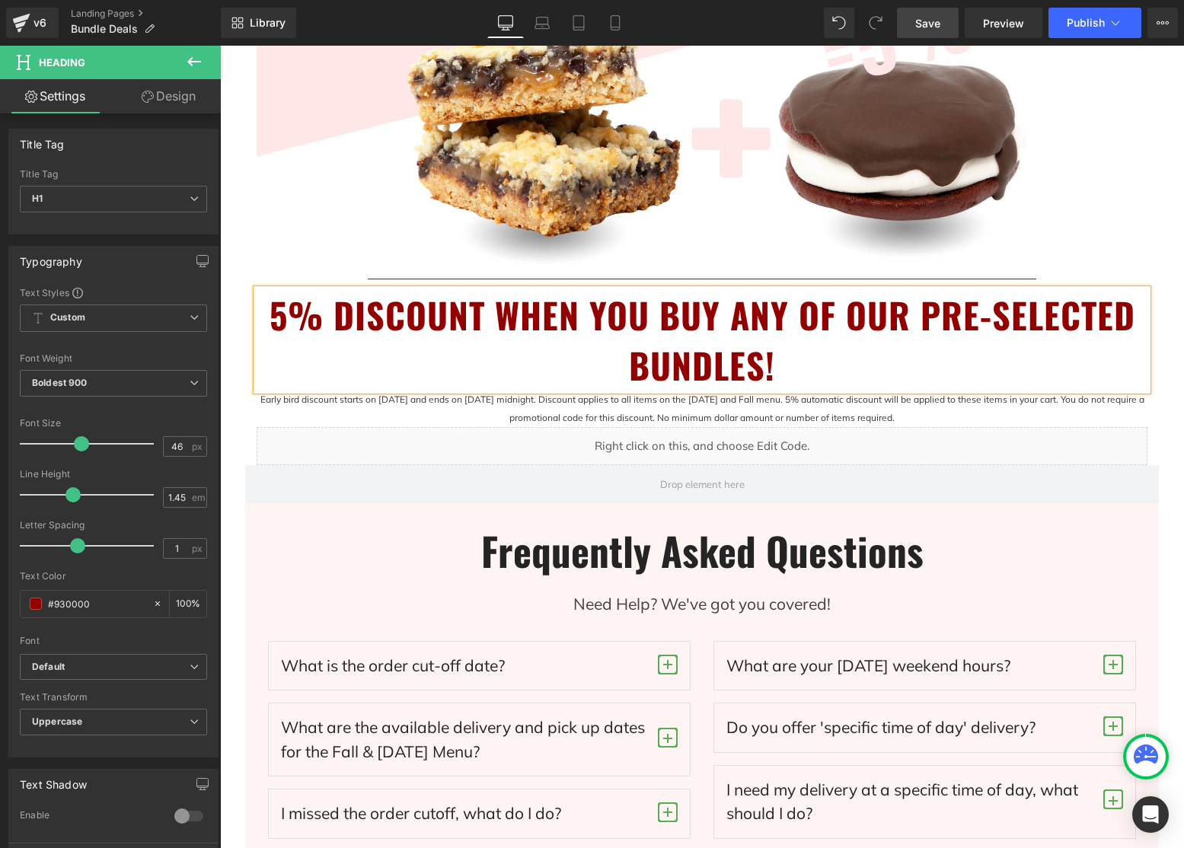
click at [1005, 332] on h1 "5% DISCOUNT WHEN YOU BUY ANY OF OUR PRE-SELECTED BUNDLES!" at bounding box center [702, 339] width 891 height 101
click at [940, 30] on span "Save" at bounding box center [927, 23] width 25 height 16
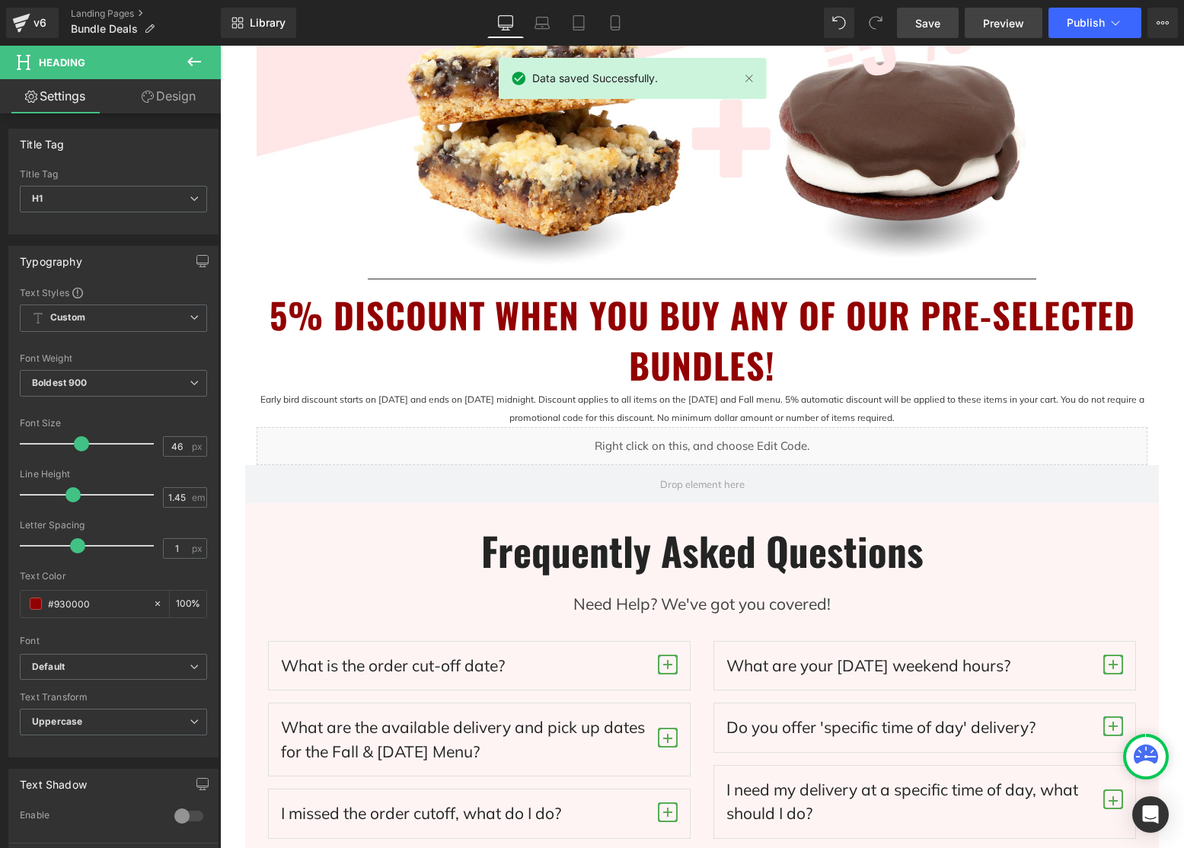
click at [1010, 28] on span "Preview" at bounding box center [1003, 23] width 41 height 16
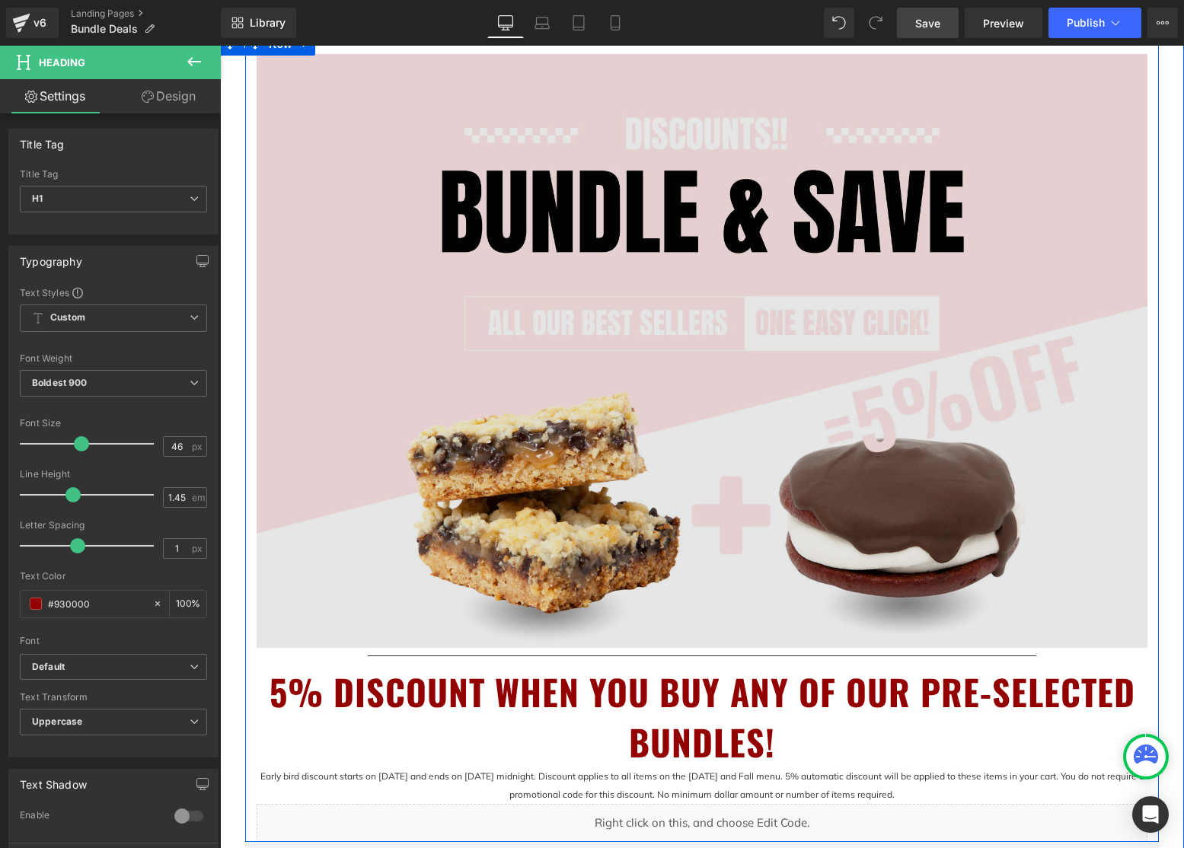
scroll to position [0, 0]
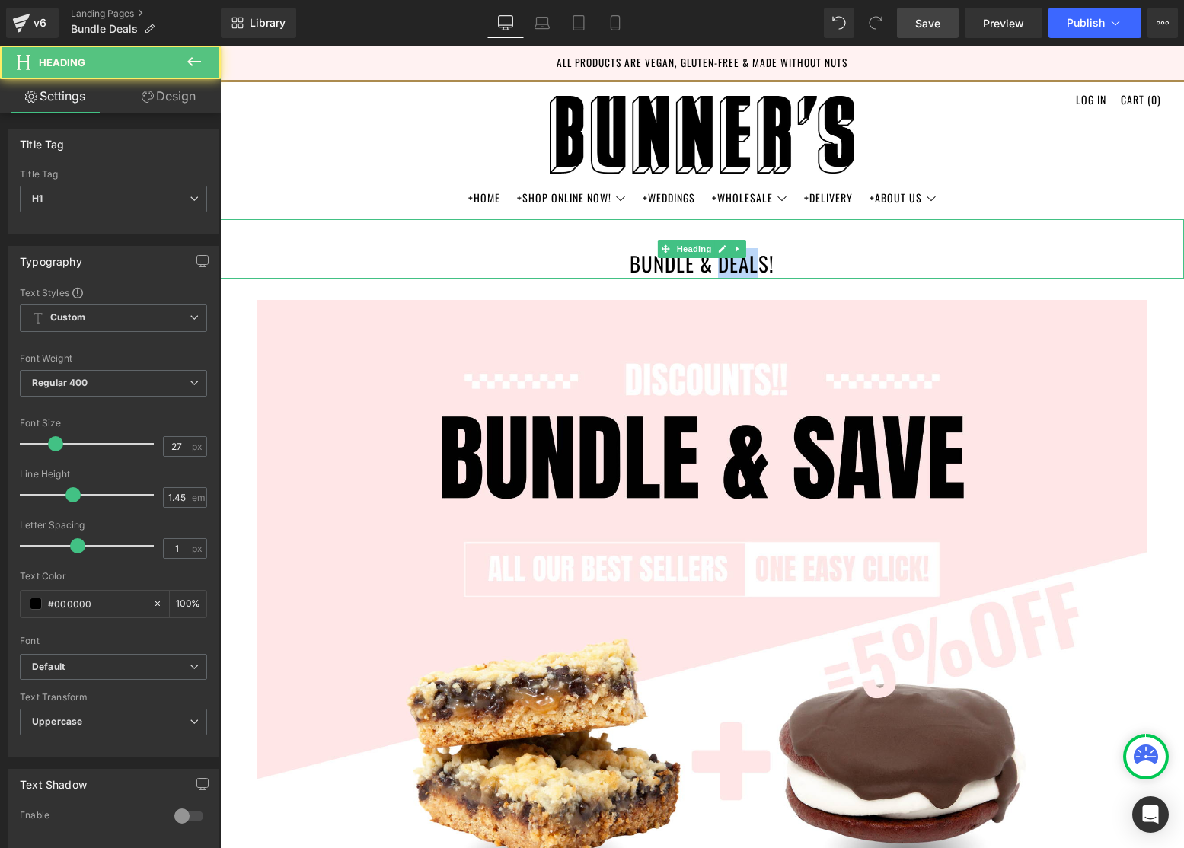
drag, startPoint x: 720, startPoint y: 261, endPoint x: 760, endPoint y: 261, distance: 40.4
click at [755, 262] on h1 "BUNDLE & DEALS!" at bounding box center [702, 248] width 964 height 59
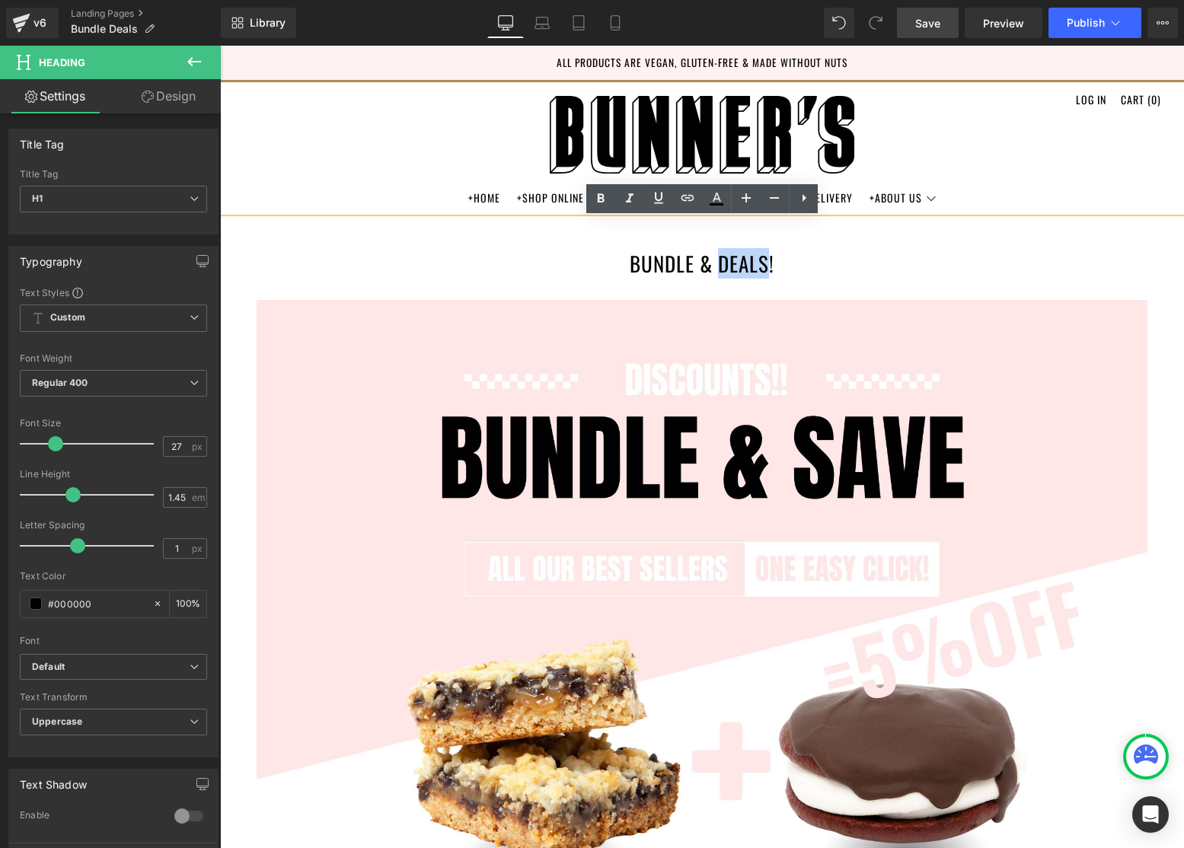
drag, startPoint x: 766, startPoint y: 265, endPoint x: 723, endPoint y: 264, distance: 43.4
click at [723, 265] on h1 "BUNDLE & DEALS!" at bounding box center [702, 248] width 964 height 59
click at [929, 24] on span "Save" at bounding box center [927, 23] width 25 height 16
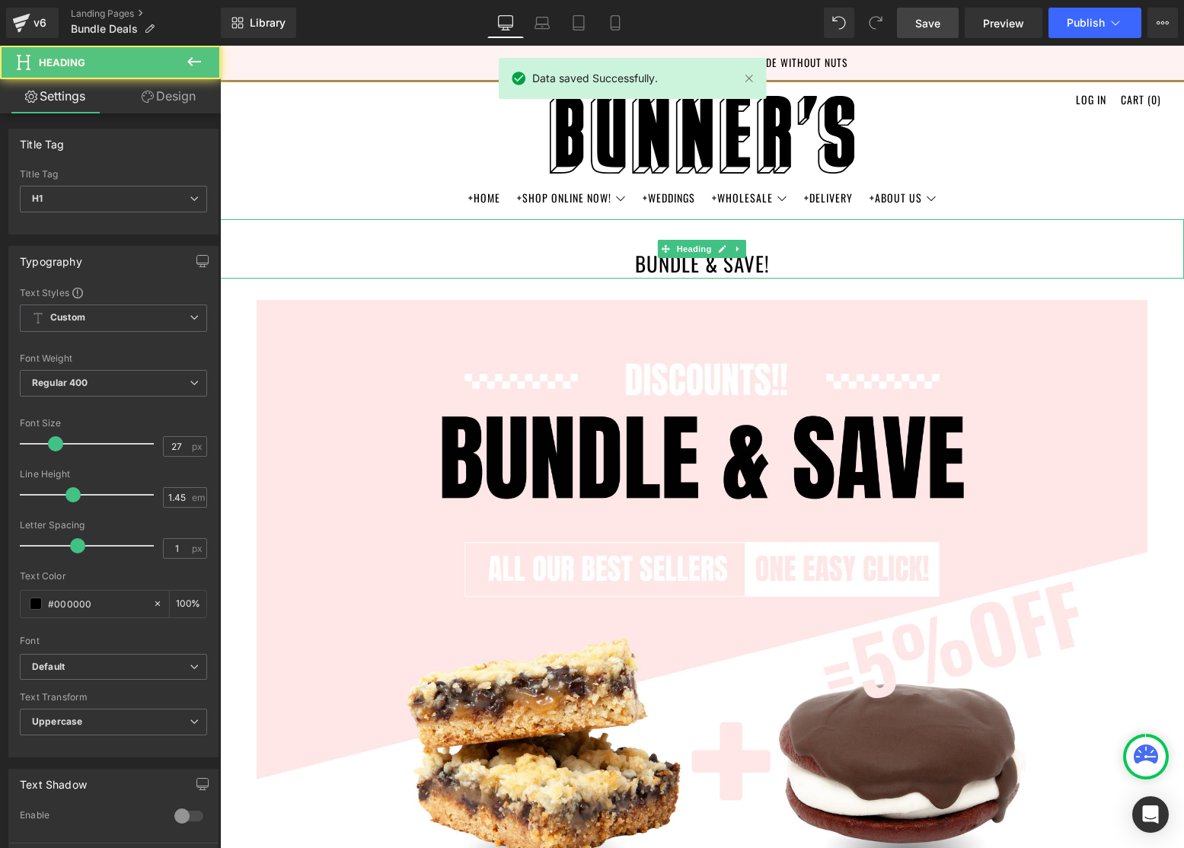
click at [1151, 259] on h1 "BUNDLE & SAVE!" at bounding box center [702, 248] width 964 height 59
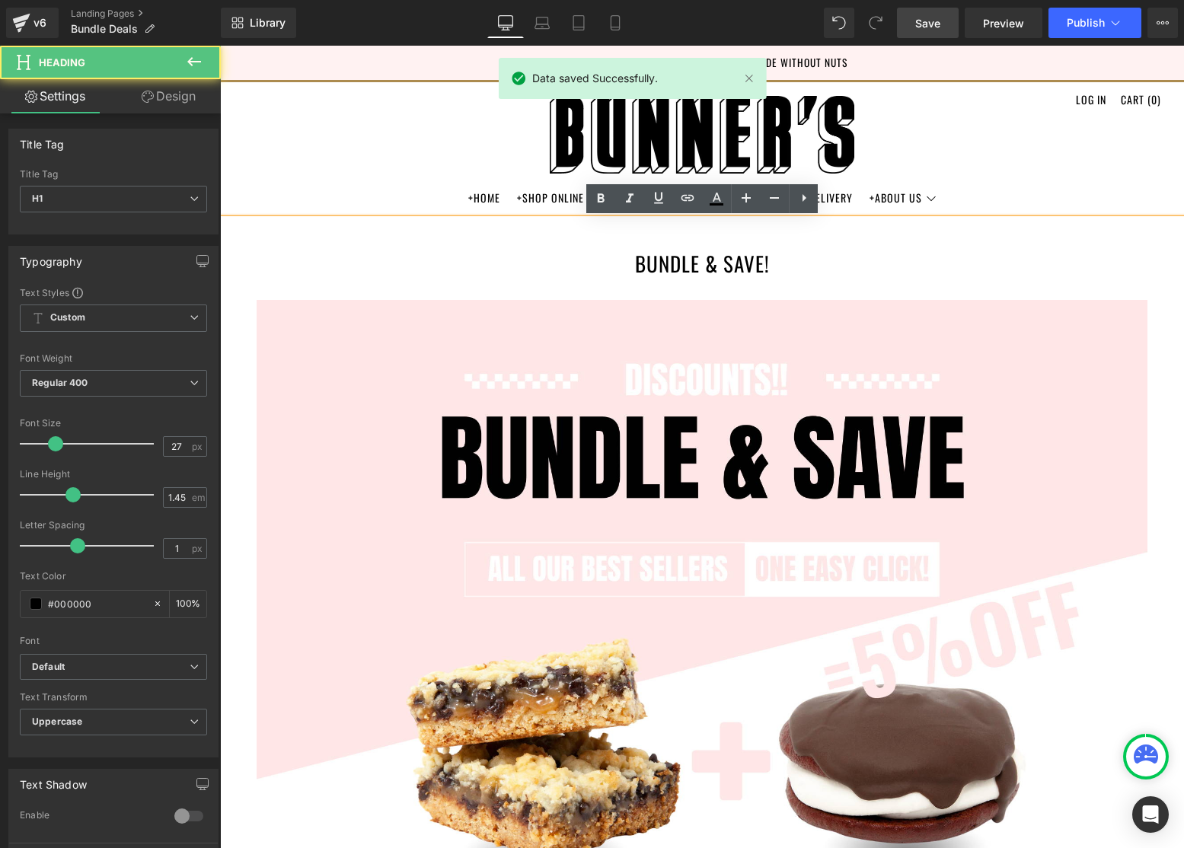
click at [1136, 186] on header "Menu Cart +Home +Shop Online Now! Combo Boxes" at bounding box center [702, 149] width 964 height 139
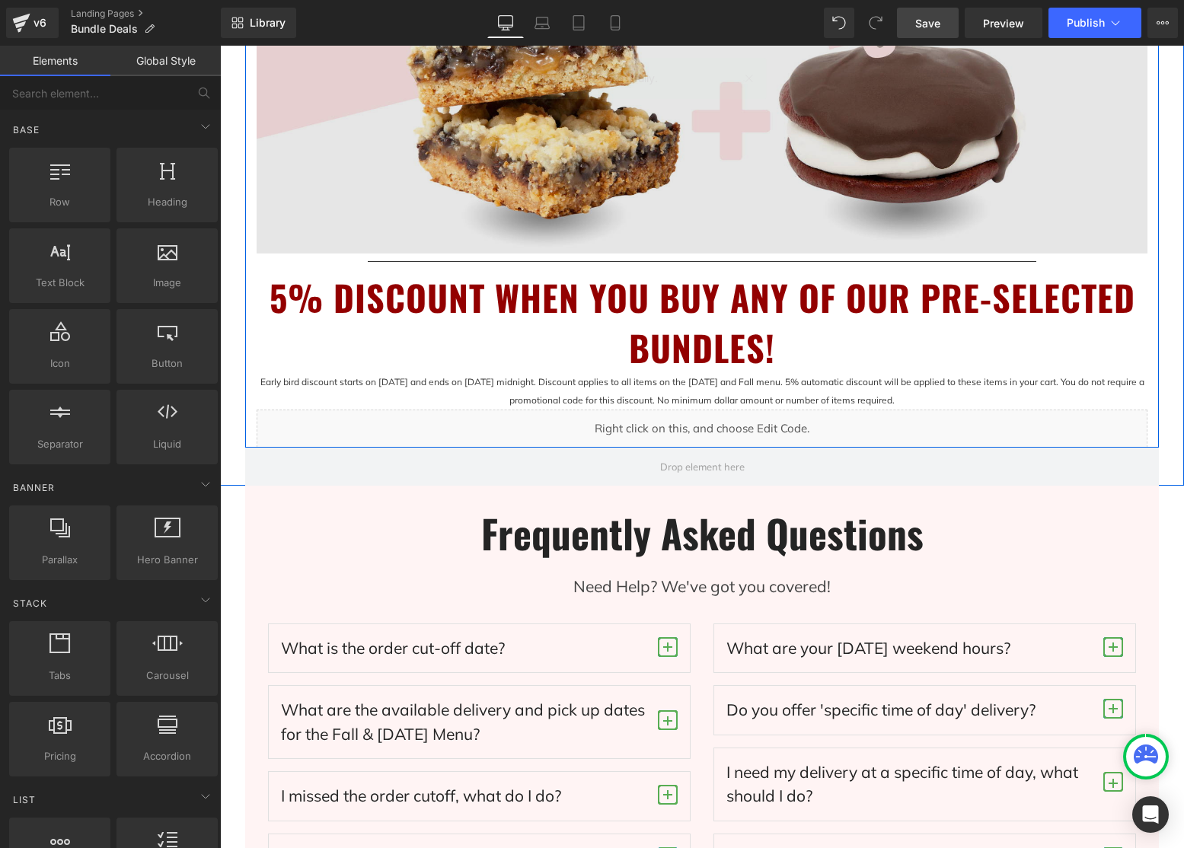
scroll to position [642, 0]
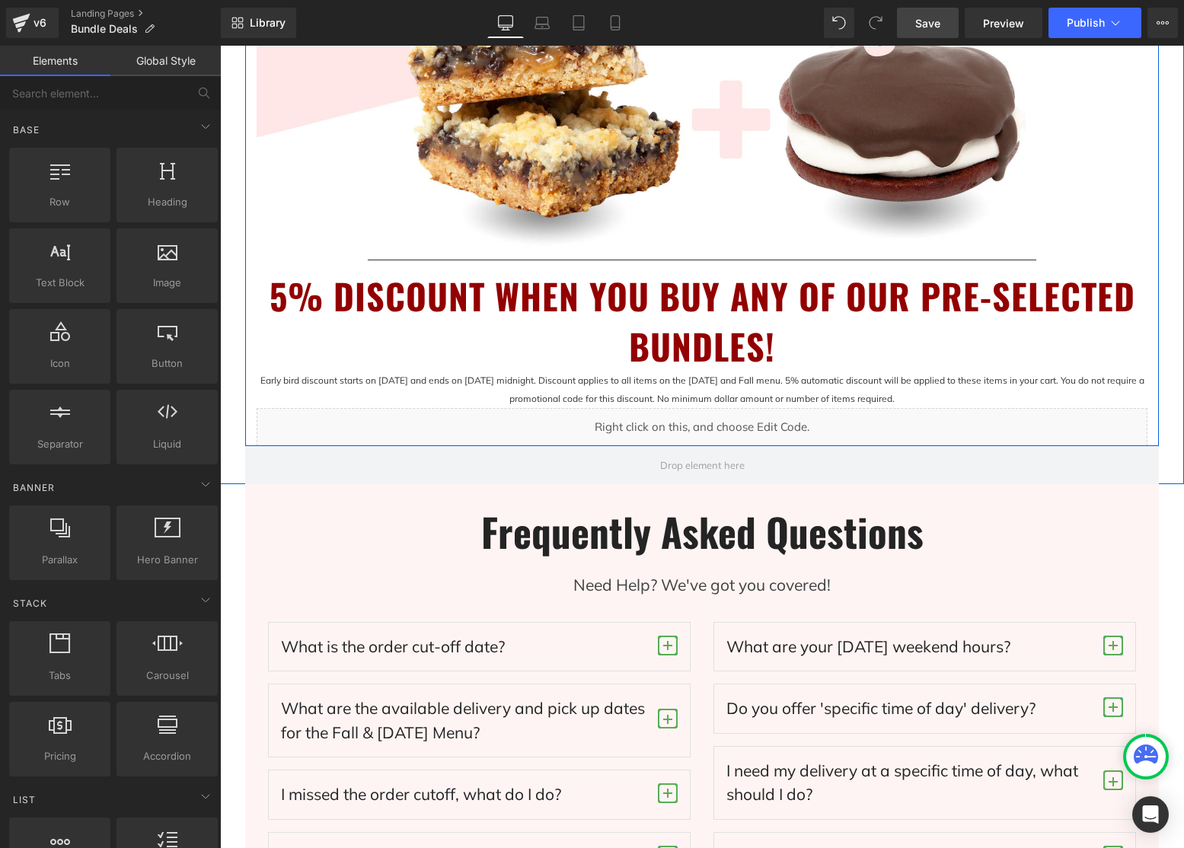
click at [918, 385] on p "Early bird discount starts on [DATE] and ends on [DATE] midnight. Discount appl…" at bounding box center [702, 390] width 891 height 37
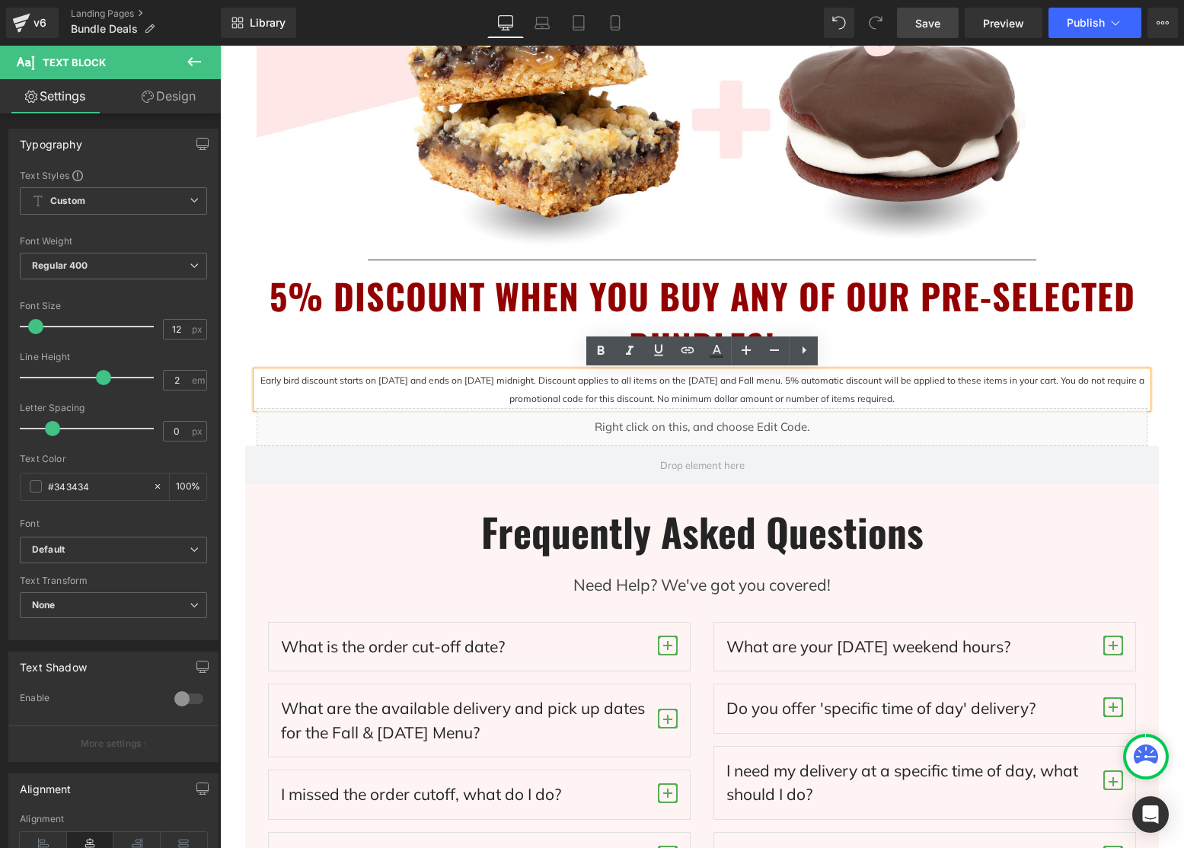
drag, startPoint x: 923, startPoint y: 399, endPoint x: 267, endPoint y: 382, distance: 655.9
click at [257, 382] on p "Early bird discount starts on [DATE] and ends on [DATE] midnight. Discount appl…" at bounding box center [702, 390] width 891 height 37
click at [273, 382] on p "Early bird discount starts on [DATE] and ends on [DATE] midnight. Discount appl…" at bounding box center [702, 390] width 891 height 37
drag, startPoint x: 253, startPoint y: 381, endPoint x: 263, endPoint y: 378, distance: 10.2
click at [257, 381] on div "Early bird discount starts on [DATE] and ends on [DATE] midnight. Discount appl…" at bounding box center [702, 390] width 891 height 37
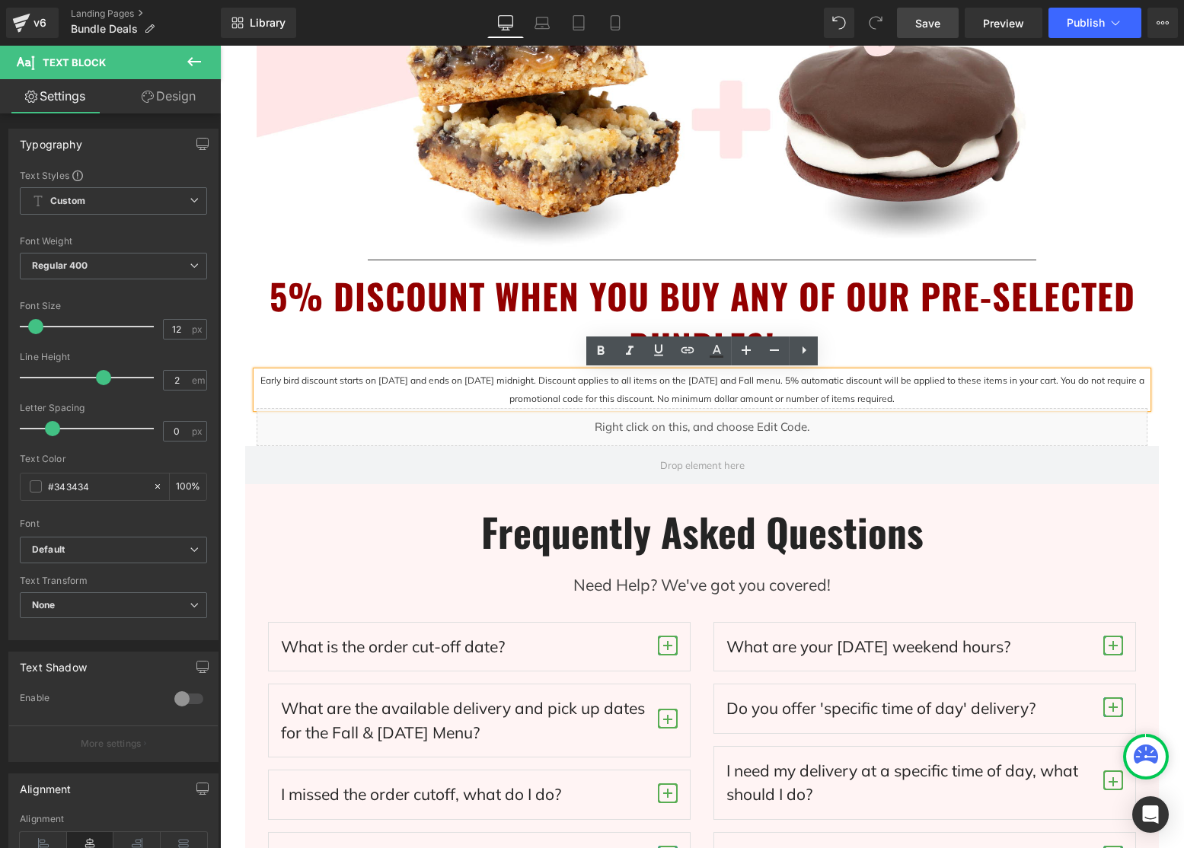
drag, startPoint x: 260, startPoint y: 382, endPoint x: 960, endPoint y: 398, distance: 700.0
click at [960, 398] on p "Early bird discount starts on [DATE] and ends on [DATE] midnight. Discount appl…" at bounding box center [702, 390] width 891 height 37
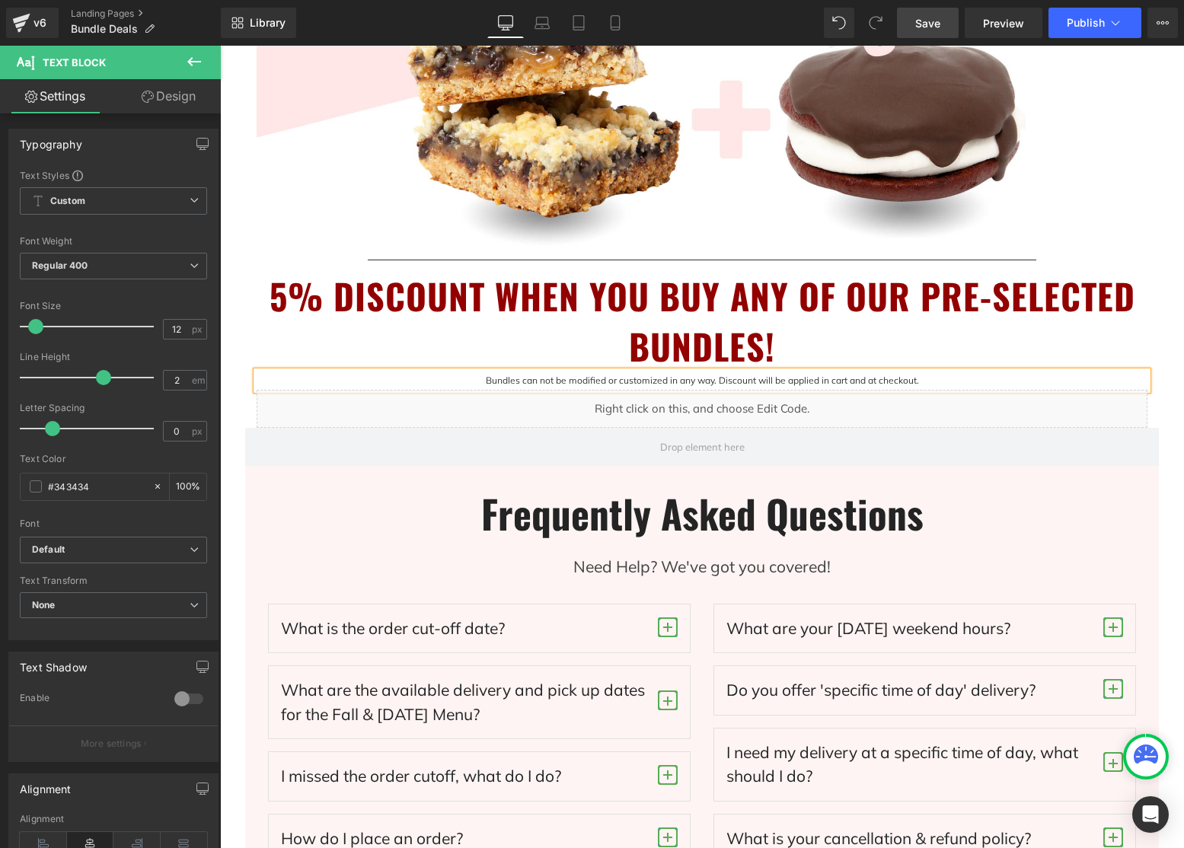
click at [787, 382] on p "Bundles can not be modified or customized in any way. Discount will be applied …" at bounding box center [702, 381] width 891 height 18
drag, startPoint x: 985, startPoint y: 379, endPoint x: 1016, endPoint y: 375, distance: 31.5
click at [985, 379] on p "Bundles can not be modified or customized in any way. Discount will be automati…" at bounding box center [702, 381] width 891 height 18
click at [948, 20] on link "Save" at bounding box center [928, 23] width 62 height 30
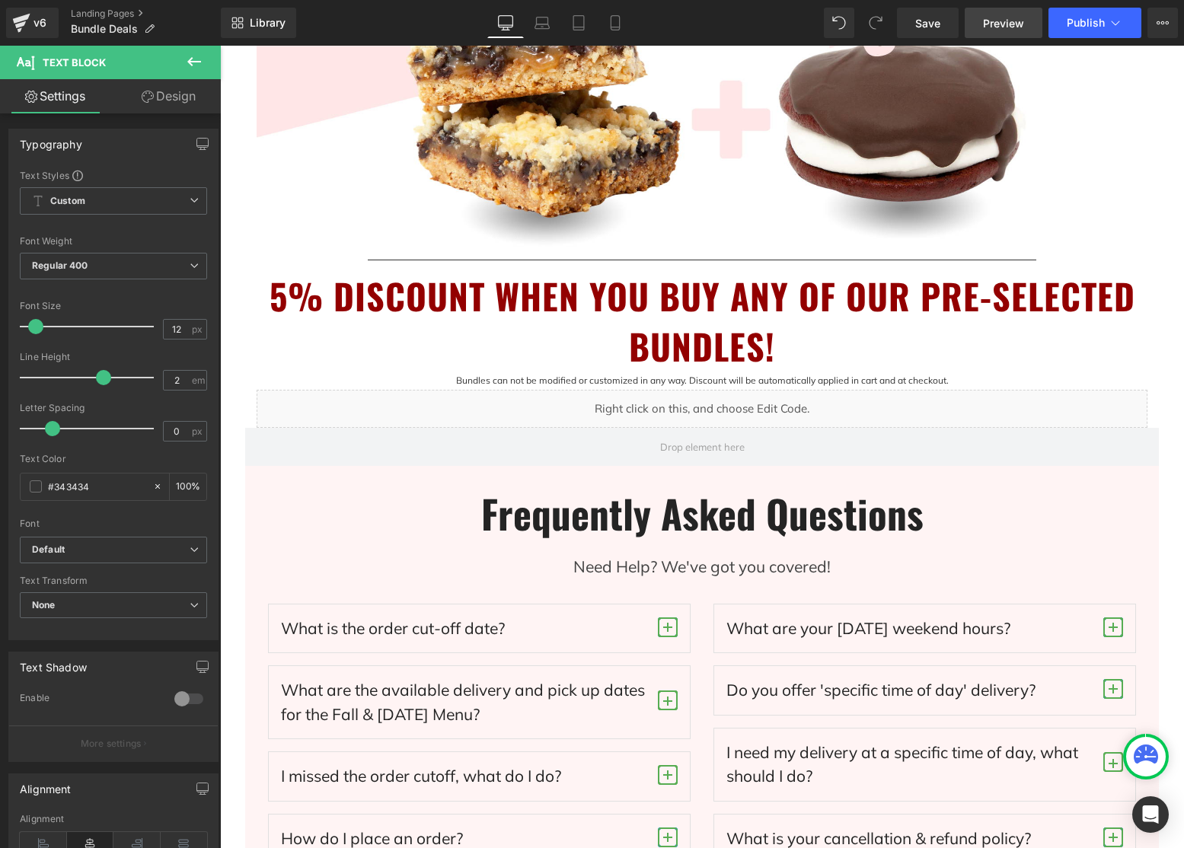
click at [1015, 25] on span "Preview" at bounding box center [1003, 23] width 41 height 16
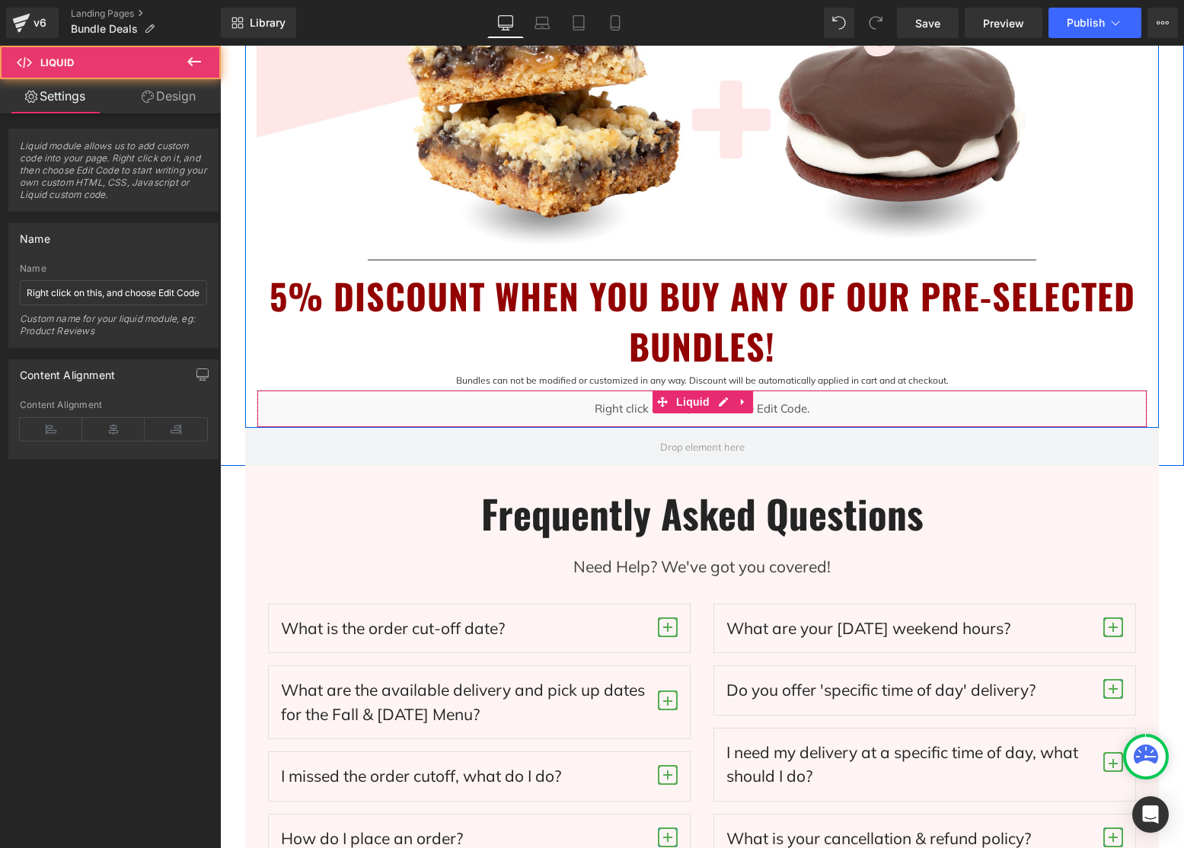
click at [859, 407] on div "Liquid" at bounding box center [702, 409] width 891 height 38
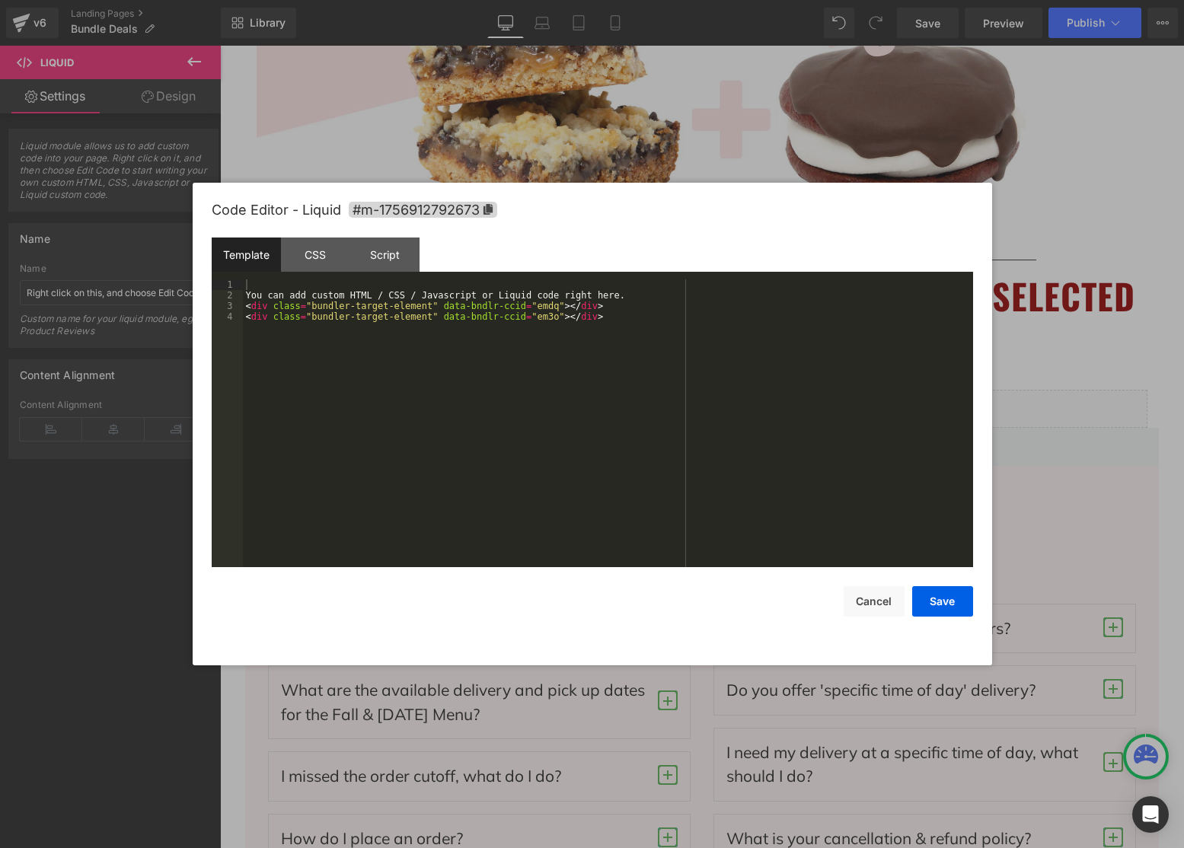
click at [842, 0] on div "Row You are previewing how the will restyle your page. You can not edit Element…" at bounding box center [592, 0] width 1184 height 0
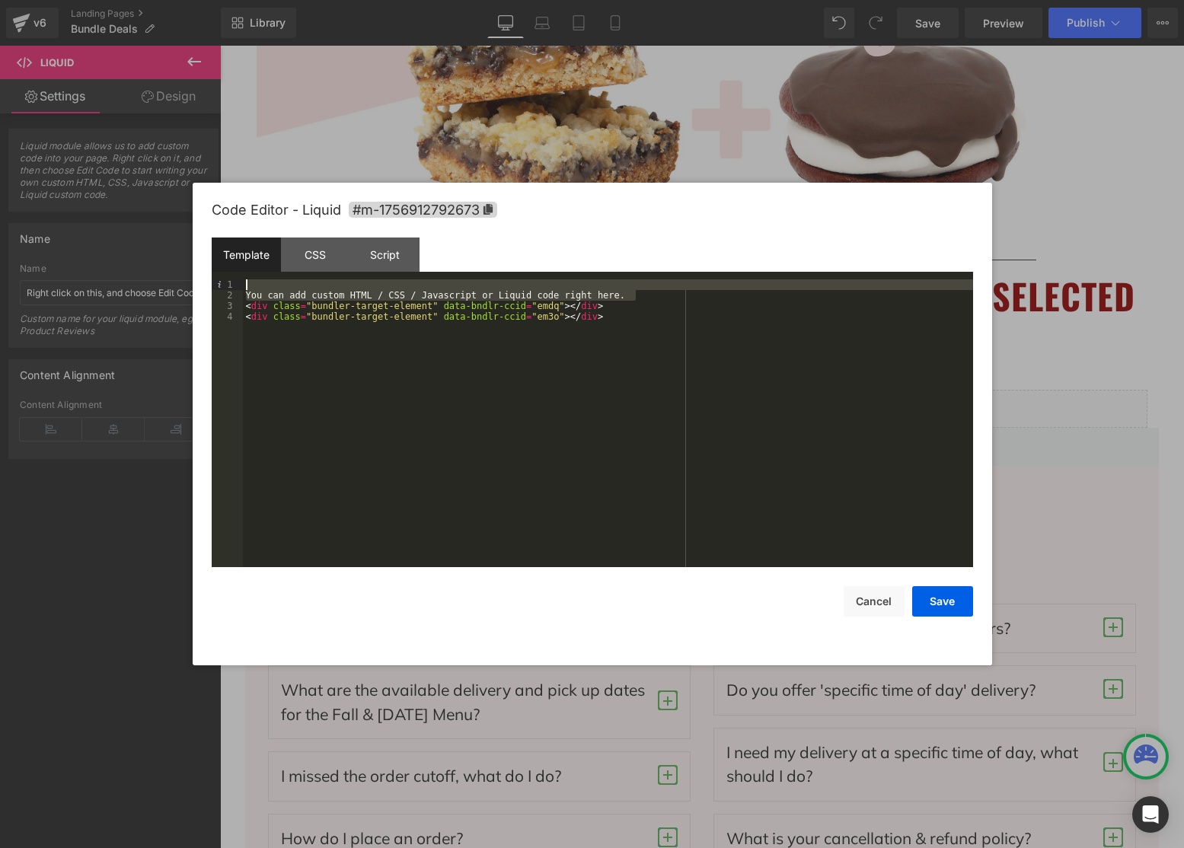
drag, startPoint x: 641, startPoint y: 295, endPoint x: 236, endPoint y: 290, distance: 405.2
click at [236, 290] on pre "1 2 3 4 You can add custom HTML / CSS / Javascript or Liquid code right here. <…" at bounding box center [593, 423] width 762 height 288
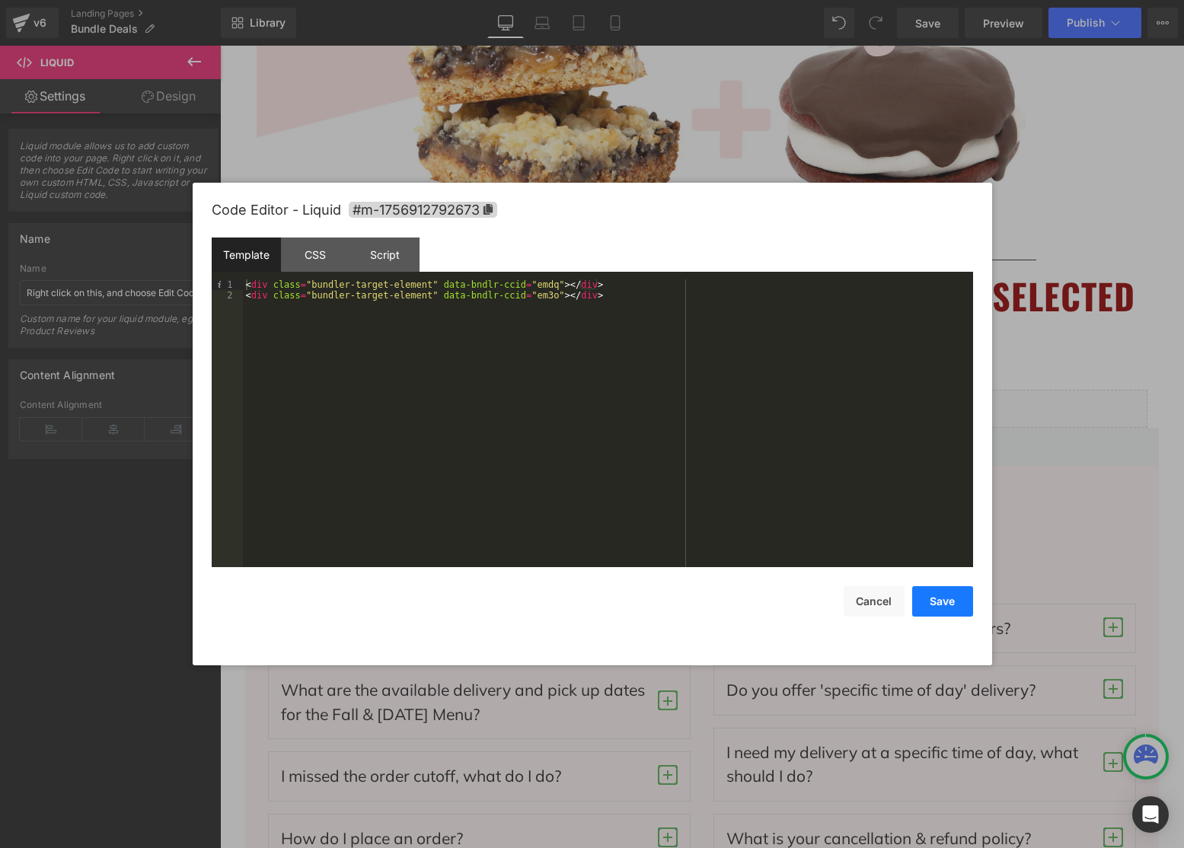
drag, startPoint x: 945, startPoint y: 605, endPoint x: 762, endPoint y: 455, distance: 237.0
click at [945, 605] on button "Save" at bounding box center [942, 601] width 61 height 30
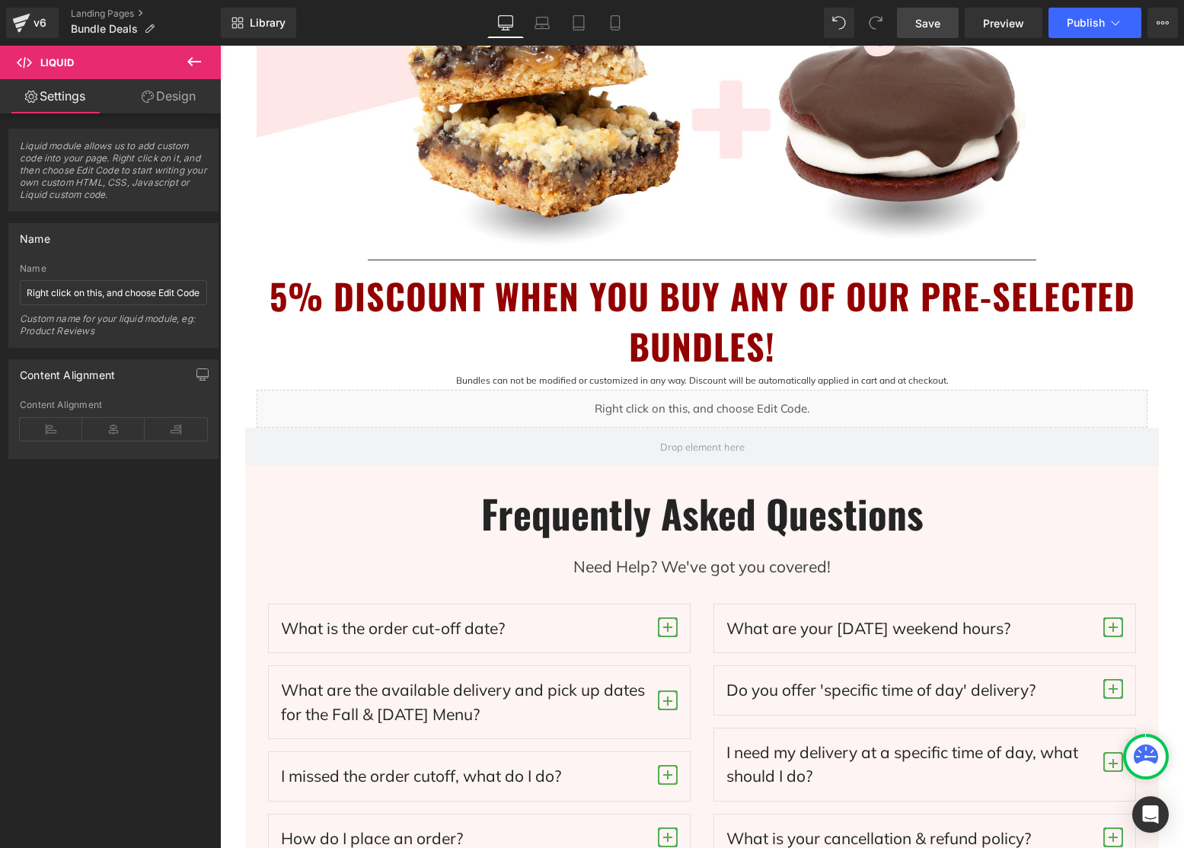
click at [938, 24] on span "Save" at bounding box center [927, 23] width 25 height 16
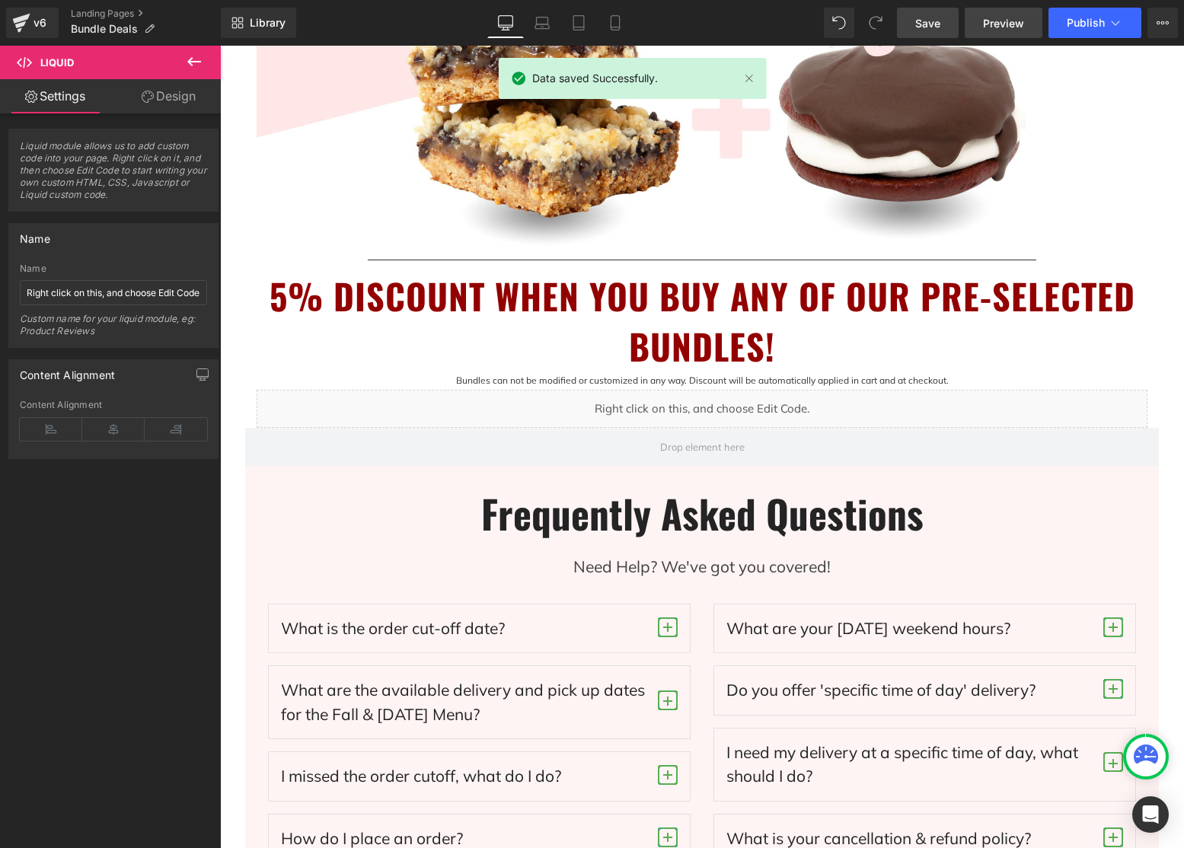
click at [1001, 26] on span "Preview" at bounding box center [1003, 23] width 41 height 16
